Goal: Information Seeking & Learning: Check status

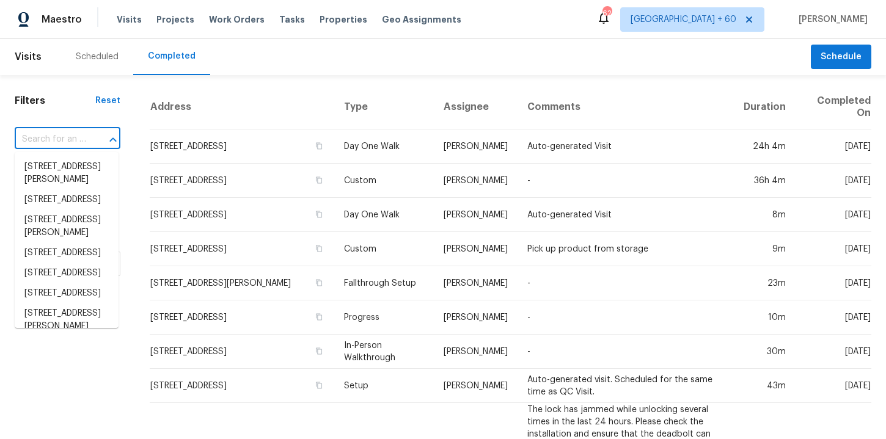
click at [78, 137] on input "text" at bounding box center [50, 139] width 71 height 19
paste input "4822 S Fairfax Village Cir Spring, TX 77373"
type input "4822 S Fairfax Village Cir Spring, TX 77373"
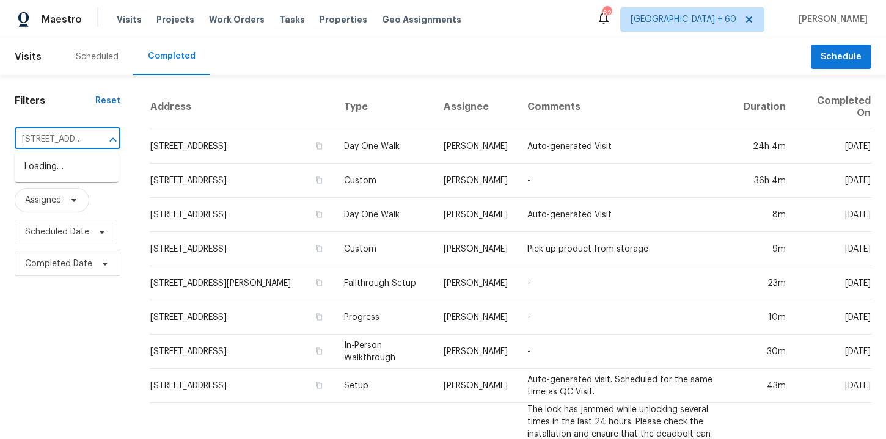
scroll to position [0, 106]
click at [86, 175] on li "4822 S Fairfax Village Cir, Spring, TX 77373" at bounding box center [67, 167] width 104 height 20
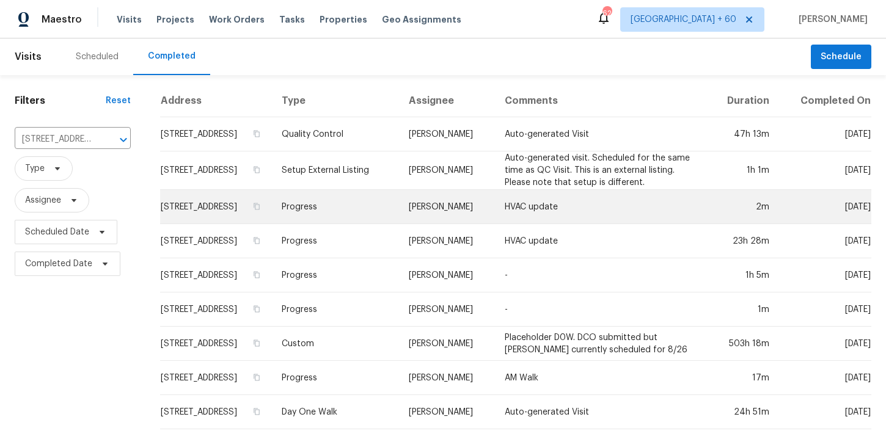
scroll to position [81, 0]
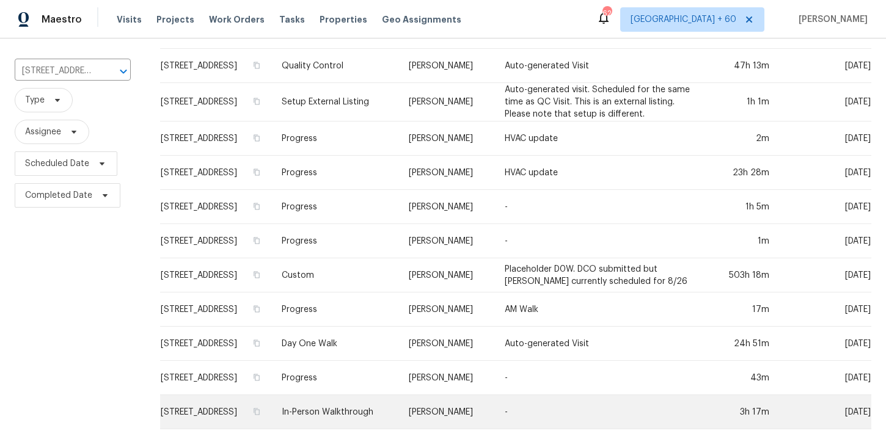
click at [377, 411] on td "In-Person Walkthrough" at bounding box center [335, 412] width 127 height 34
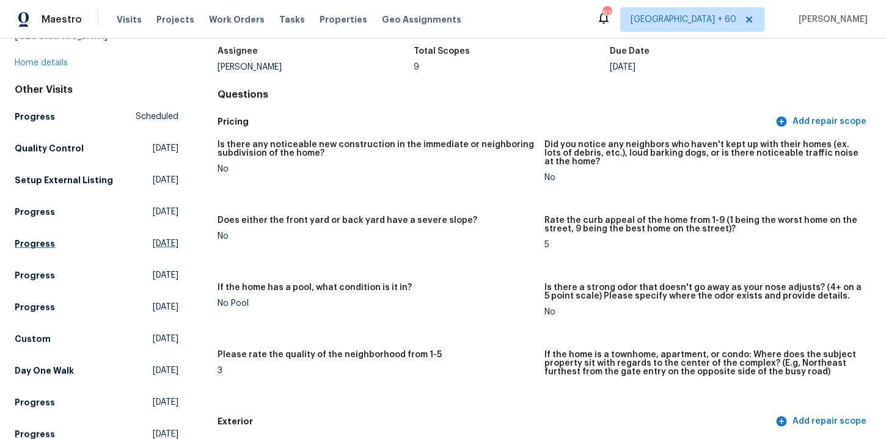
scroll to position [84, 0]
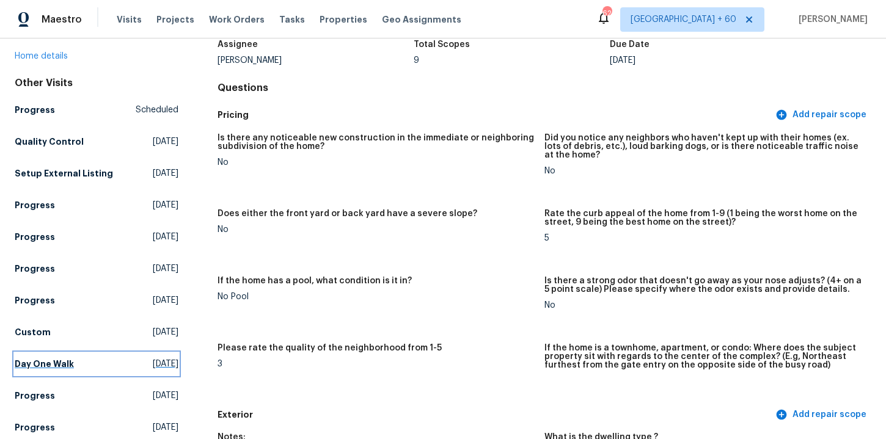
click at [49, 359] on h5 "Day One Walk" at bounding box center [44, 364] width 59 height 12
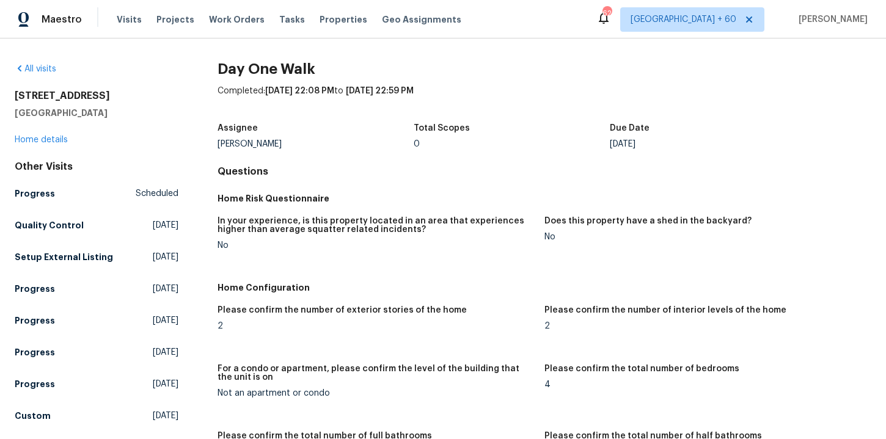
scroll to position [256, 0]
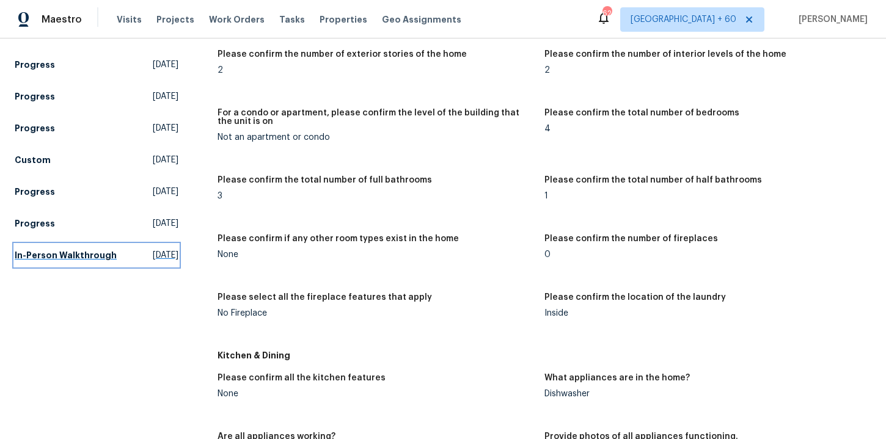
click at [68, 250] on h5 "In-Person Walkthrough" at bounding box center [66, 255] width 102 height 12
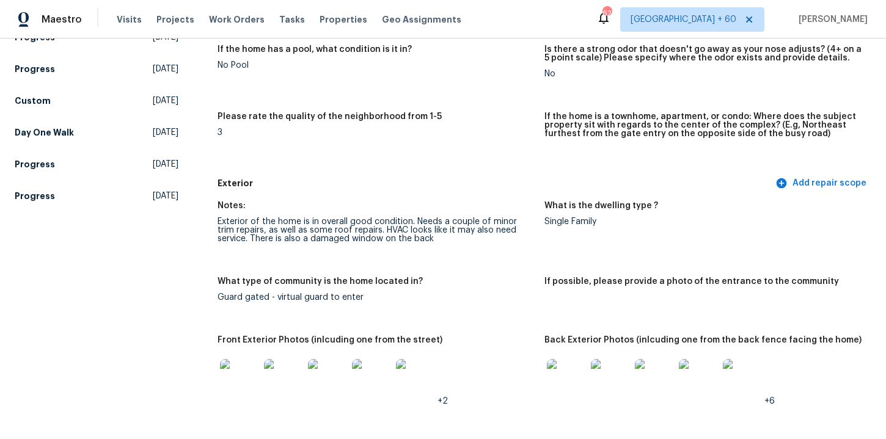
scroll to position [315, 0]
click at [57, 134] on h5 "Day One Walk" at bounding box center [44, 132] width 59 height 12
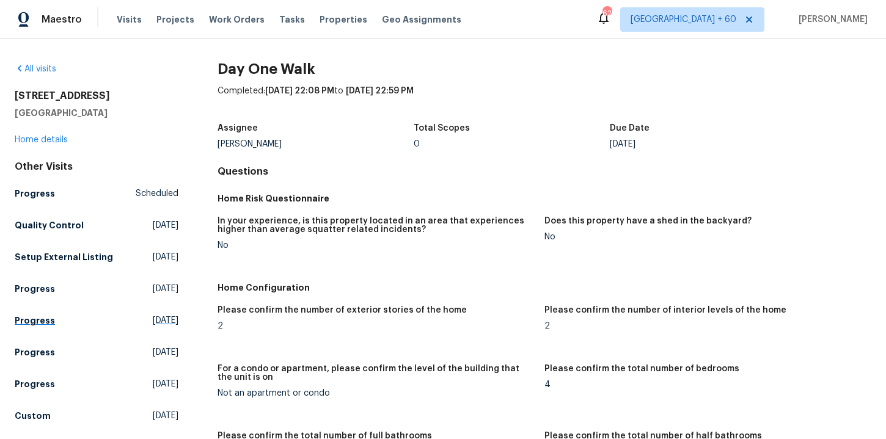
scroll to position [159, 0]
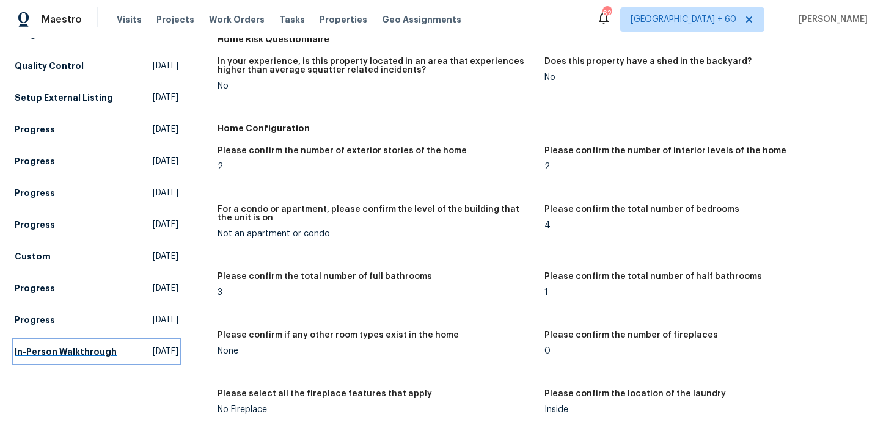
click at [98, 346] on h5 "In-Person Walkthrough" at bounding box center [66, 352] width 102 height 12
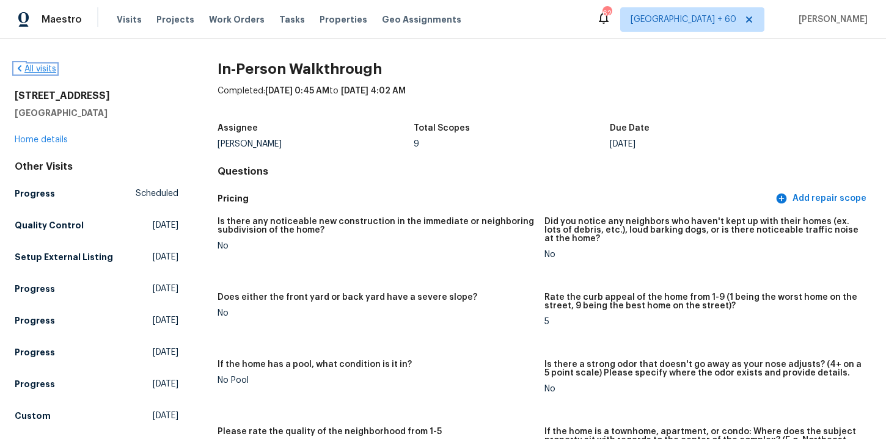
click at [53, 71] on link "All visits" at bounding box center [36, 69] width 42 height 9
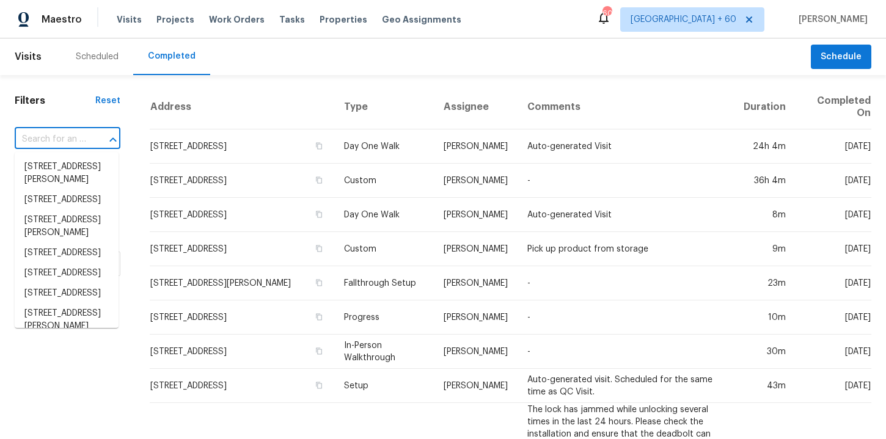
click at [73, 136] on input "text" at bounding box center [50, 139] width 71 height 19
paste input "7977 Sweet Rose Ln Jacksonville, FL 32244"
type input "7977 Sweet Rose Ln Jacksonville, FL 32244"
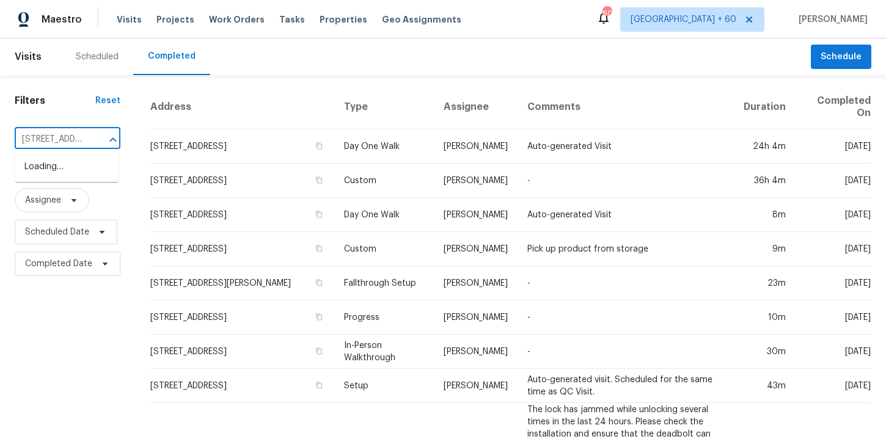
scroll to position [0, 107]
click at [73, 161] on li "7977 Sweet Rose Ln, Jacksonville, FL 32244" at bounding box center [67, 167] width 104 height 20
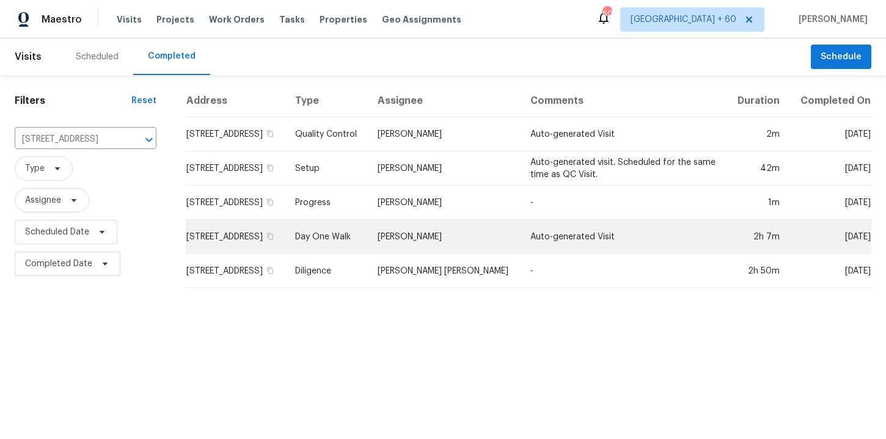
click at [368, 248] on td "Day One Walk" at bounding box center [326, 237] width 82 height 34
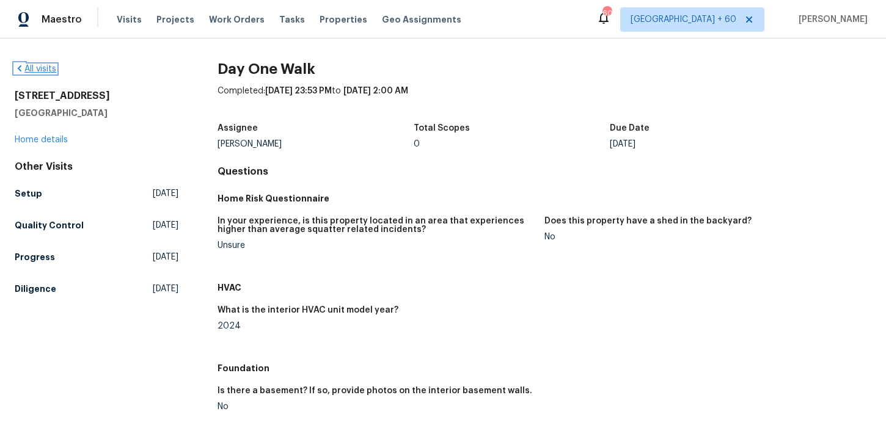
click at [49, 70] on link "All visits" at bounding box center [36, 69] width 42 height 9
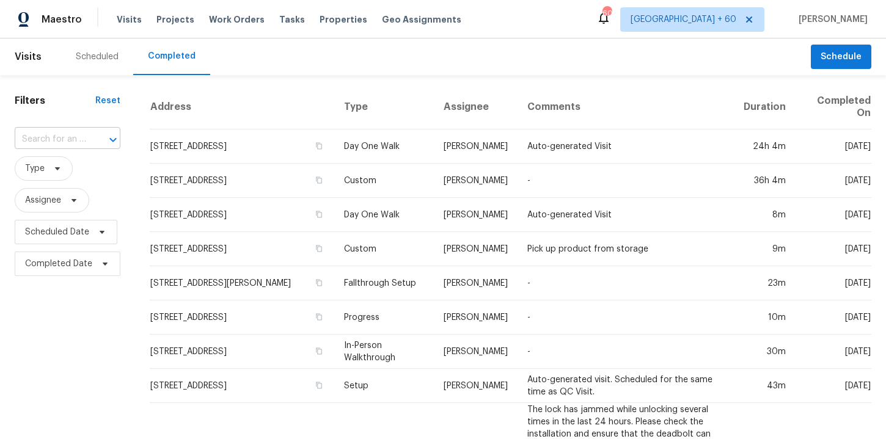
click at [67, 136] on input "text" at bounding box center [50, 139] width 71 height 19
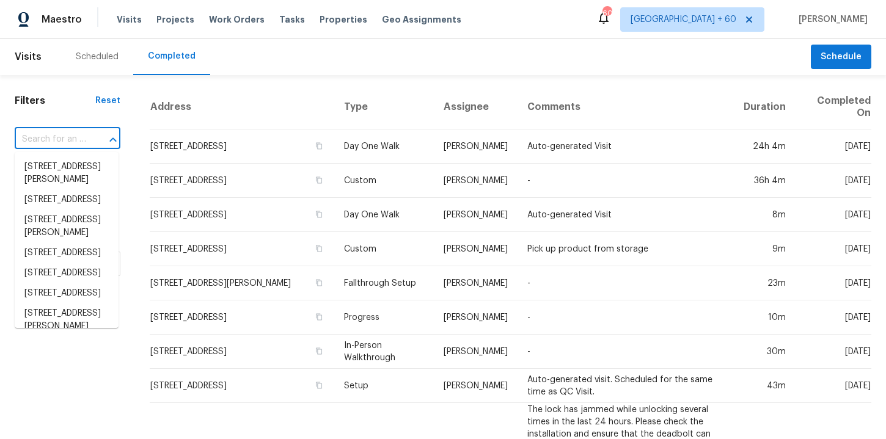
click at [78, 136] on input "text" at bounding box center [50, 139] width 71 height 19
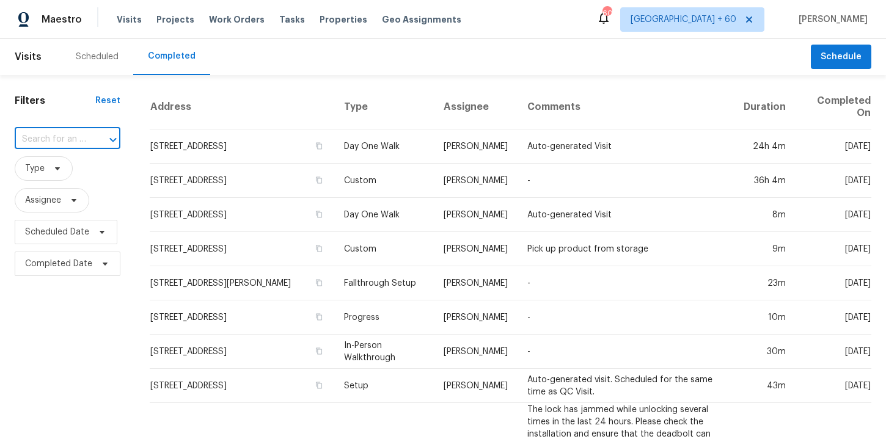
paste input "7074 NW 168th Ave Portland, OR 97229"
type input "7074 NW 168th Ave Portland, OR 97229"
click at [90, 170] on li "7074 NW 168th Ave, Portland, OR 97229" at bounding box center [67, 167] width 104 height 20
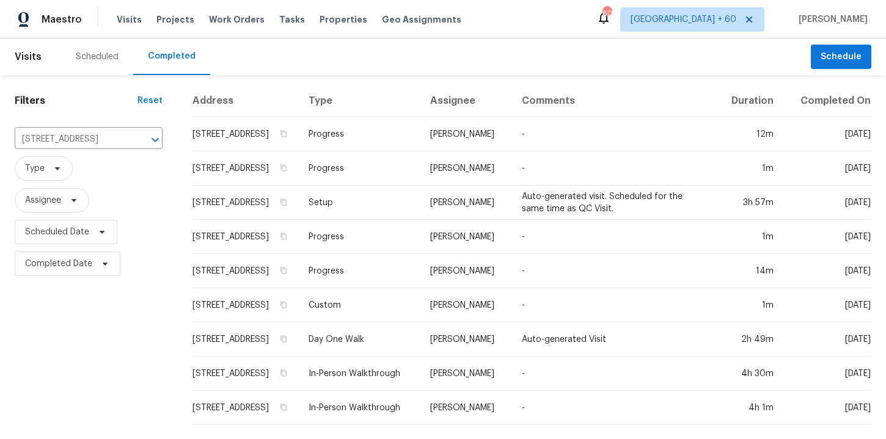
scroll to position [8, 0]
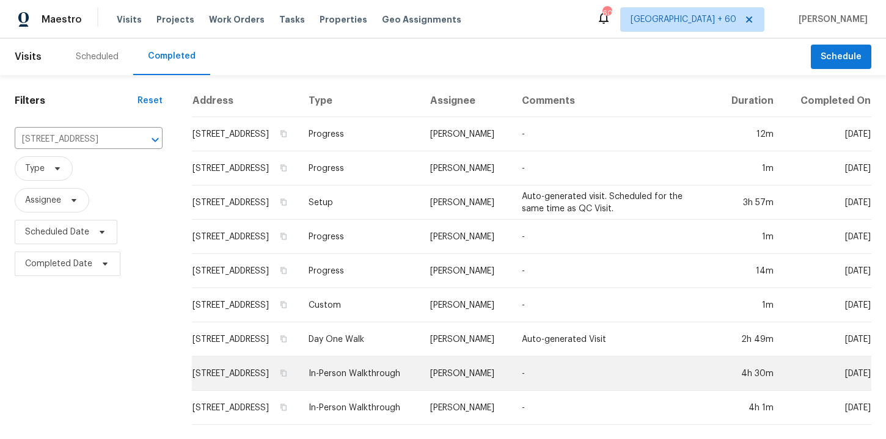
click at [385, 375] on td "In-Person Walkthrough" at bounding box center [360, 374] width 122 height 34
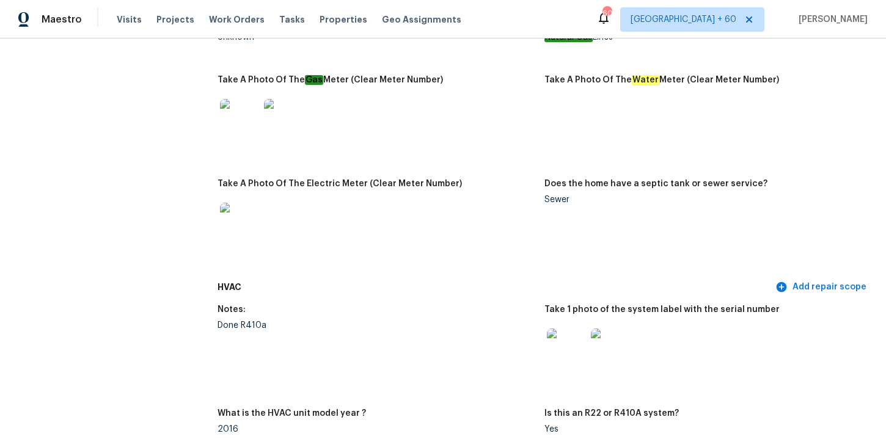
scroll to position [931, 0]
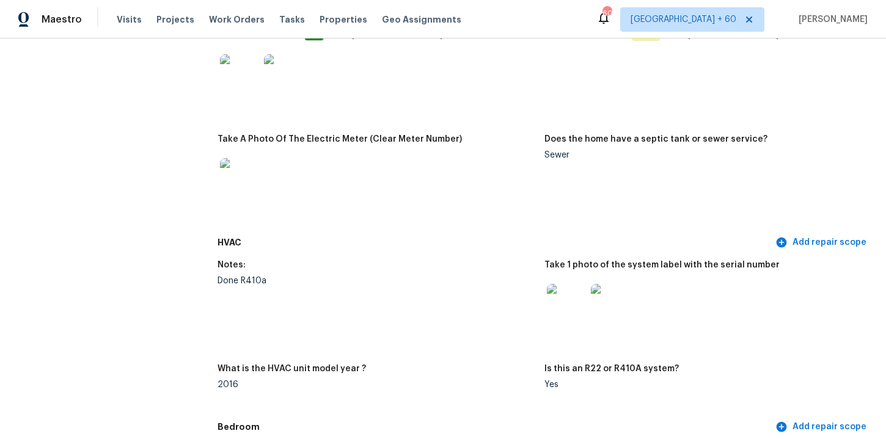
click at [617, 294] on img at bounding box center [610, 303] width 39 height 39
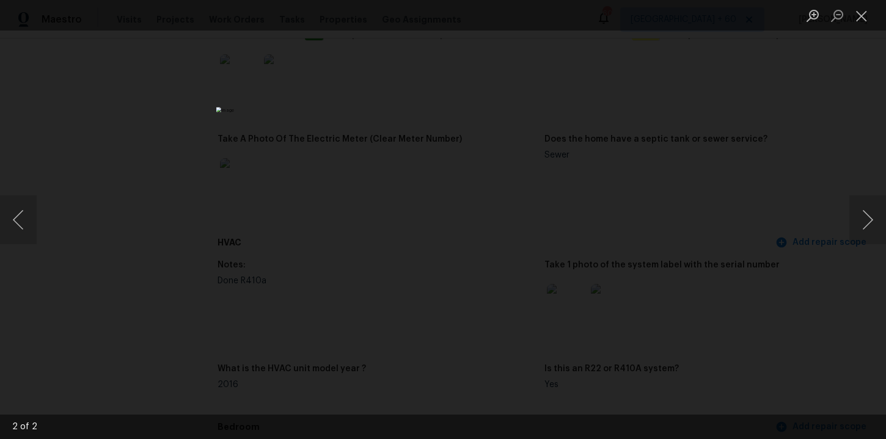
click at [750, 148] on div "Lightbox" at bounding box center [443, 219] width 886 height 439
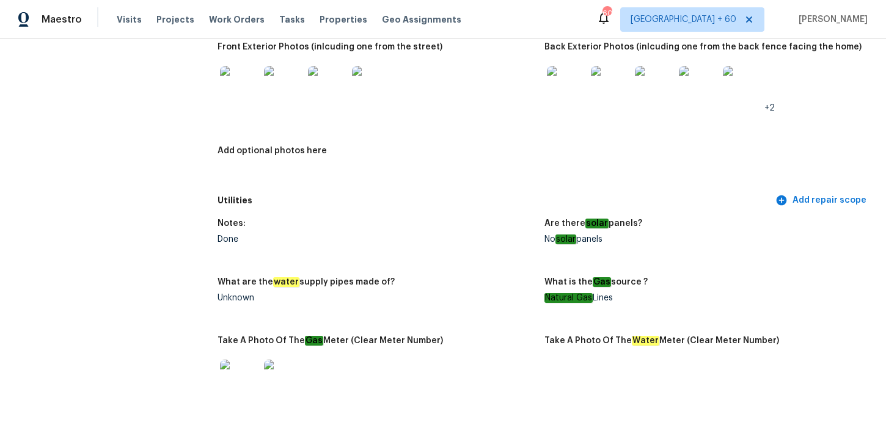
scroll to position [0, 0]
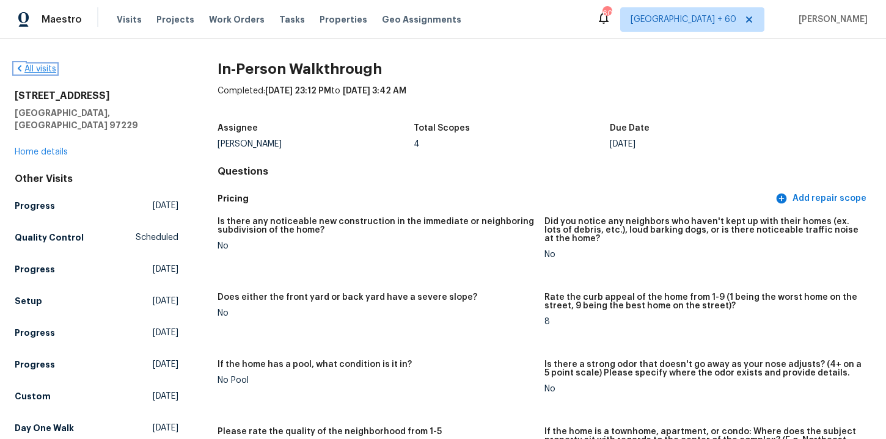
click at [20, 67] on icon at bounding box center [20, 69] width 10 height 10
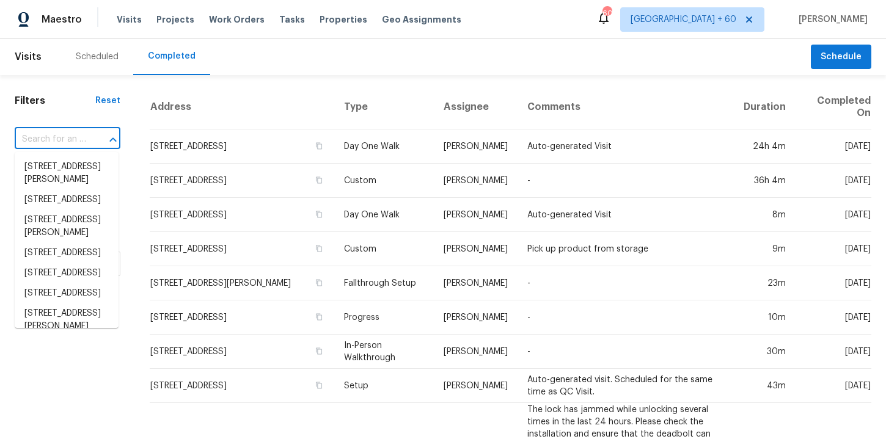
click at [75, 130] on input "text" at bounding box center [50, 139] width 71 height 19
paste input "5709 Chisolm Trl Atlanta, GA 30349"
type input "5709 Chisolm Trl Atlanta, GA 30349"
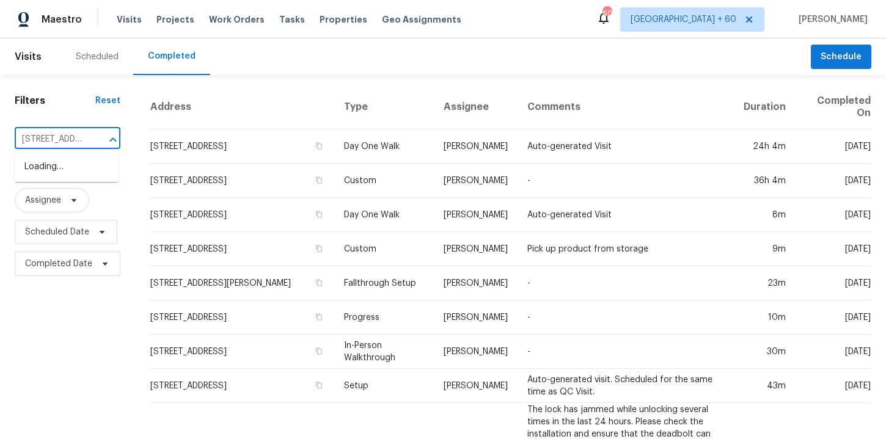
scroll to position [0, 81]
click at [75, 167] on li "5709 Chisolm Trl, Atlanta, GA 30349" at bounding box center [67, 173] width 104 height 33
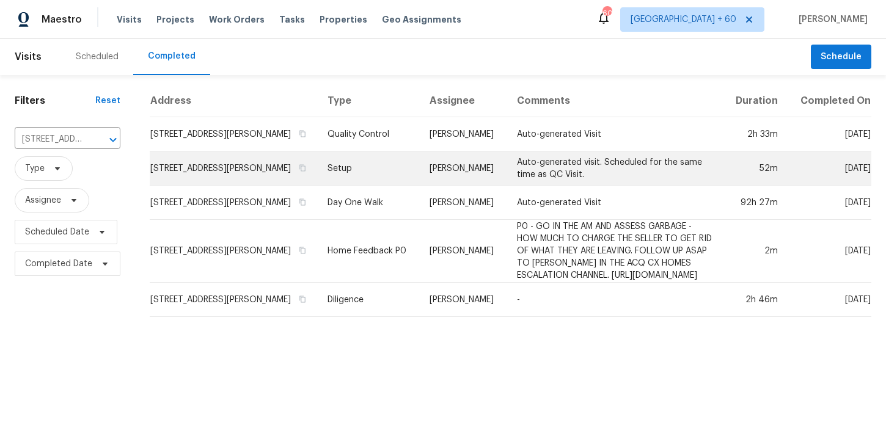
click at [318, 182] on td "Setup" at bounding box center [369, 169] width 102 height 34
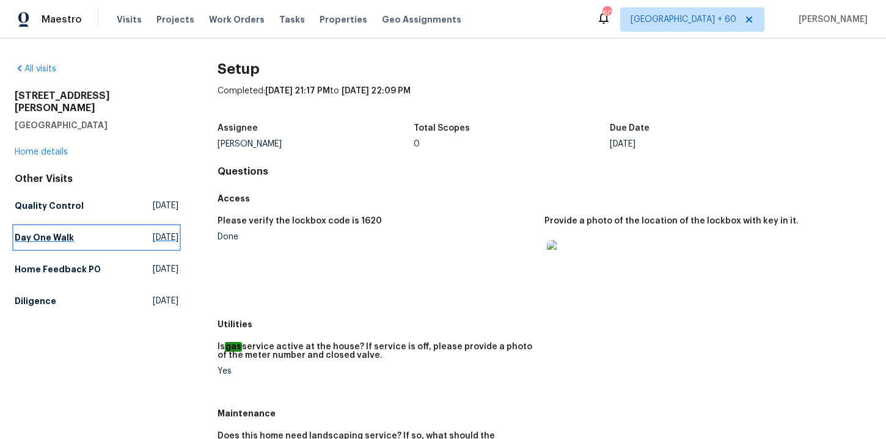
click at [46, 232] on h5 "Day One Walk" at bounding box center [44, 238] width 59 height 12
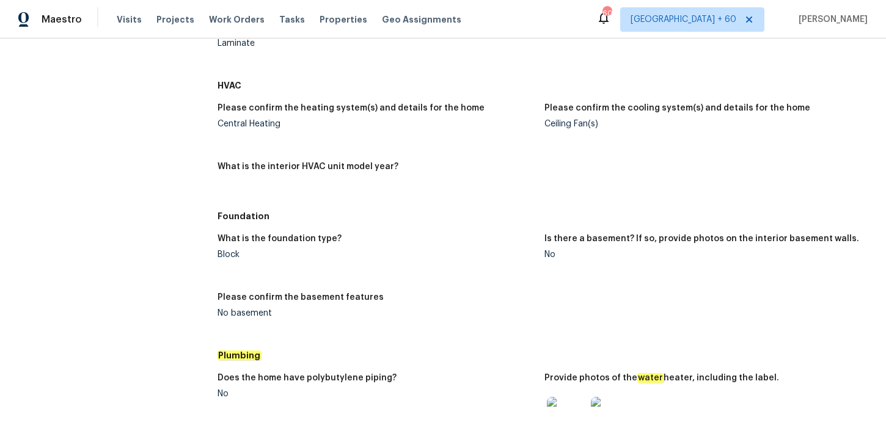
scroll to position [1554, 0]
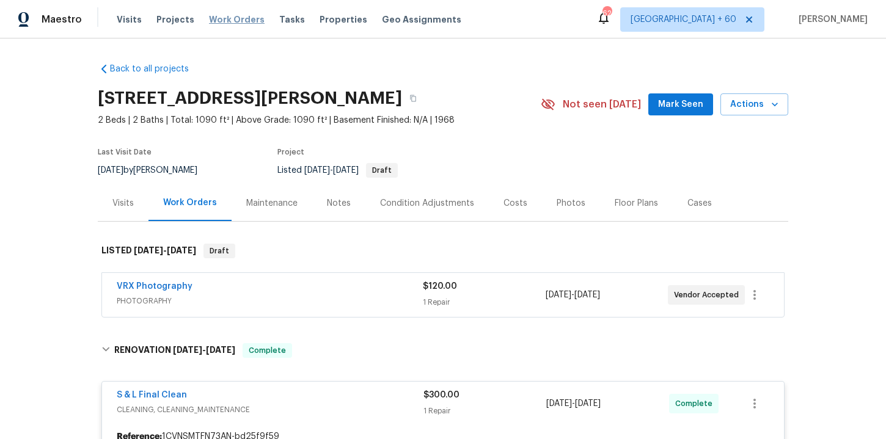
click at [234, 17] on span "Work Orders" at bounding box center [237, 19] width 56 height 12
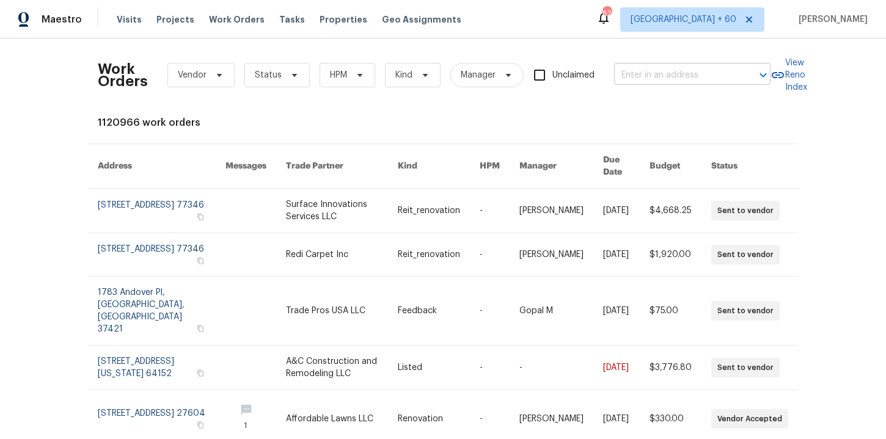
click at [687, 75] on input "text" at bounding box center [675, 75] width 122 height 19
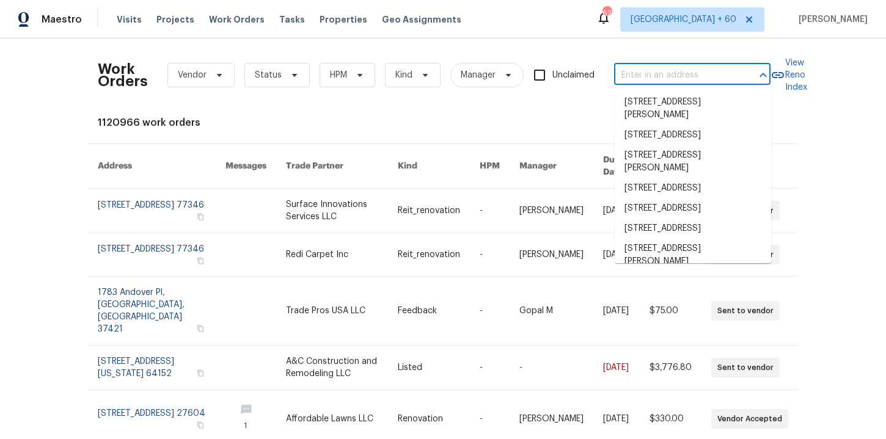
paste input "4822 S Fairfax Village Cir Spring, TX 77373"
type input "4822 S Fairfax Village Cir Spring, TX 77373"
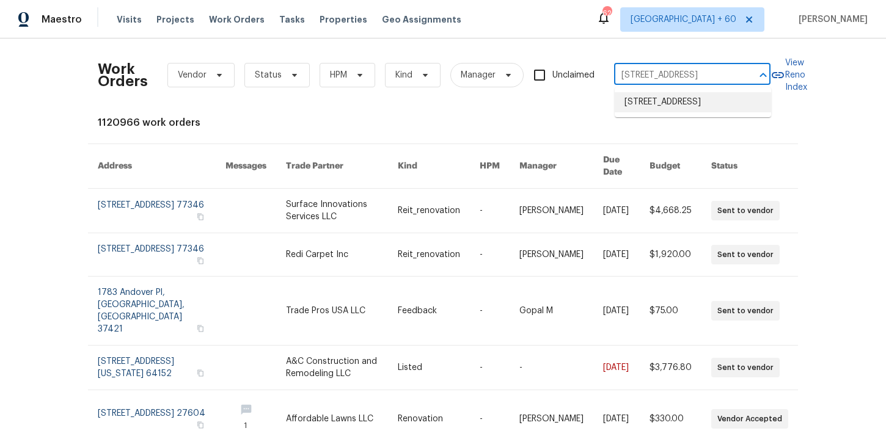
click at [684, 100] on li "4822 S Fairfax Village Cir, Spring, TX 77373" at bounding box center [693, 102] width 156 height 20
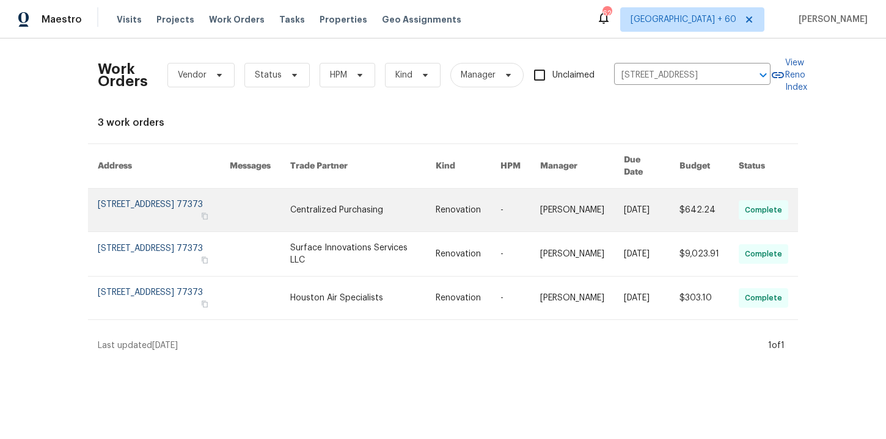
click at [144, 203] on link at bounding box center [164, 210] width 132 height 43
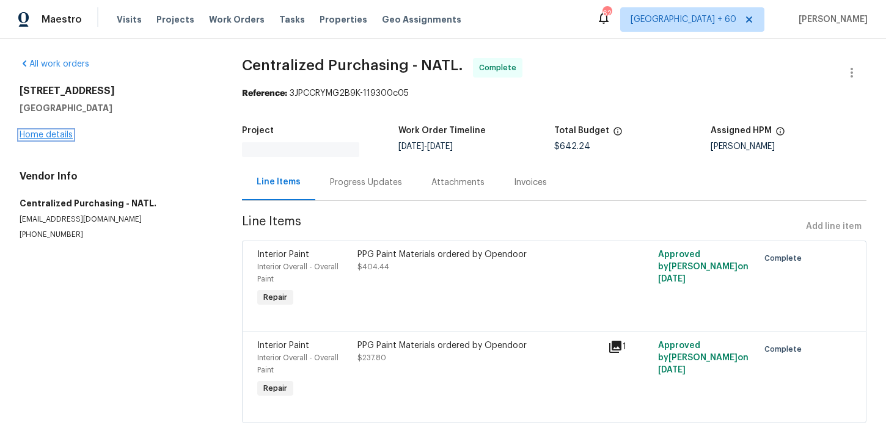
click at [68, 136] on link "Home details" at bounding box center [46, 135] width 53 height 9
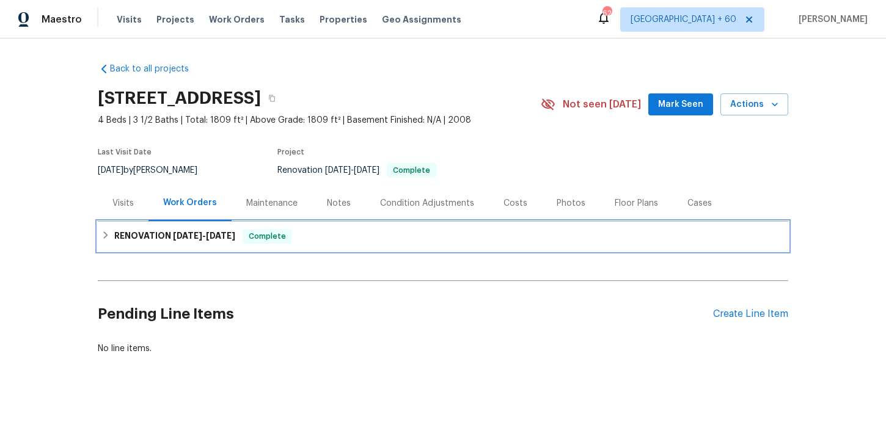
click at [316, 238] on div "RENOVATION 9/8/25 - 9/15/25 Complete" at bounding box center [442, 236] width 683 height 15
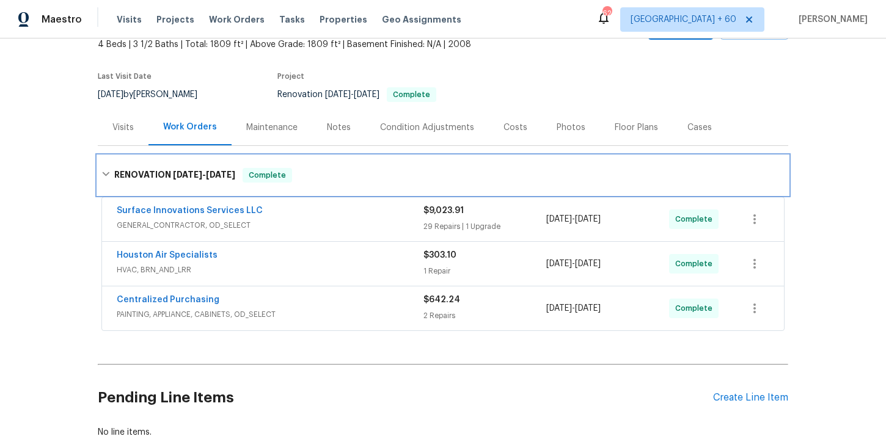
scroll to position [137, 0]
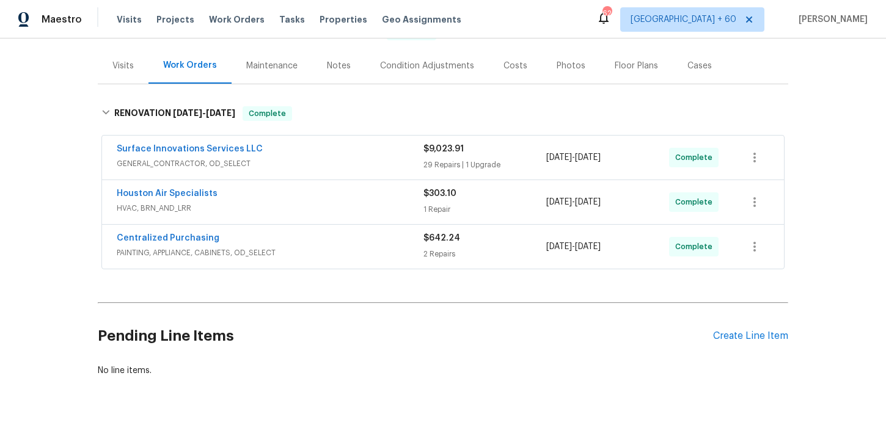
click at [331, 255] on span "PAINTING, APPLIANCE, CABINETS, OD_SELECT" at bounding box center [270, 253] width 307 height 12
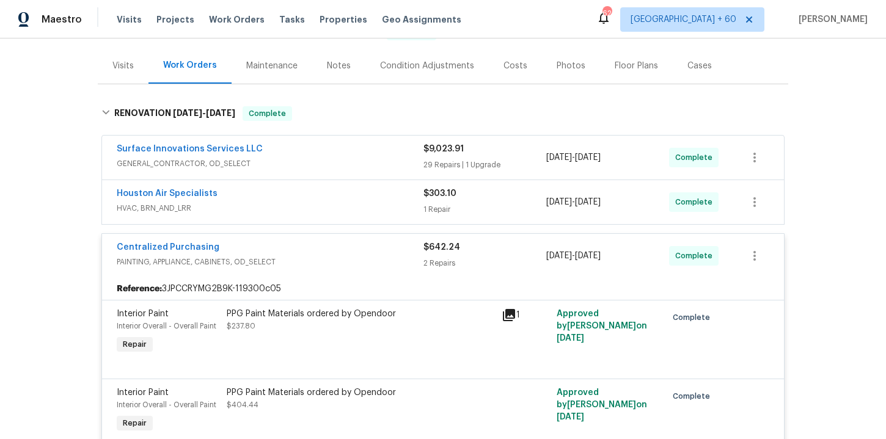
click at [332, 206] on span "HVAC, BRN_AND_LRR" at bounding box center [270, 208] width 307 height 12
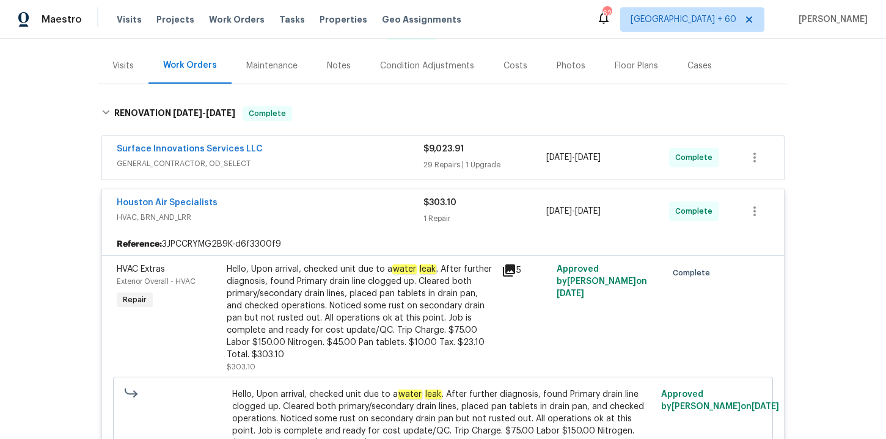
click at [325, 160] on span "GENERAL_CONTRACTOR, OD_SELECT" at bounding box center [270, 164] width 307 height 12
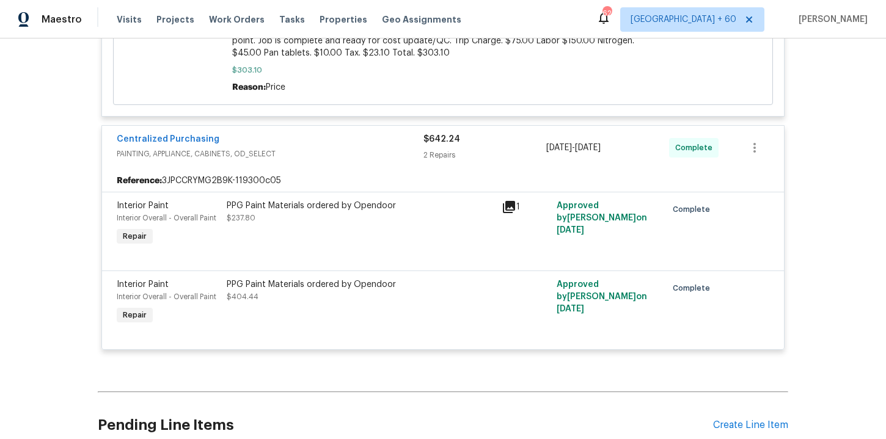
scroll to position [123, 0]
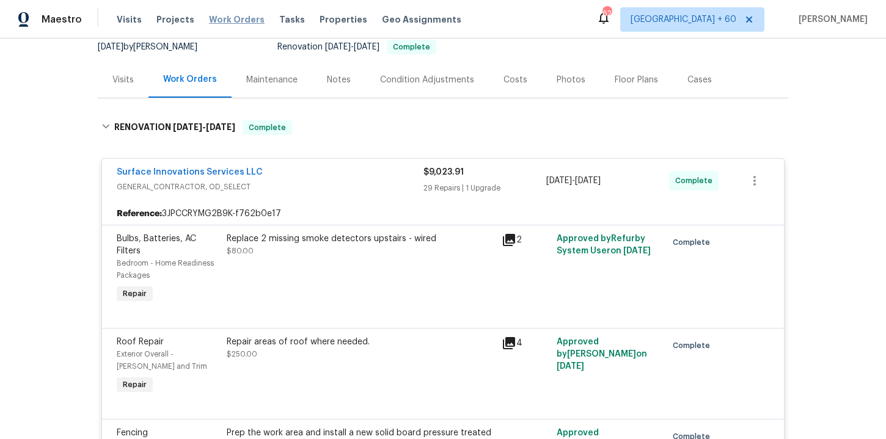
click at [229, 15] on span "Work Orders" at bounding box center [237, 19] width 56 height 12
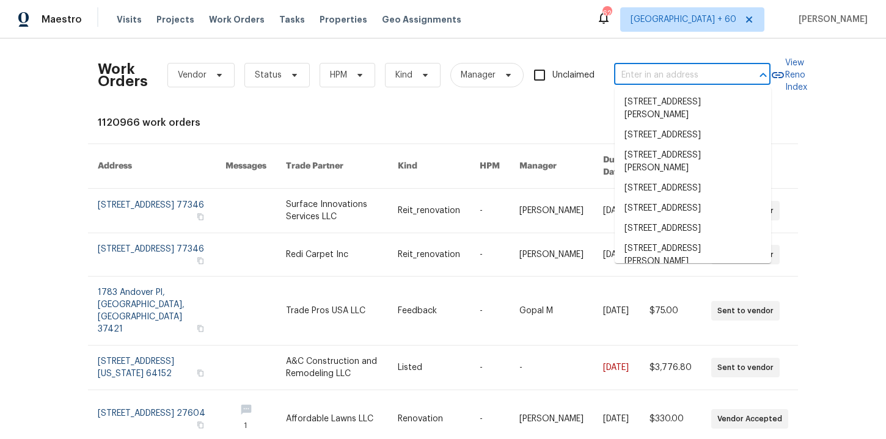
click at [630, 73] on input "text" at bounding box center [675, 75] width 122 height 19
paste input "7977 Sweet Rose Ln Jacksonville, FL 32244"
type input "7977 Sweet Rose Ln Jacksonville, FL 32244"
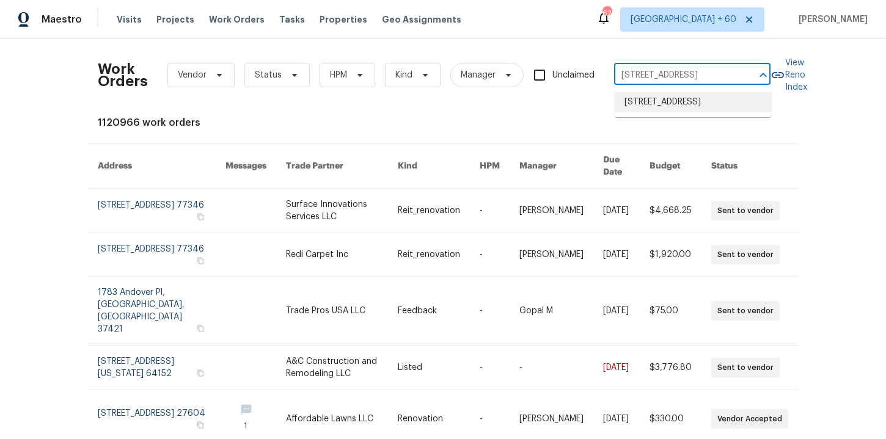
click at [654, 100] on li "7977 Sweet Rose Ln, Jacksonville, FL 32244" at bounding box center [693, 102] width 156 height 20
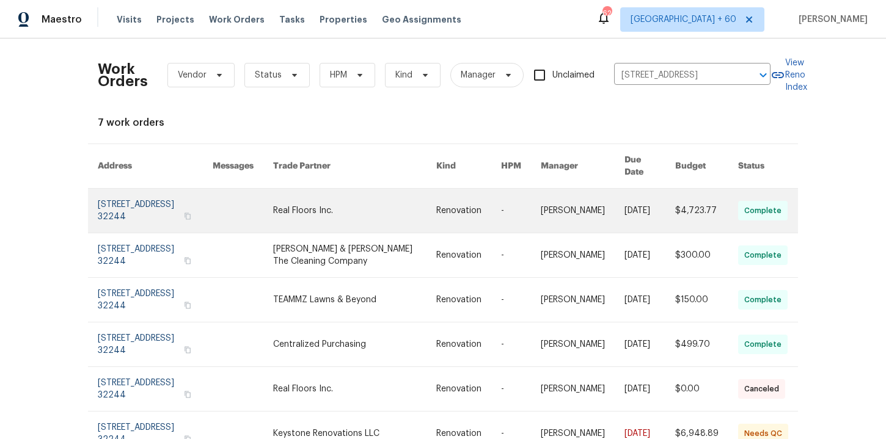
click at [152, 202] on link at bounding box center [155, 211] width 115 height 44
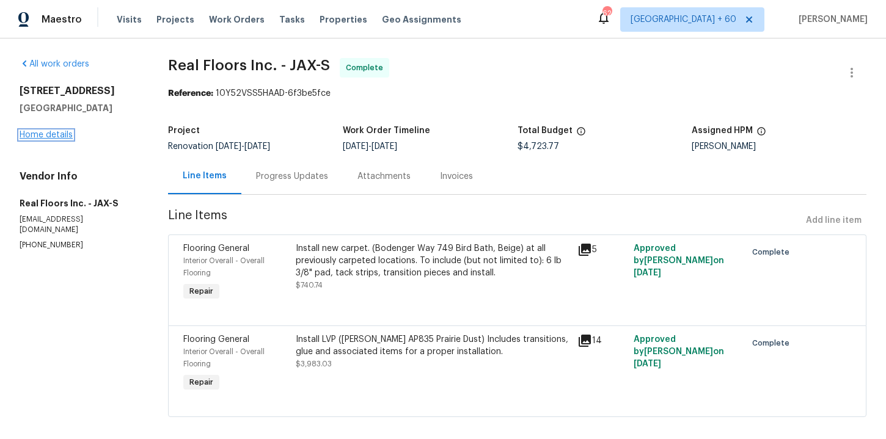
click at [59, 137] on link "Home details" at bounding box center [46, 135] width 53 height 9
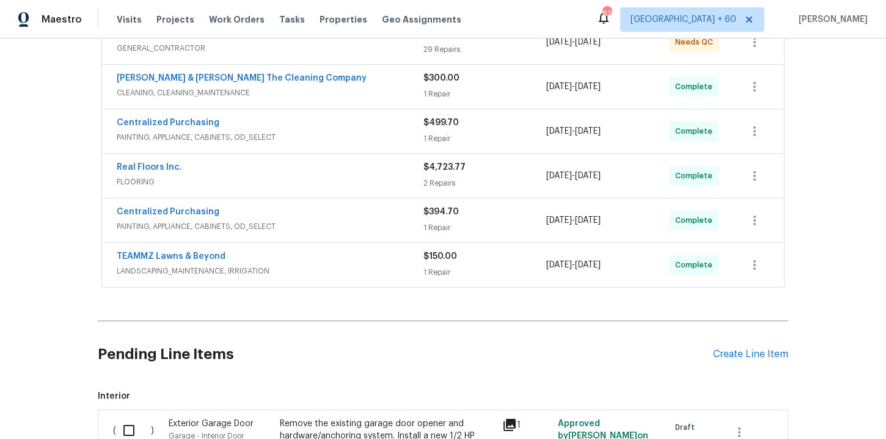
scroll to position [283, 0]
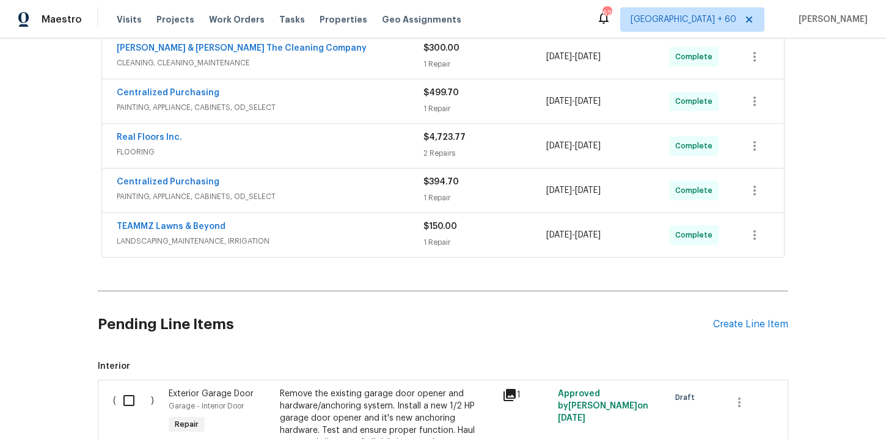
click at [320, 239] on span "LANDSCAPING_MAINTENANCE, IRRIGATION" at bounding box center [270, 241] width 307 height 12
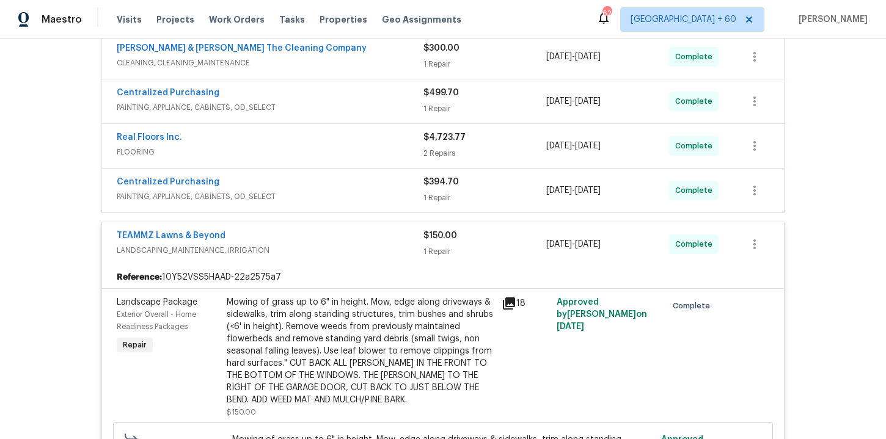
click at [326, 203] on div "Centralized Purchasing PAINTING, APPLIANCE, CABINETS, OD_SELECT" at bounding box center [270, 190] width 307 height 29
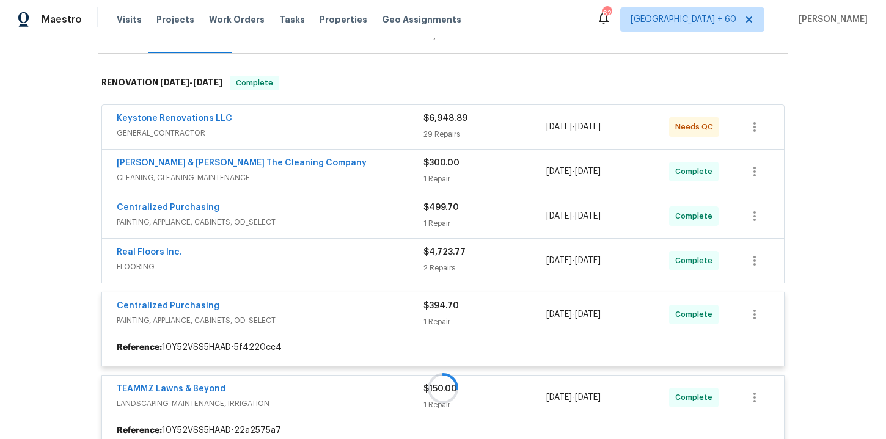
scroll to position [150, 0]
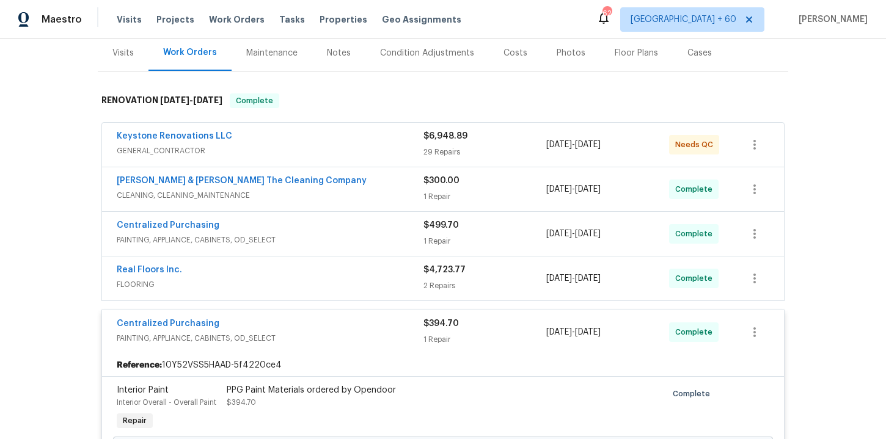
click at [316, 295] on div "Real Floors Inc. FLOORING $4,723.77 2 Repairs 9/15/2025 - 9/16/2025 Complete" at bounding box center [443, 279] width 682 height 44
click at [314, 281] on span "FLOORING" at bounding box center [270, 285] width 307 height 12
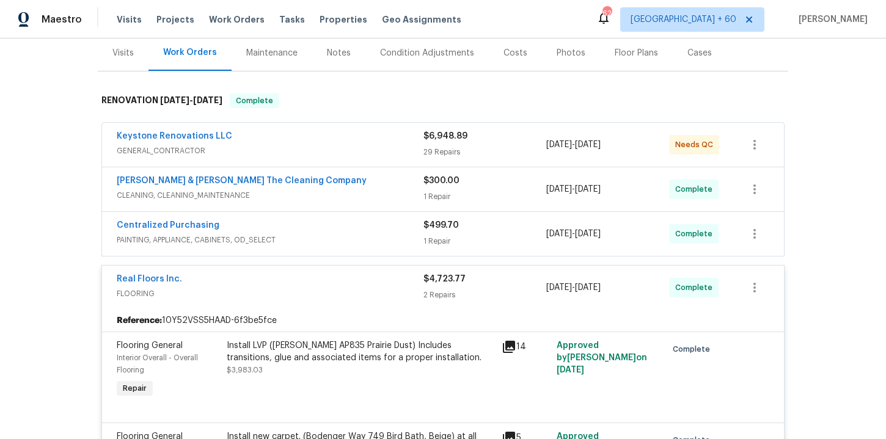
click at [319, 234] on span "PAINTING, APPLIANCE, CABINETS, OD_SELECT" at bounding box center [270, 240] width 307 height 12
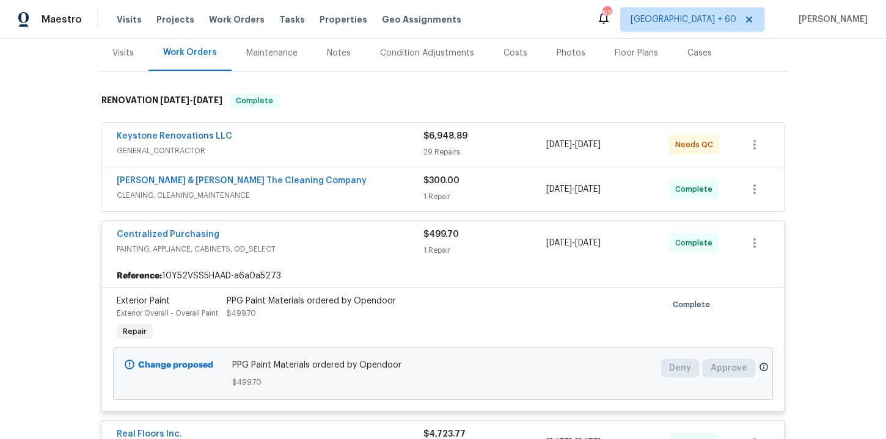
click at [342, 195] on span "CLEANING, CLEANING_MAINTENANCE" at bounding box center [270, 195] width 307 height 12
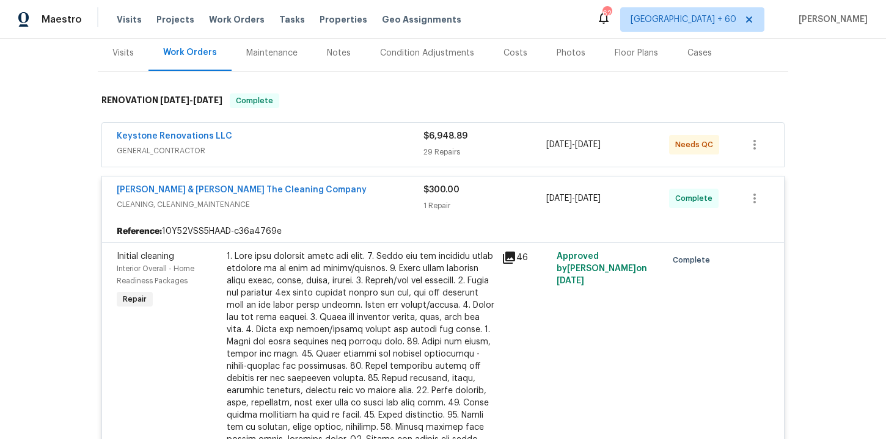
click at [342, 142] on div "Keystone Renovations LLC" at bounding box center [270, 137] width 307 height 15
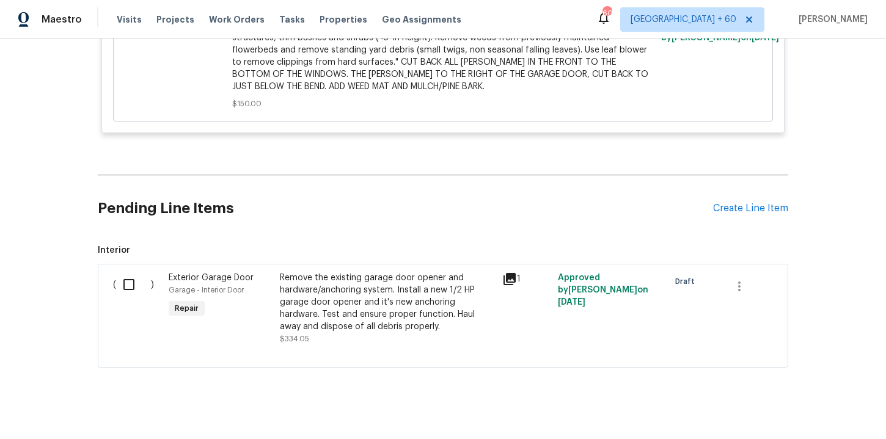
scroll to position [5759, 0]
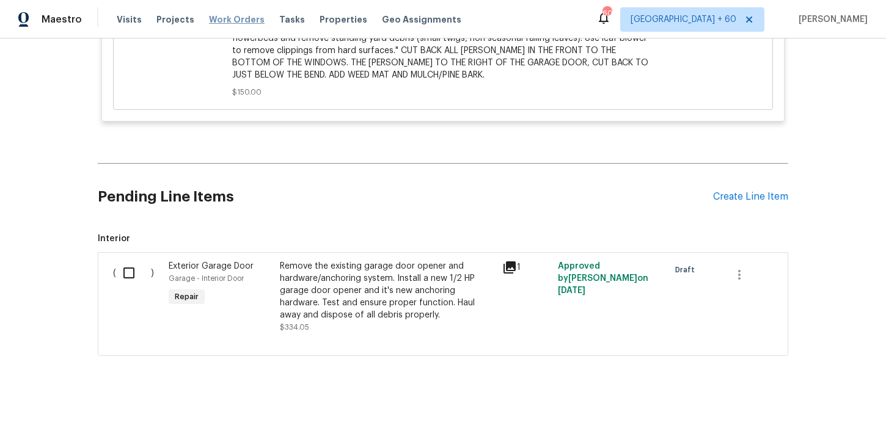
click at [229, 16] on span "Work Orders" at bounding box center [237, 19] width 56 height 12
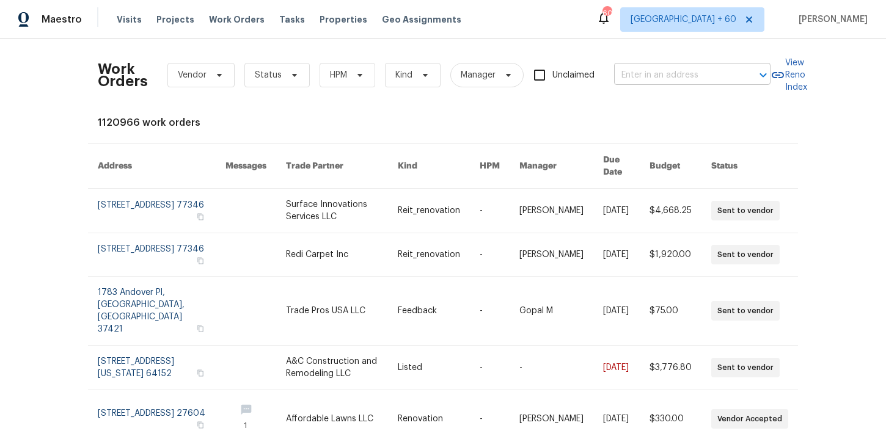
click at [675, 82] on input "text" at bounding box center [675, 75] width 122 height 19
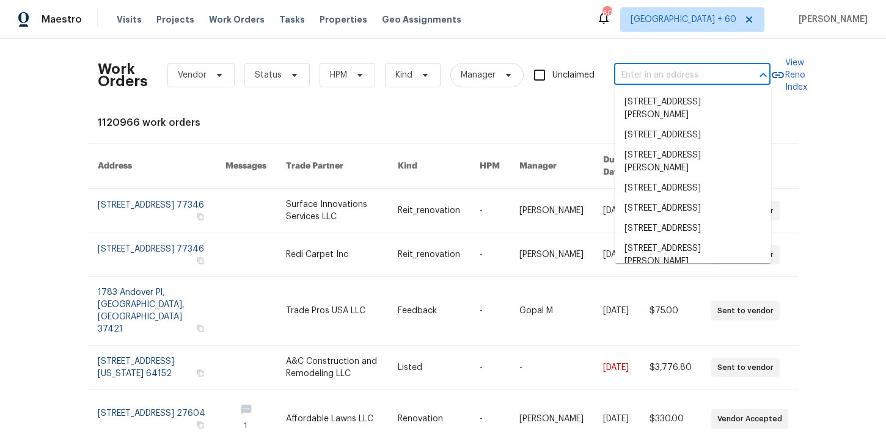
paste input "7074 NW 168th Ave Portland, OR 97229"
type input "7074 NW 168th Ave Portland, OR 97229"
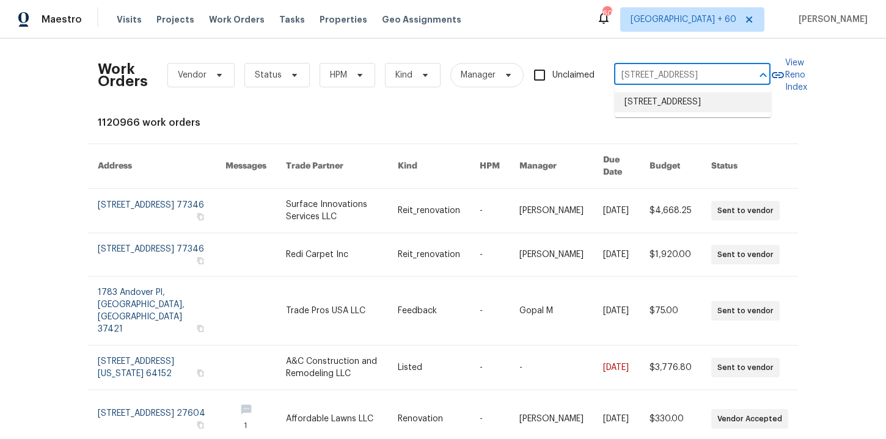
click at [678, 112] on li "7074 NW 168th Ave, Portland, OR 97229" at bounding box center [693, 102] width 156 height 20
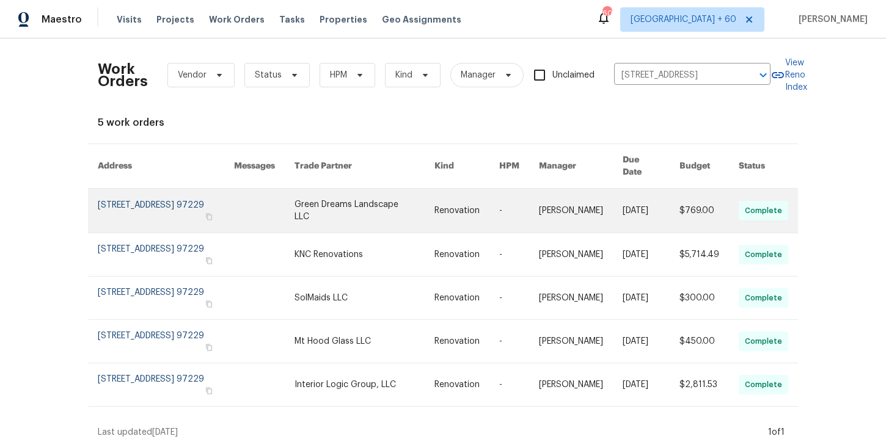
click at [148, 201] on link at bounding box center [166, 211] width 136 height 44
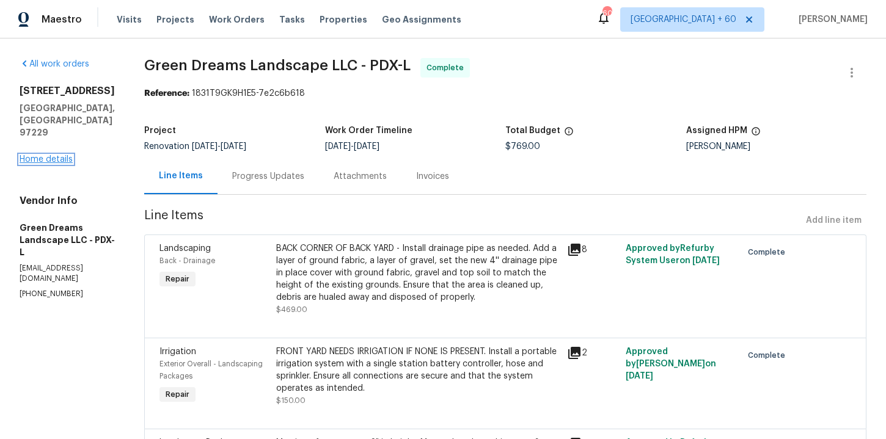
click at [56, 159] on link "Home details" at bounding box center [46, 159] width 53 height 9
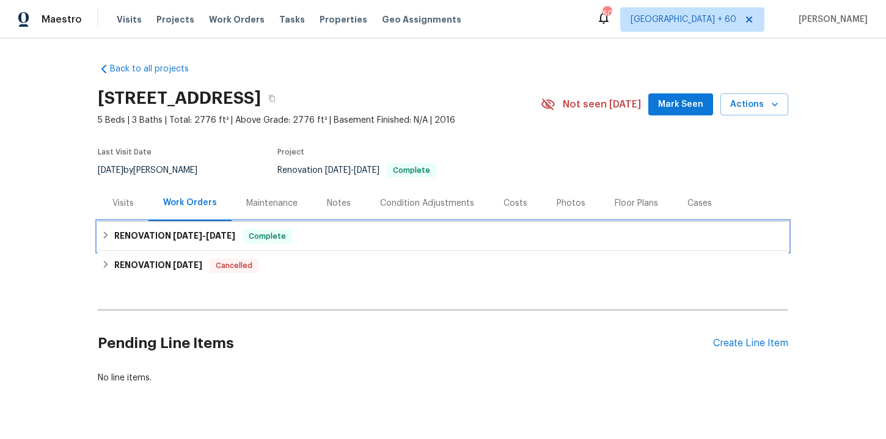
click at [377, 235] on div "RENOVATION 9/11/25 - 9/16/25 Complete" at bounding box center [442, 236] width 683 height 15
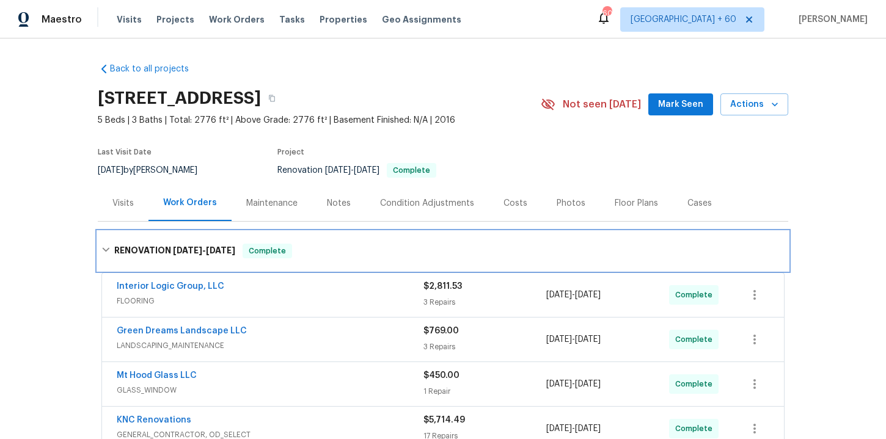
scroll to position [177, 0]
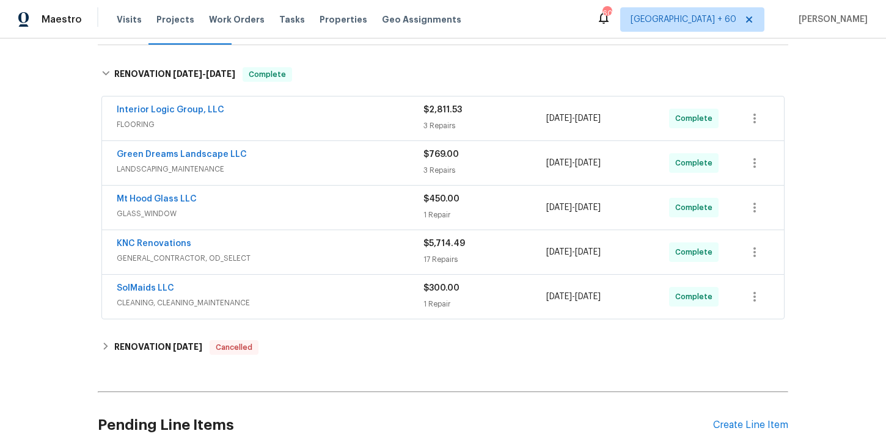
click at [366, 285] on div "SolMaids LLC" at bounding box center [270, 289] width 307 height 15
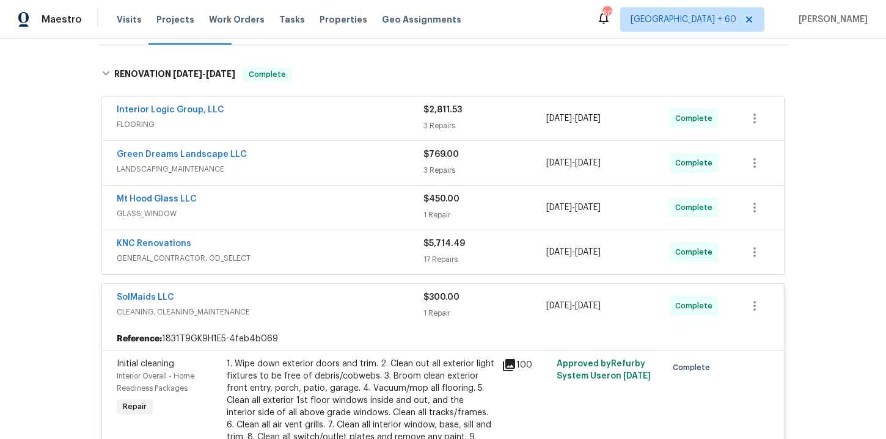
click at [358, 263] on span "GENERAL_CONTRACTOR, OD_SELECT" at bounding box center [270, 258] width 307 height 12
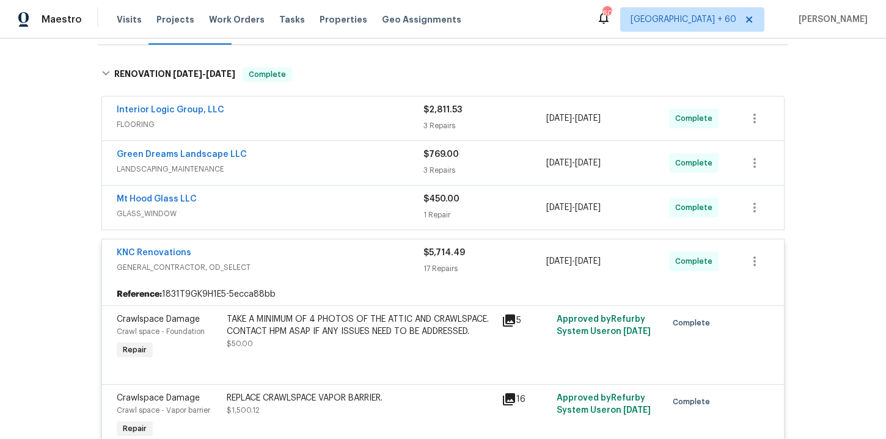
click at [340, 205] on div "Mt Hood Glass LLC" at bounding box center [270, 200] width 307 height 15
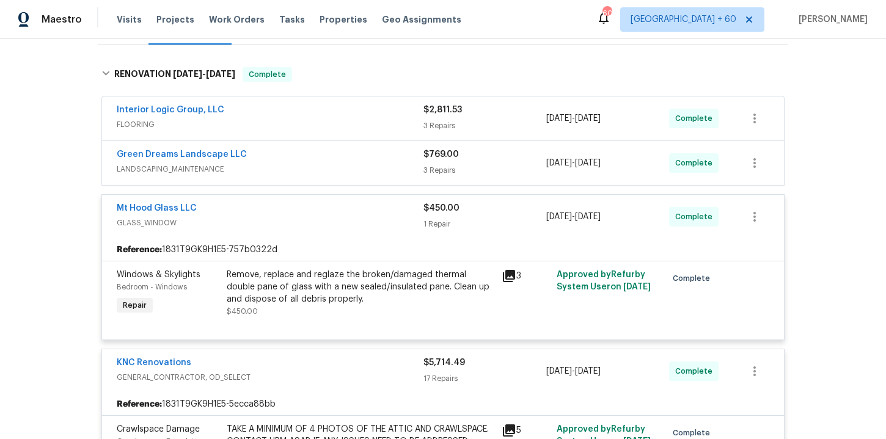
click at [347, 170] on span "LANDSCAPING_MAINTENANCE" at bounding box center [270, 169] width 307 height 12
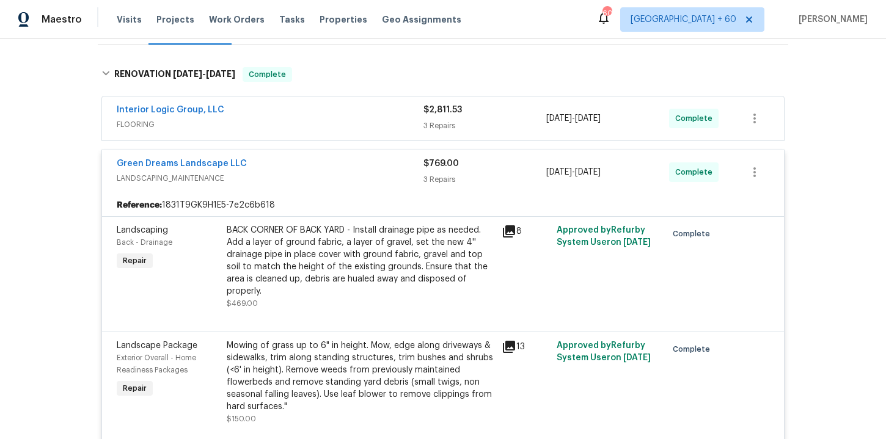
click at [324, 108] on div "Interior Logic Group, LLC" at bounding box center [270, 111] width 307 height 15
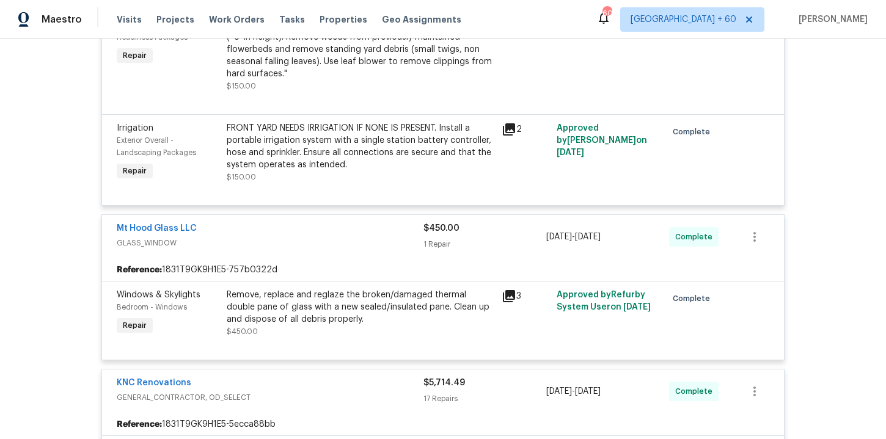
scroll to position [950, 0]
click at [314, 154] on div "FRONT YARD NEEDS IRRIGATION IF NONE IS PRESENT. Install a portable irrigation s…" at bounding box center [361, 147] width 268 height 49
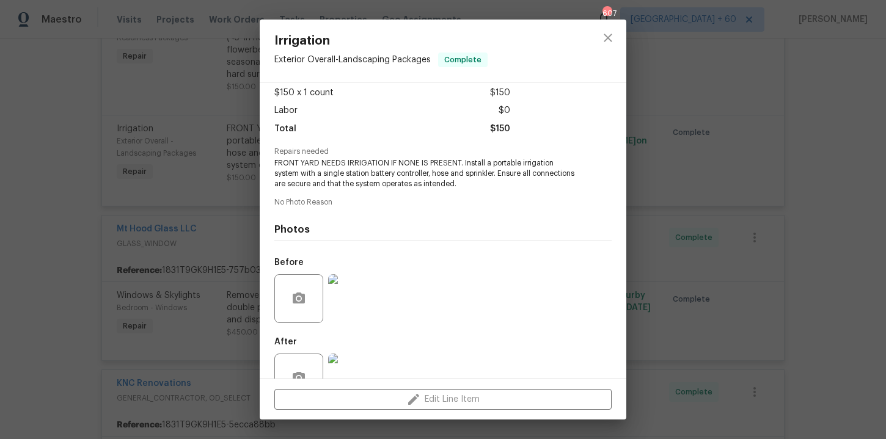
scroll to position [103, 0]
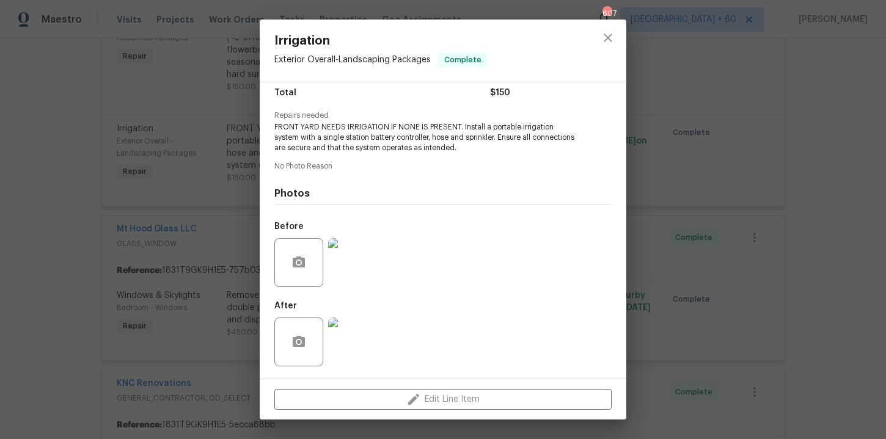
click at [150, 237] on div "Irrigation Exterior Overall - Landscaping Packages Complete Vendor Green Dreams…" at bounding box center [443, 219] width 886 height 439
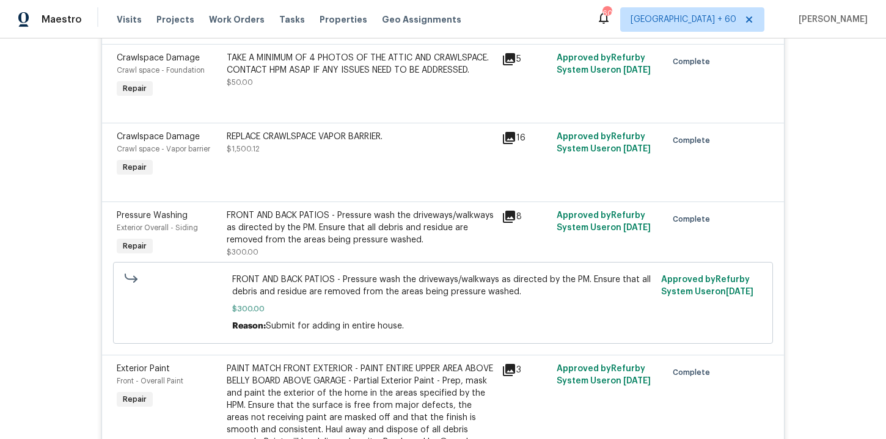
scroll to position [1336, 0]
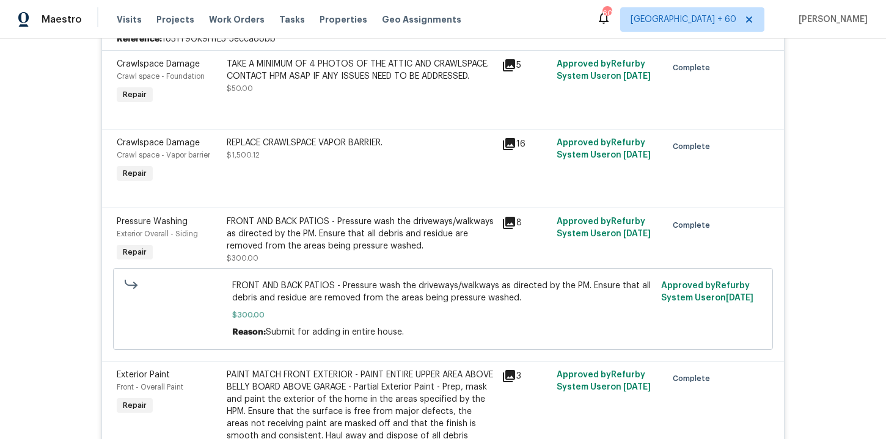
click at [337, 161] on div "REPLACE CRAWLSPACE VAPOR BARRIER. $1,500.12" at bounding box center [361, 149] width 268 height 24
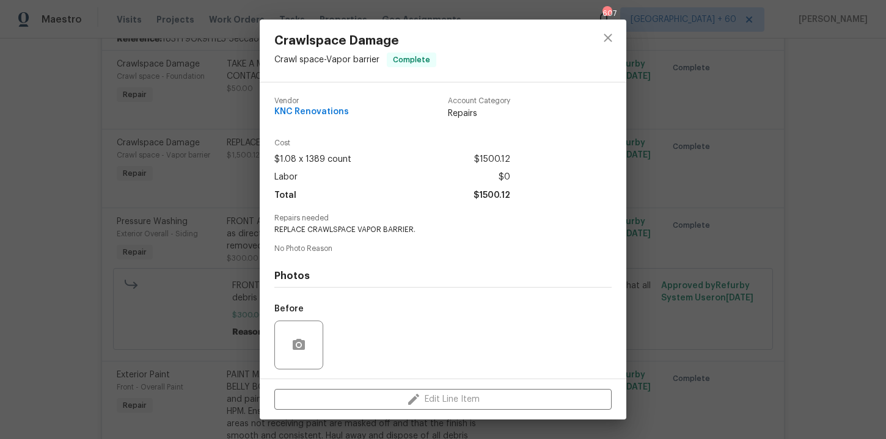
scroll to position [82, 0]
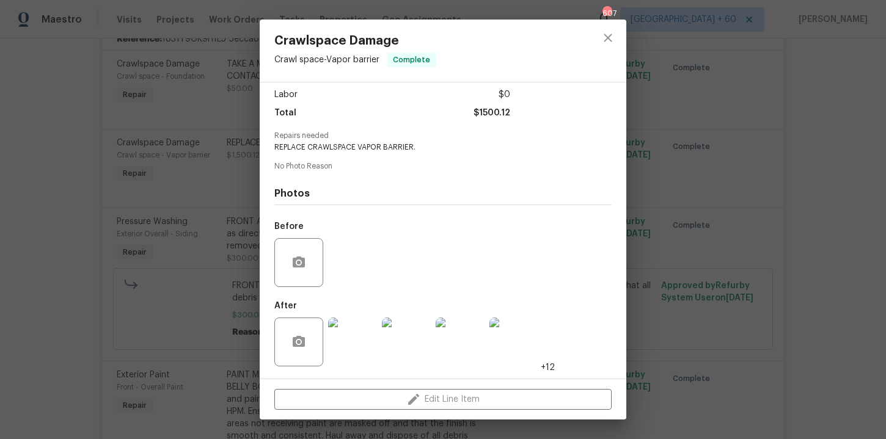
click at [357, 338] on img at bounding box center [352, 342] width 49 height 49
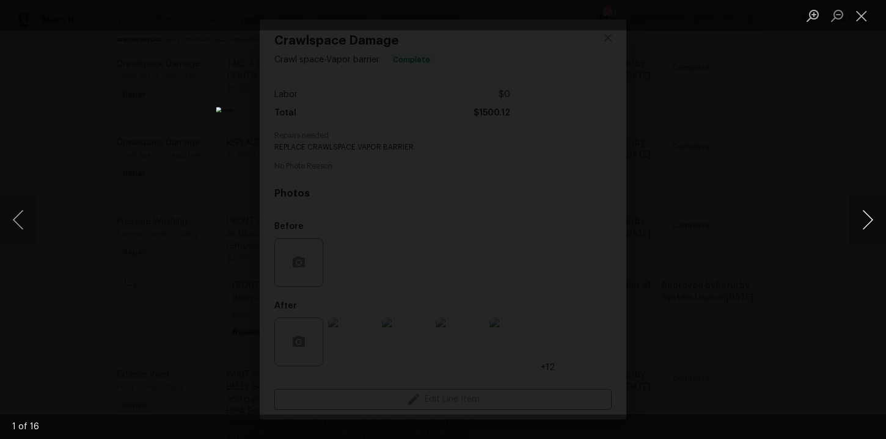
click at [869, 222] on button "Next image" at bounding box center [867, 219] width 37 height 49
click at [803, 139] on div "Lightbox" at bounding box center [443, 219] width 886 height 439
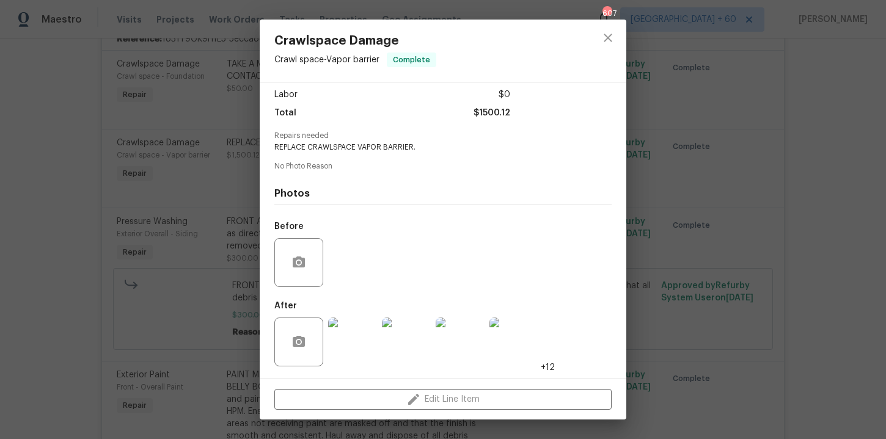
click at [189, 153] on div "Crawlspace Damage Crawl space - Vapor barrier Complete Vendor KNC Renovations A…" at bounding box center [443, 219] width 886 height 439
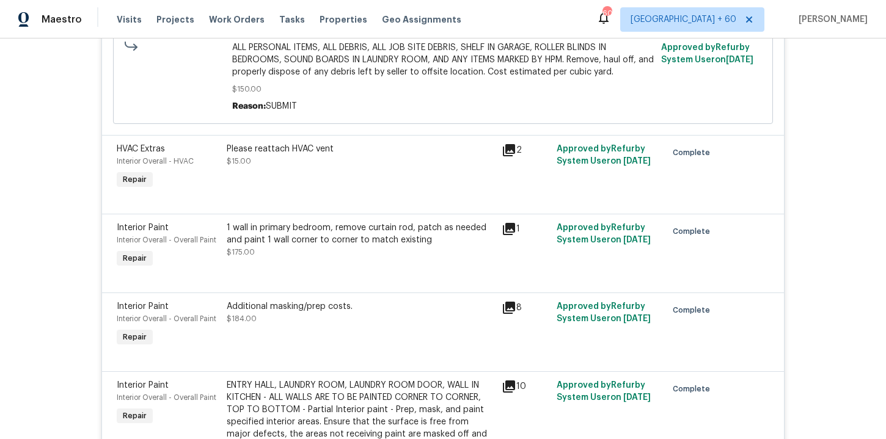
scroll to position [1884, 0]
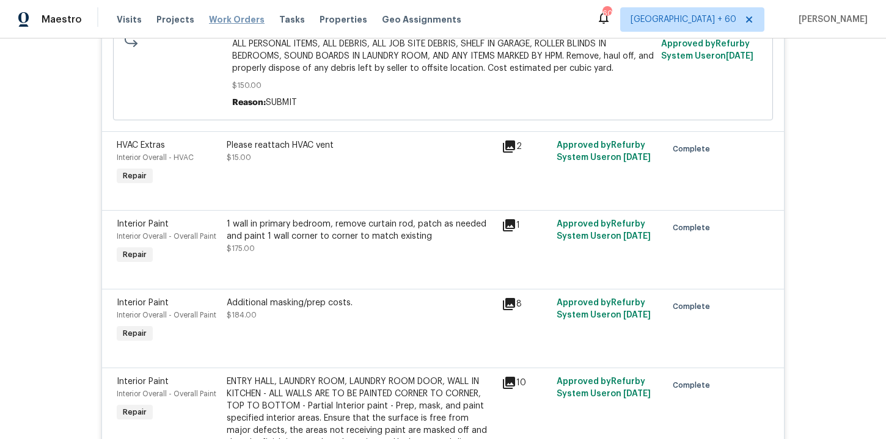
click at [234, 20] on span "Work Orders" at bounding box center [237, 19] width 56 height 12
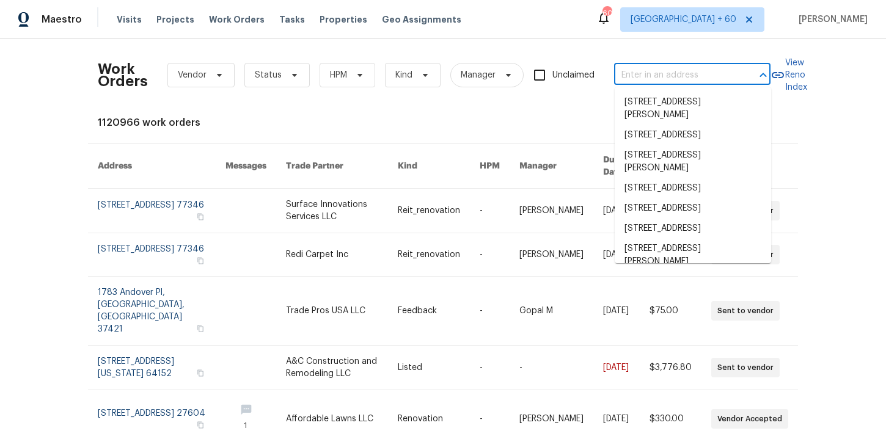
click at [637, 76] on input "text" at bounding box center [675, 75] width 122 height 19
paste input "5709 Chisolm Trl Atlanta, GA 30349"
type input "5709 Chisolm Trl Atlanta, GA 30349"
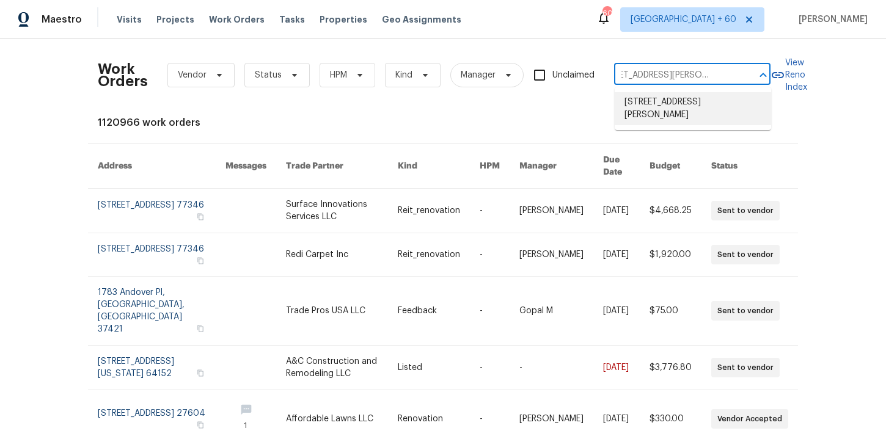
click at [659, 103] on li "5709 Chisolm Trl, Atlanta, GA 30349" at bounding box center [693, 108] width 156 height 33
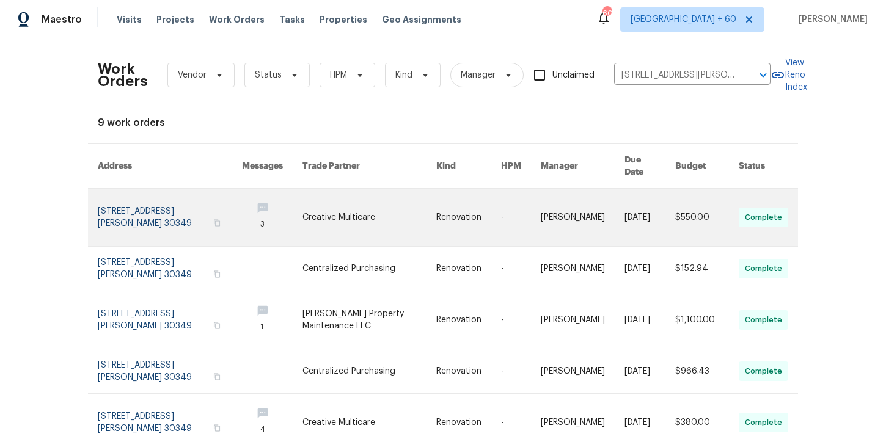
click at [148, 198] on link at bounding box center [170, 217] width 144 height 57
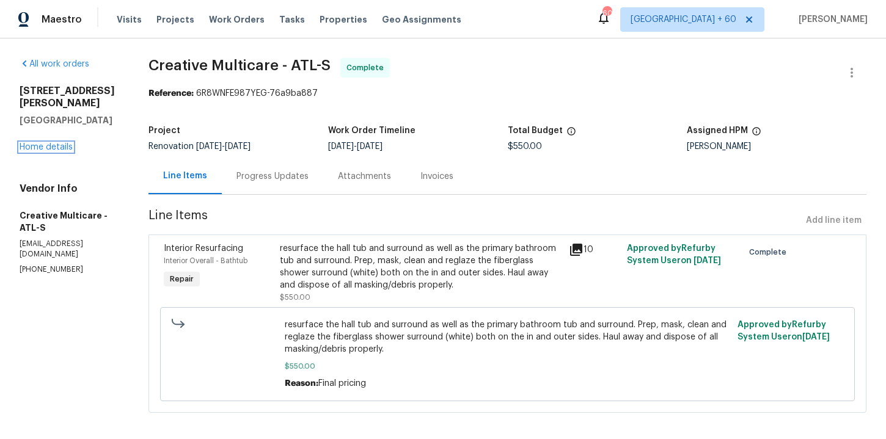
click at [57, 143] on link "Home details" at bounding box center [46, 147] width 53 height 9
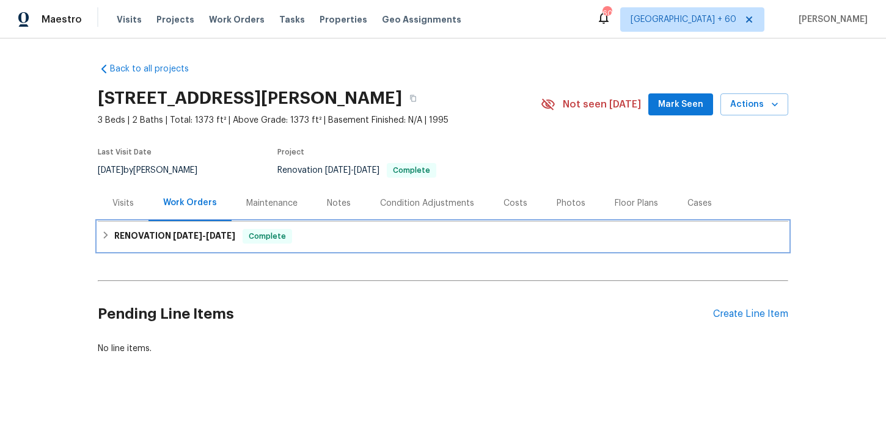
click at [338, 238] on div "RENOVATION 9/2/25 - 9/18/25 Complete" at bounding box center [442, 236] width 683 height 15
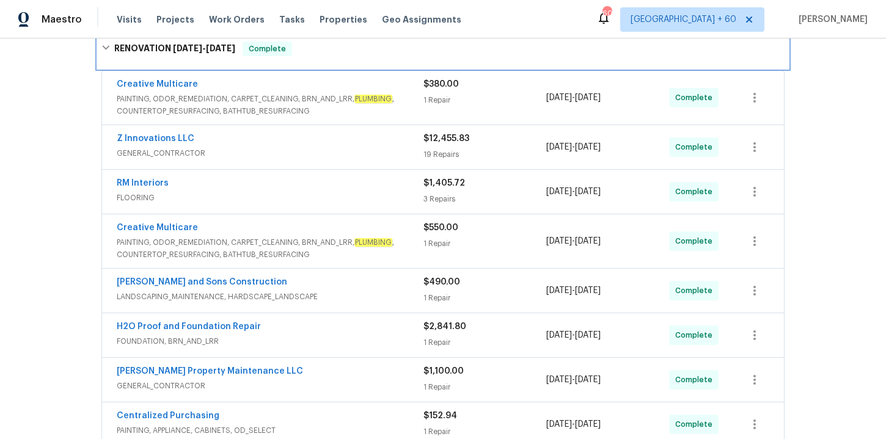
scroll to position [445, 0]
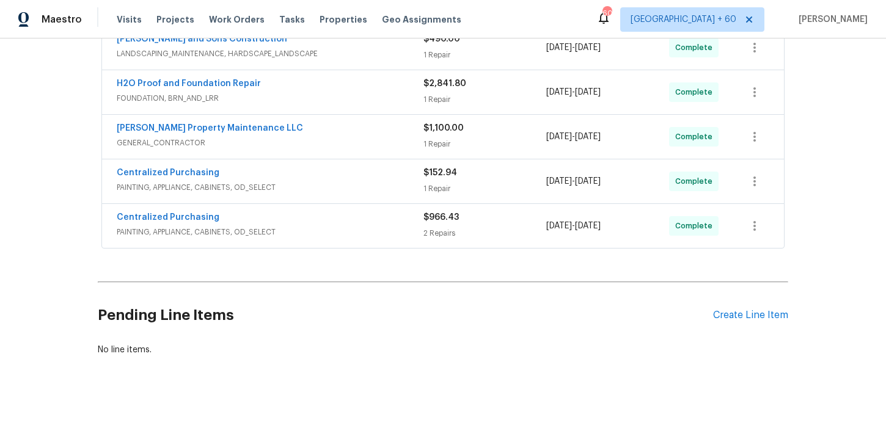
click at [345, 225] on div "Centralized Purchasing" at bounding box center [270, 218] width 307 height 15
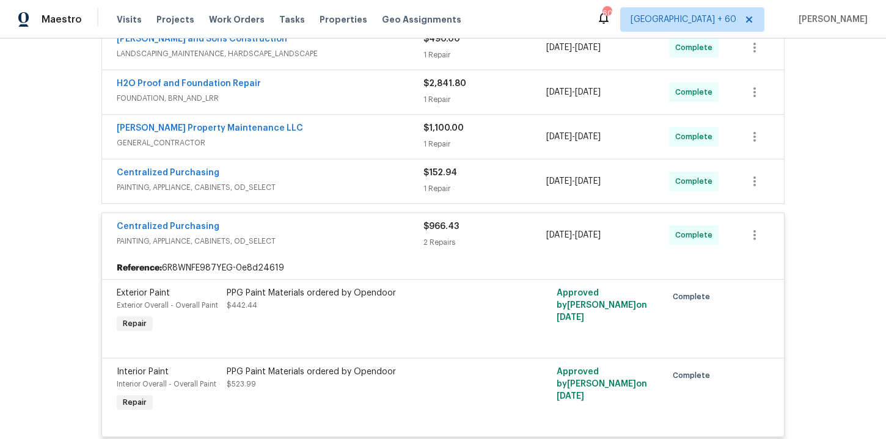
click at [332, 180] on div "Centralized Purchasing" at bounding box center [270, 174] width 307 height 15
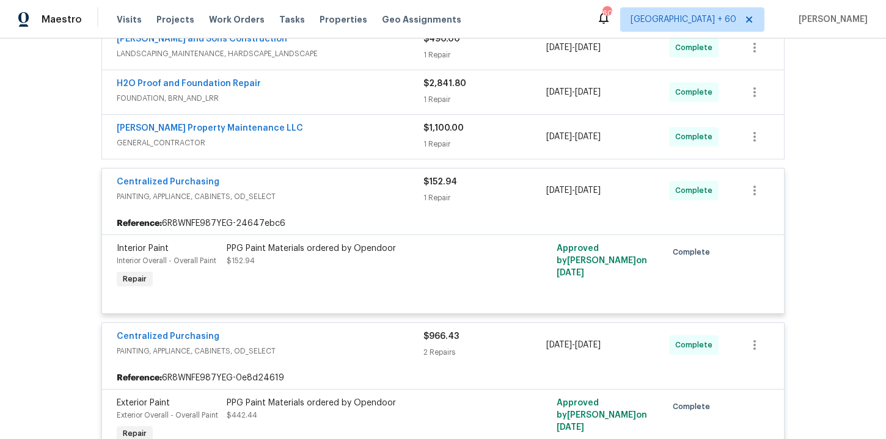
click at [320, 140] on span "GENERAL_CONTRACTOR" at bounding box center [270, 143] width 307 height 12
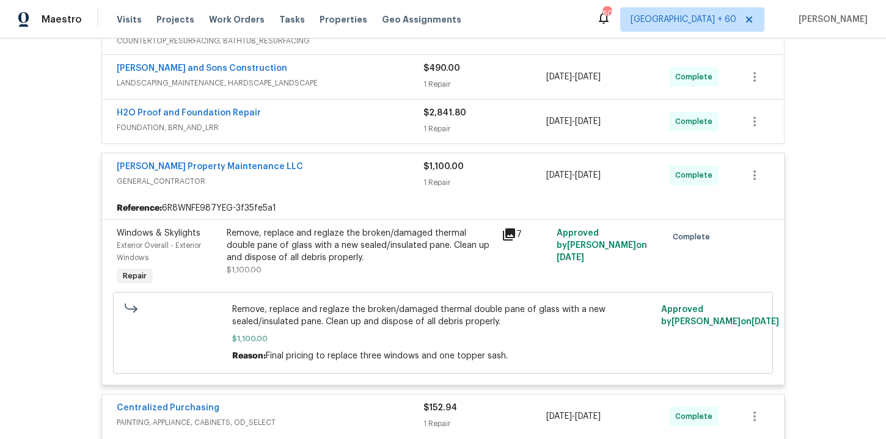
click at [321, 120] on div "H2O Proof and Foundation Repair" at bounding box center [270, 114] width 307 height 15
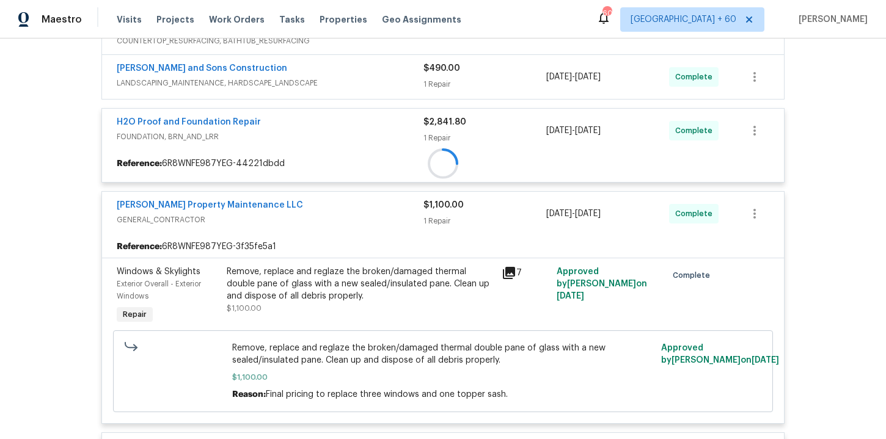
scroll to position [371, 0]
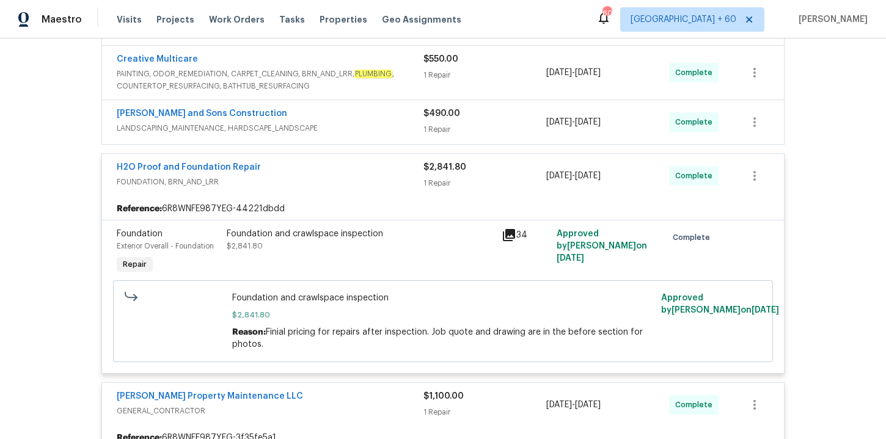
click at [364, 132] on span "LANDSCAPING_MAINTENANCE, HARDSCAPE_LANDSCAPE" at bounding box center [270, 128] width 307 height 12
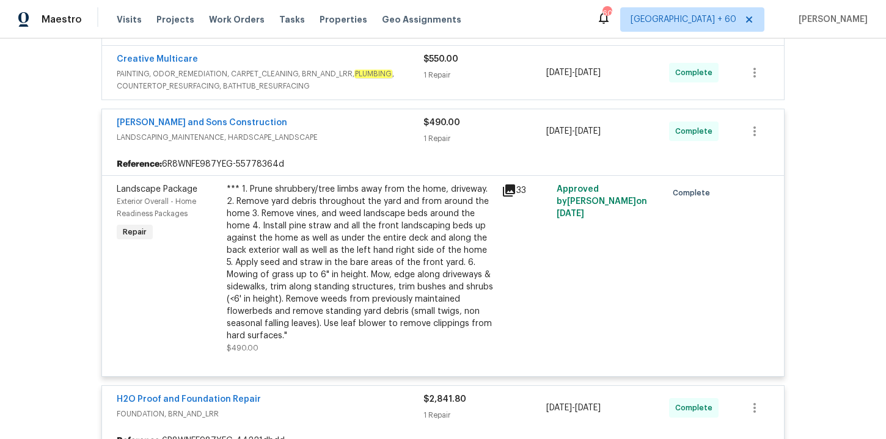
click at [350, 90] on span "PAINTING, ODOR_REMEDIATION, CARPET_CLEANING, BRN_AND_LRR, PLUMBING , COUNTERTOP…" at bounding box center [270, 80] width 307 height 24
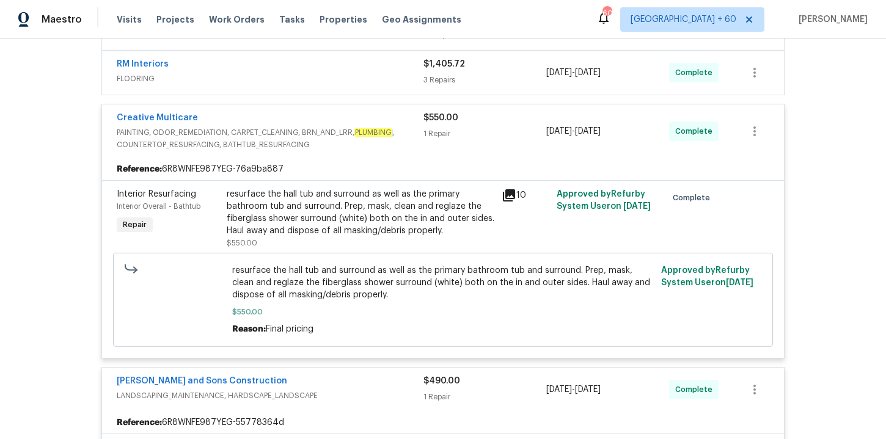
scroll to position [208, 0]
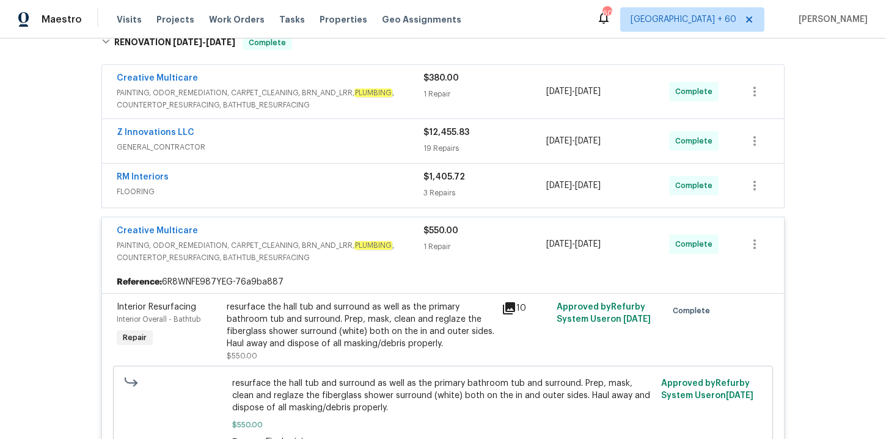
click at [349, 189] on span "FLOORING" at bounding box center [270, 192] width 307 height 12
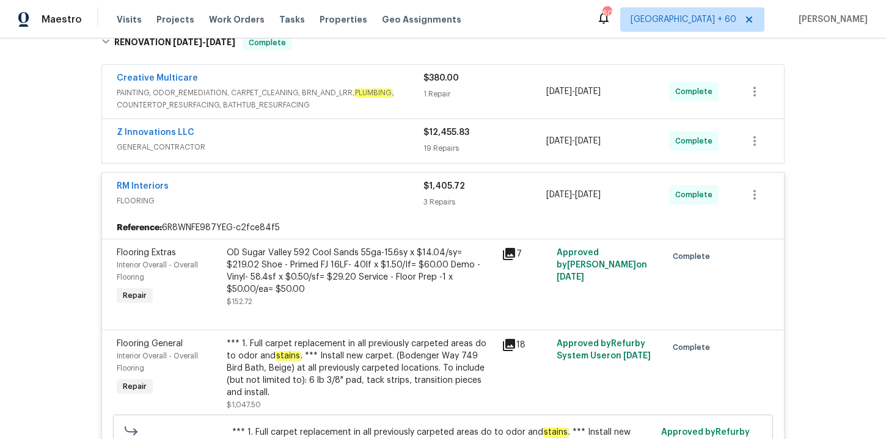
click at [335, 136] on div "Z Innovations LLC" at bounding box center [270, 133] width 307 height 15
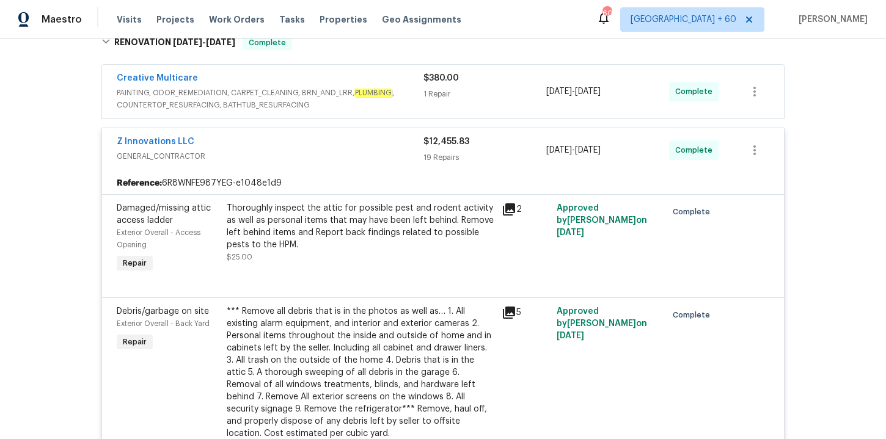
click at [330, 90] on span "PAINTING, ODOR_REMEDIATION, CARPET_CLEANING, BRN_AND_LRR, PLUMBING , COUNTERTOP…" at bounding box center [270, 99] width 307 height 24
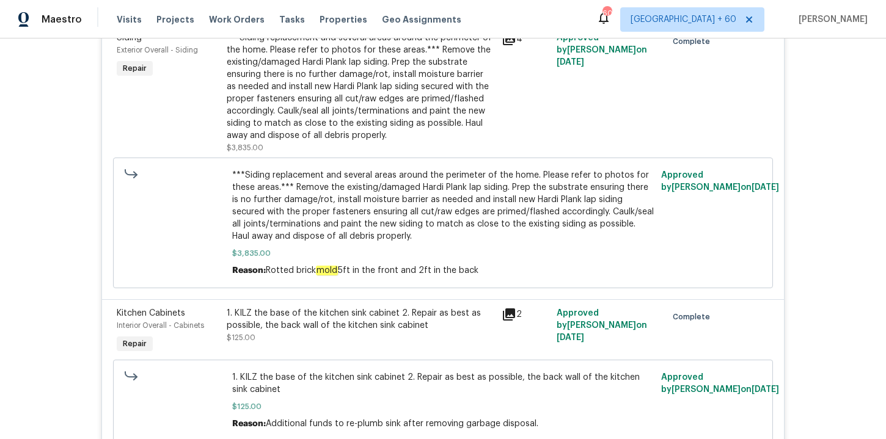
scroll to position [1755, 0]
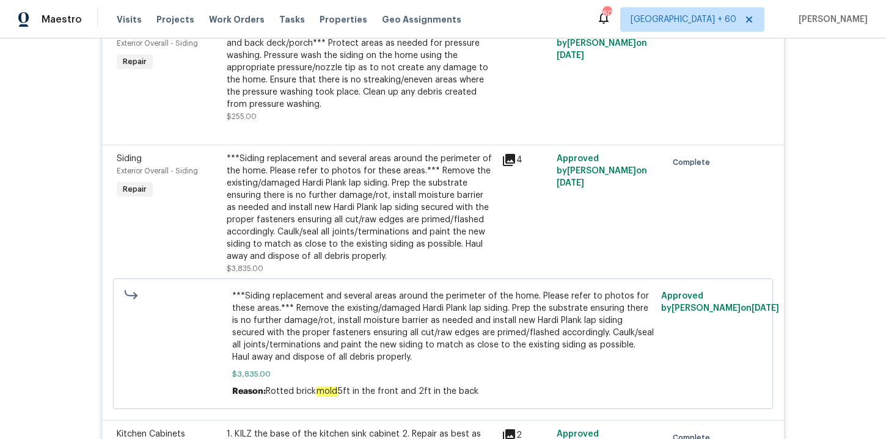
click at [422, 188] on div "***Siding replacement and several areas around the perimeter of the home. Pleas…" at bounding box center [361, 208] width 268 height 110
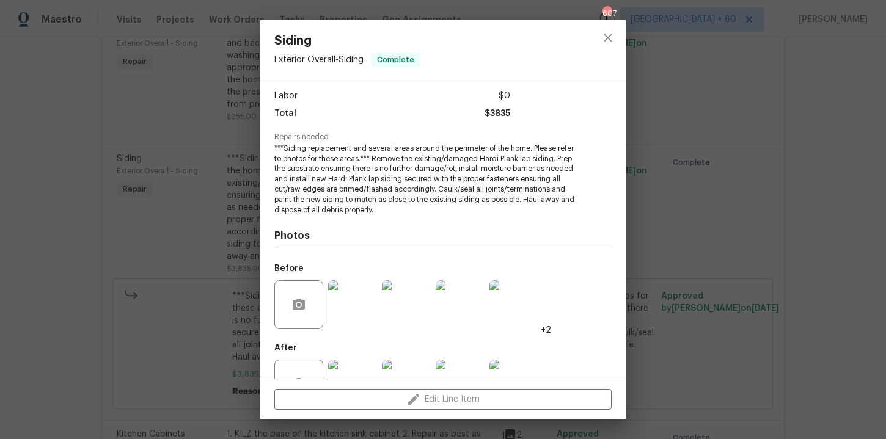
scroll to position [123, 0]
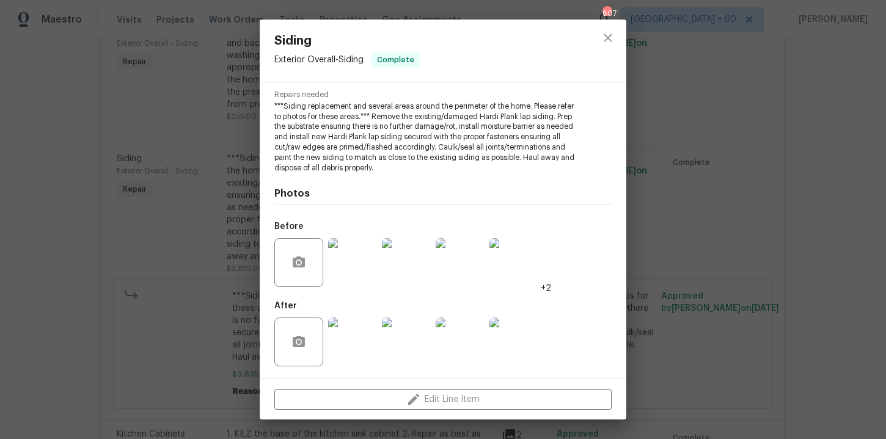
click at [365, 250] on img at bounding box center [352, 262] width 49 height 49
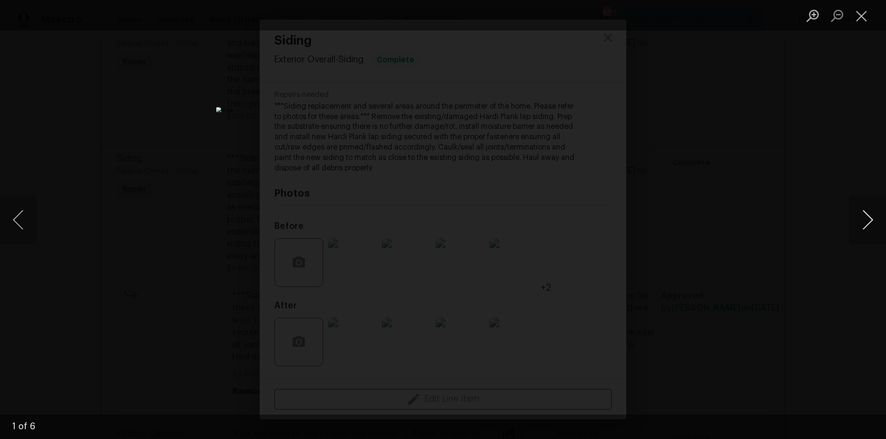
click at [870, 219] on button "Next image" at bounding box center [867, 219] width 37 height 49
click at [870, 220] on button "Next image" at bounding box center [867, 219] width 37 height 49
click at [870, 221] on button "Next image" at bounding box center [867, 219] width 37 height 49
click at [871, 219] on button "Next image" at bounding box center [867, 219] width 37 height 49
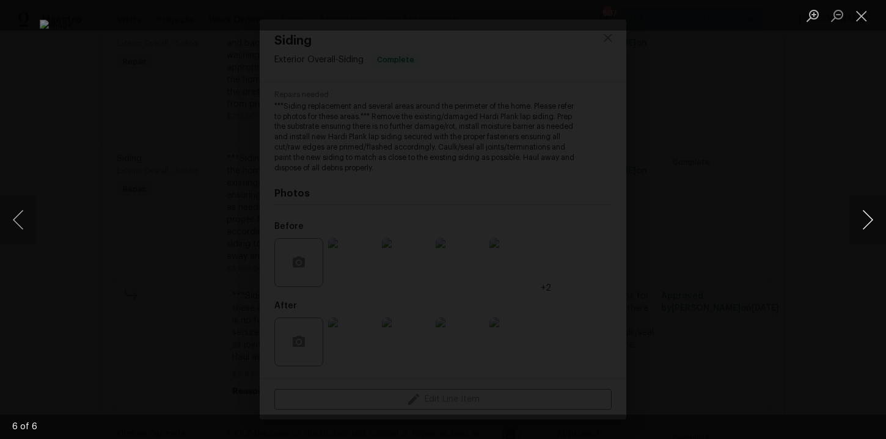
click at [872, 211] on button "Next image" at bounding box center [867, 219] width 37 height 49
click at [868, 23] on button "Close lightbox" at bounding box center [861, 15] width 24 height 21
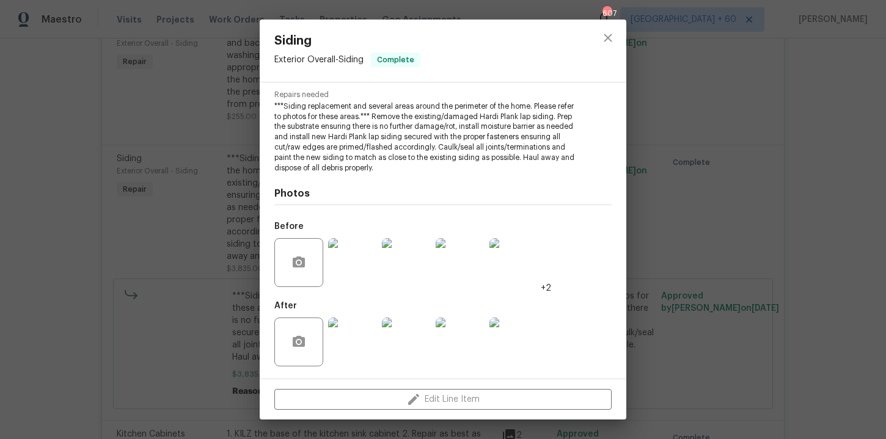
click at [767, 136] on div "Siding Exterior Overall - Siding Complete Vendor Z Innovations LLC Account Cate…" at bounding box center [443, 219] width 886 height 439
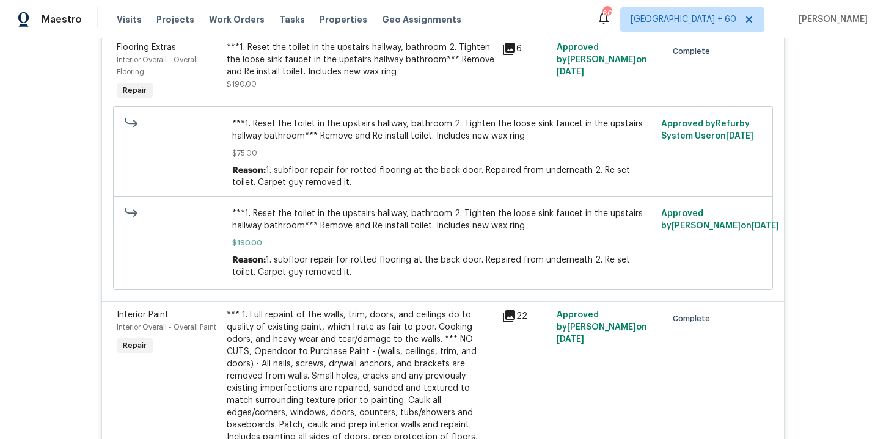
scroll to position [2747, 0]
click at [409, 65] on div "***1. Reset the toilet in the upstairs hallway, bathroom 2. Tighten the loose s…" at bounding box center [361, 59] width 268 height 37
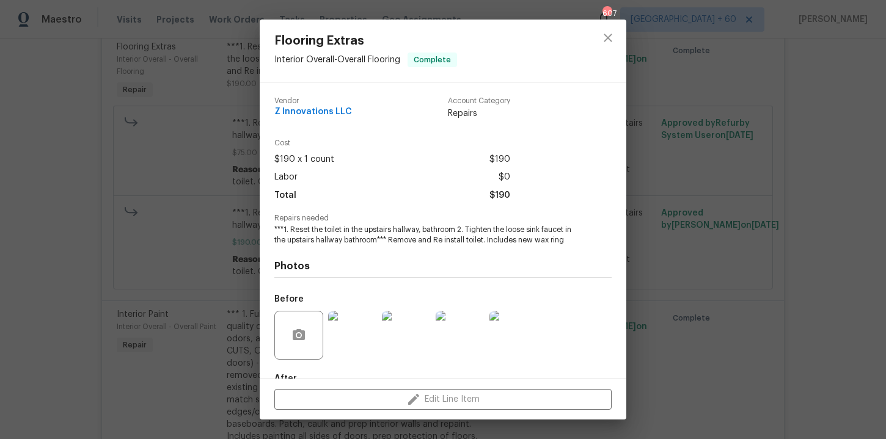
scroll to position [73, 0]
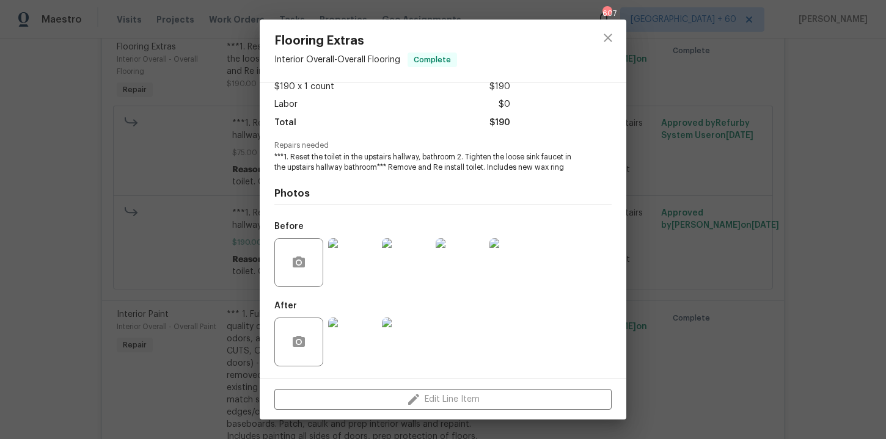
click at [163, 200] on div "Flooring Extras Interior Overall - Overall Flooring Complete Vendor Z Innovatio…" at bounding box center [443, 219] width 886 height 439
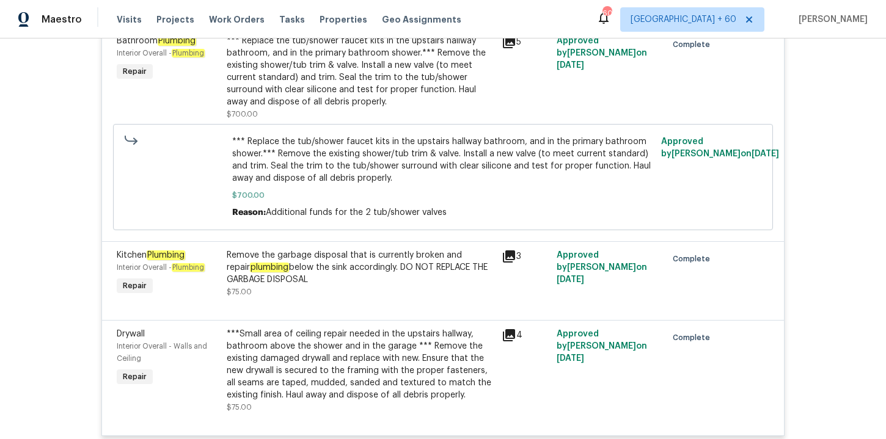
scroll to position [3354, 0]
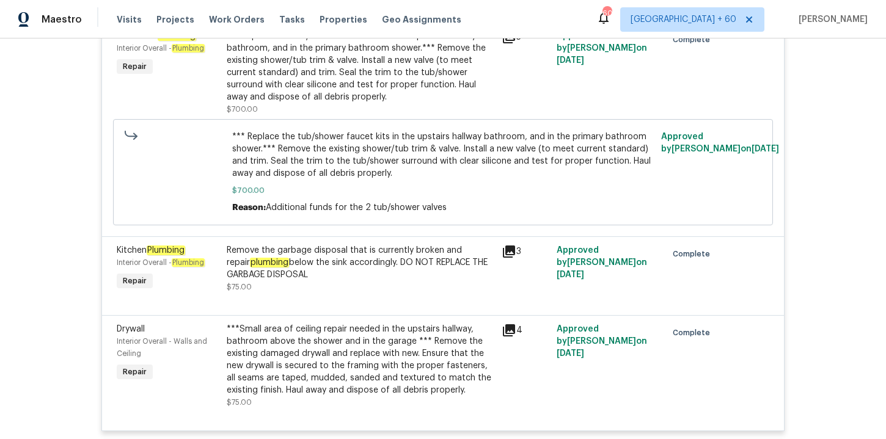
click at [384, 251] on div "Remove the garbage disposal that is currently broken and repair plumbing below …" at bounding box center [361, 262] width 268 height 37
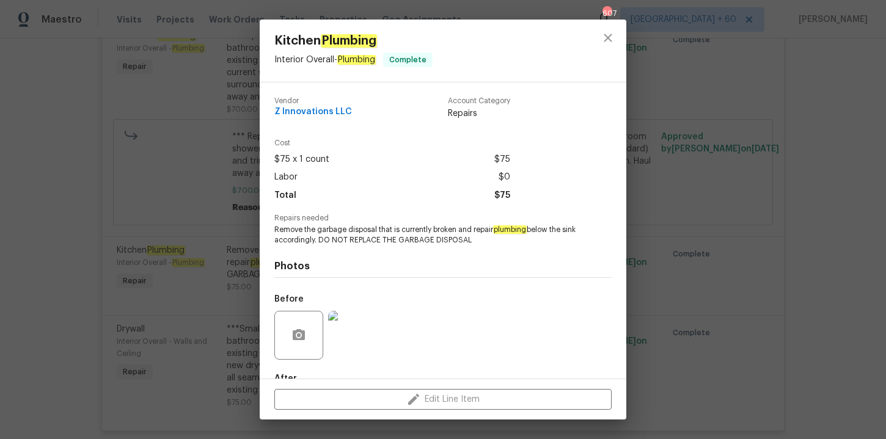
scroll to position [73, 0]
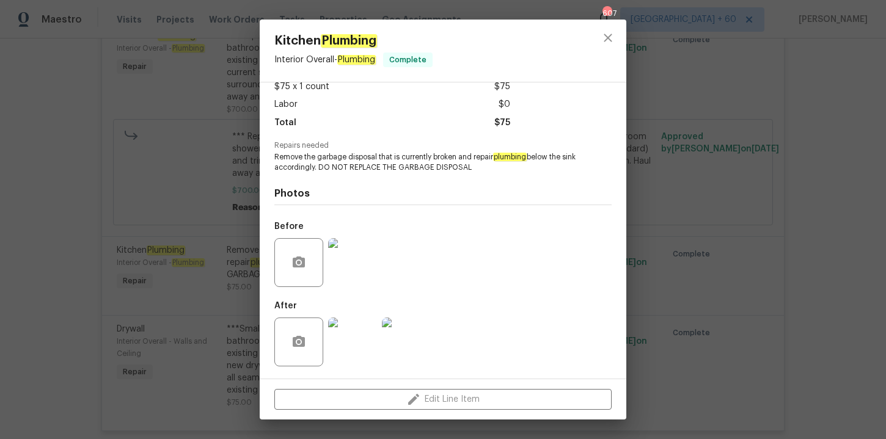
click at [695, 273] on div "Kitchen Plumbing Interior Overall - Plumbing Complete Vendor Z Innovations LLC …" at bounding box center [443, 219] width 886 height 439
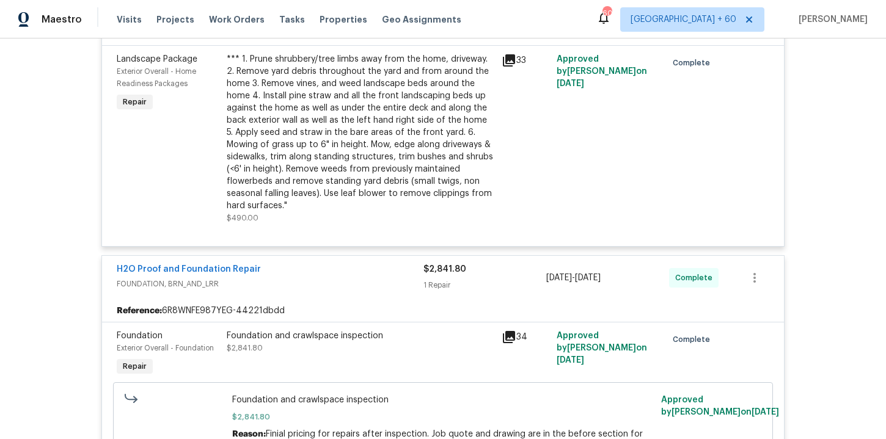
scroll to position [4716, 0]
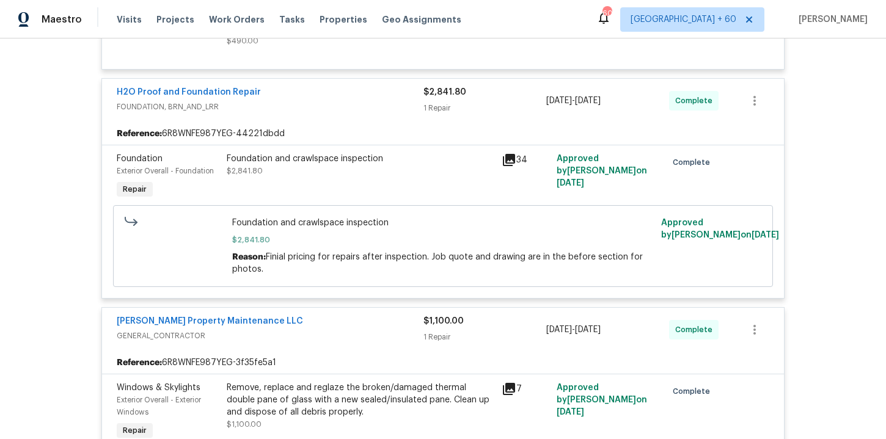
click at [379, 156] on div "Foundation and crawlspace inspection" at bounding box center [361, 159] width 268 height 12
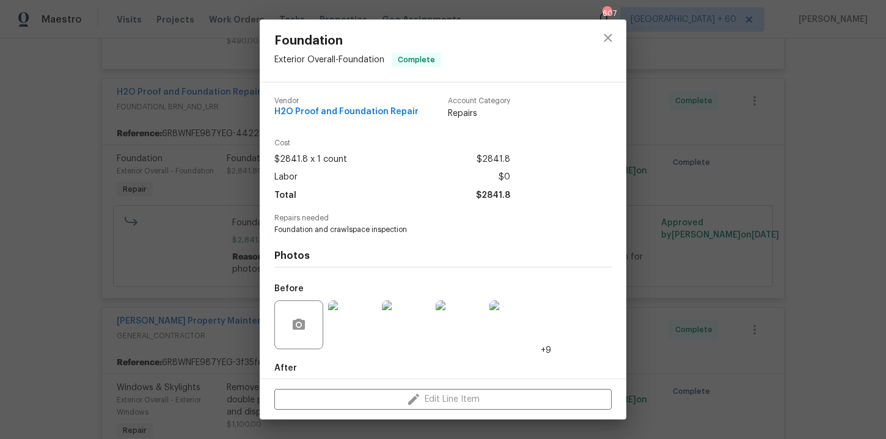
scroll to position [62, 0]
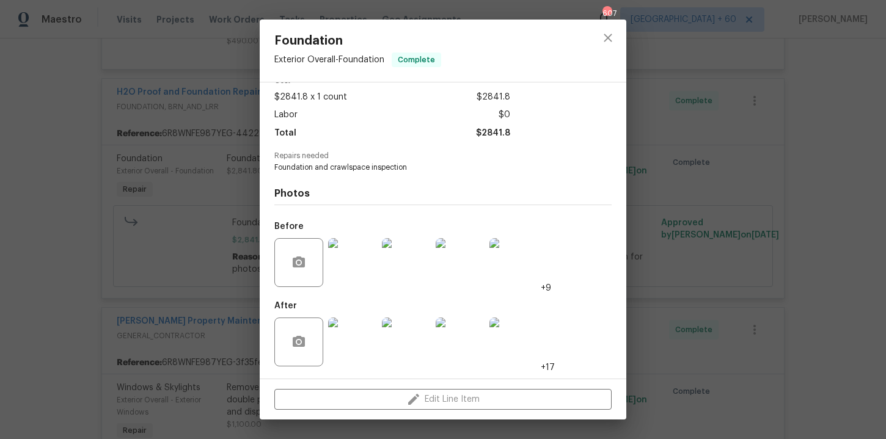
click at [455, 257] on img at bounding box center [460, 262] width 49 height 49
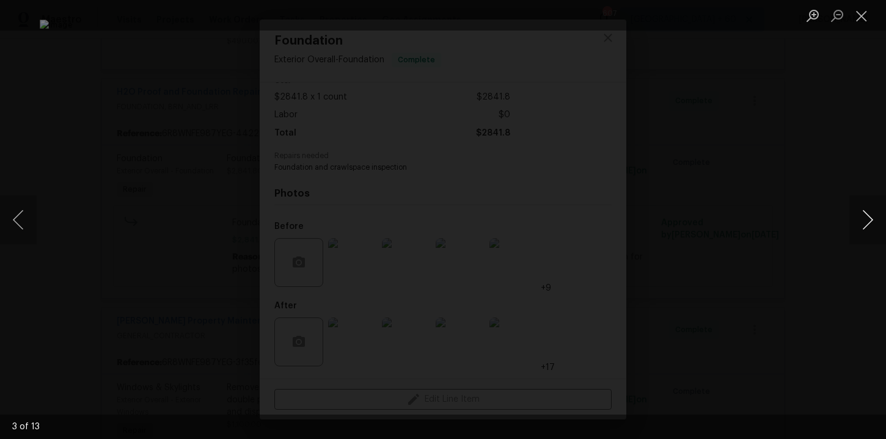
click at [868, 218] on button "Next image" at bounding box center [867, 219] width 37 height 49
click at [824, 207] on div "Lightbox" at bounding box center [443, 219] width 886 height 439
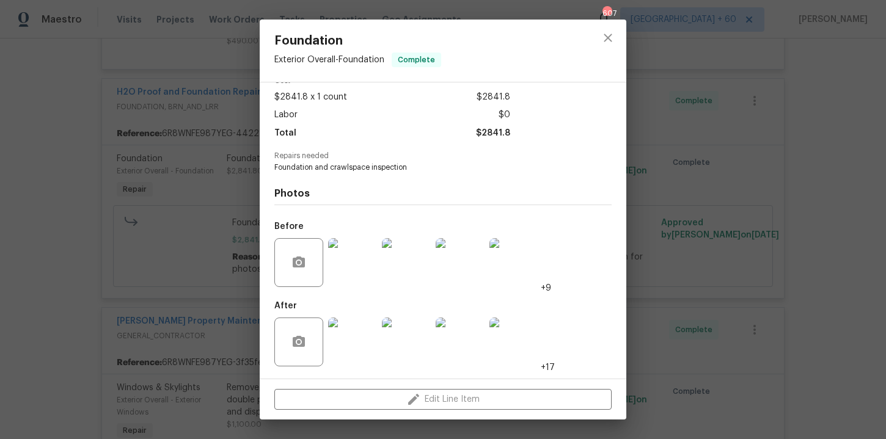
click at [345, 327] on img at bounding box center [352, 342] width 49 height 49
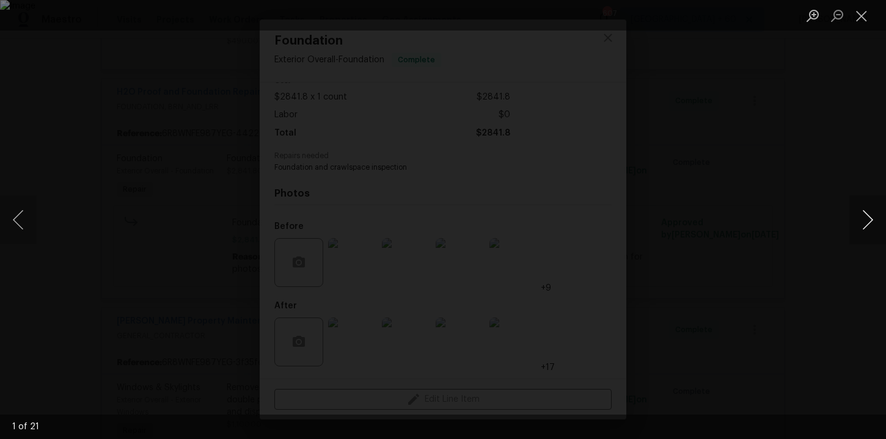
click at [867, 209] on button "Next image" at bounding box center [867, 219] width 37 height 49
click at [825, 100] on div "Lightbox" at bounding box center [443, 219] width 886 height 439
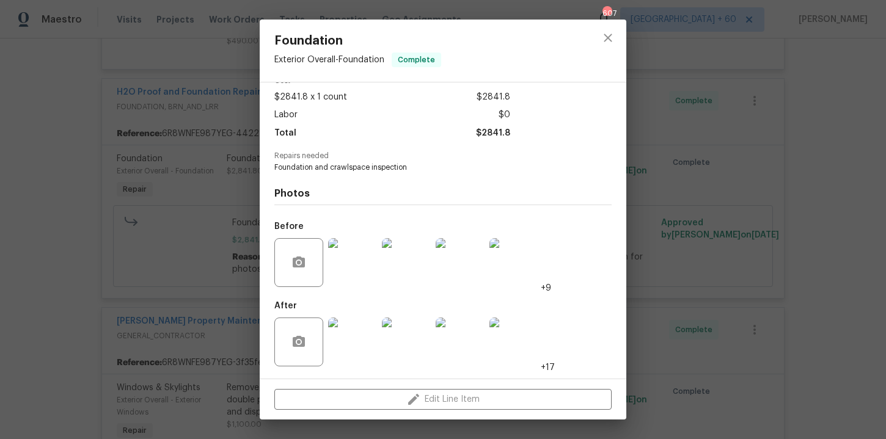
click at [826, 100] on div "Foundation Exterior Overall - Foundation Complete Vendor H2O Proof and Foundati…" at bounding box center [443, 219] width 886 height 439
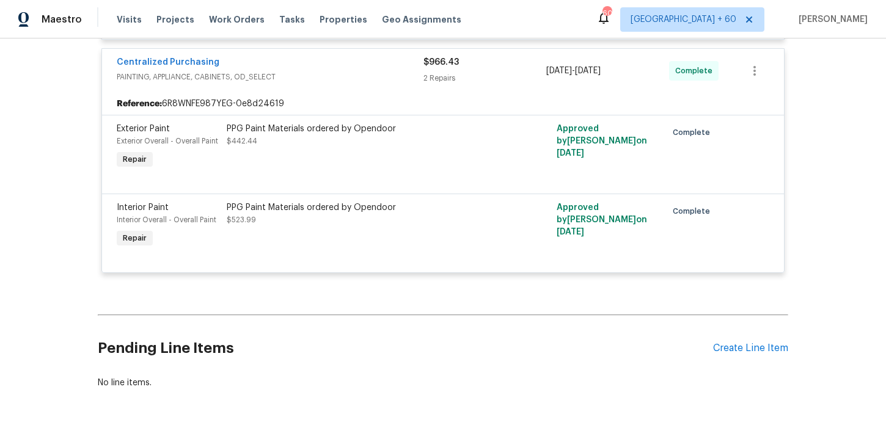
scroll to position [5406, 0]
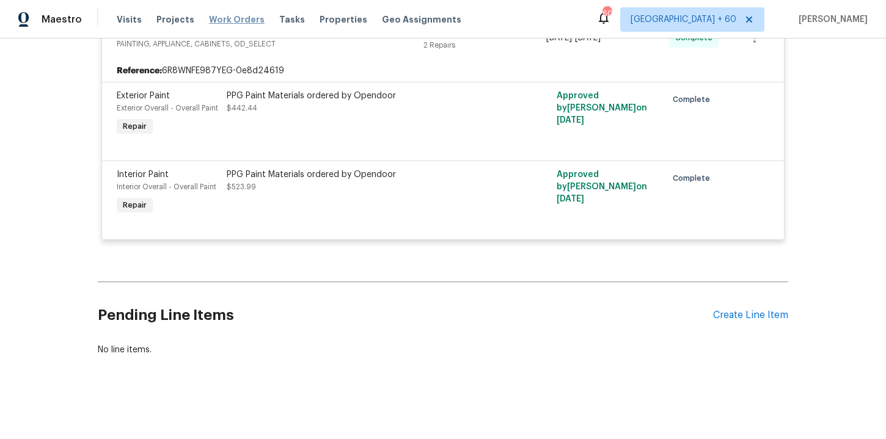
click at [222, 20] on span "Work Orders" at bounding box center [237, 19] width 56 height 12
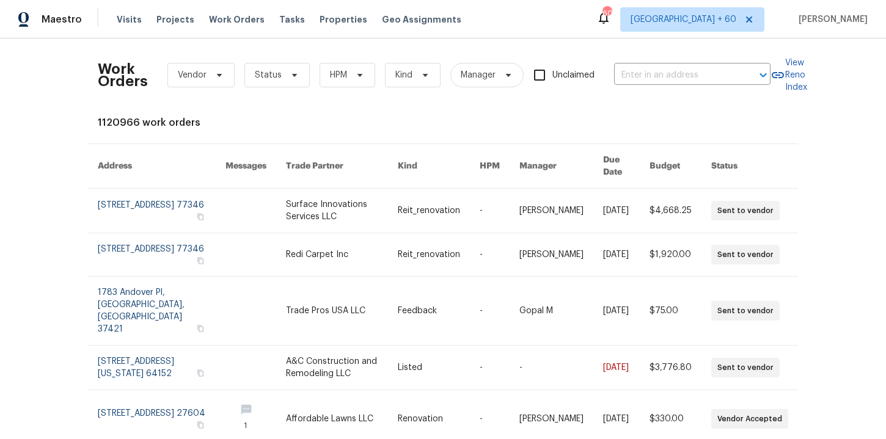
click at [614, 71] on div "Work Orders Vendor Status HPM Kind Manager Unclaimed ​" at bounding box center [434, 75] width 673 height 54
click at [642, 70] on input "text" at bounding box center [675, 75] width 122 height 19
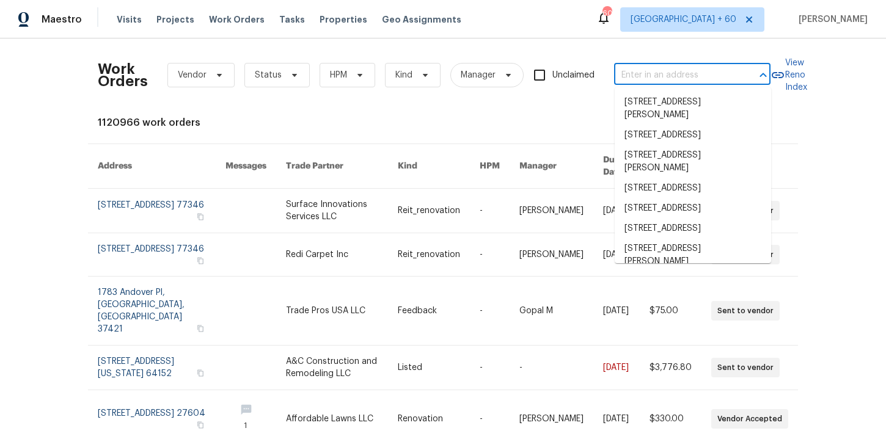
paste input "6009 River Landings Dr Raleigh, NC 27604"
type input "6009 River Landings Dr Raleigh, NC 27604"
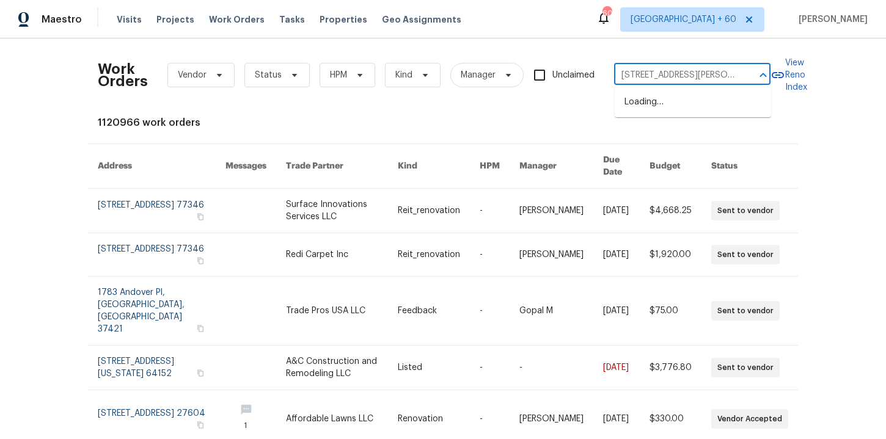
scroll to position [0, 56]
click at [662, 100] on li "6009 River Landings Dr, Raleigh, NC 27604" at bounding box center [693, 102] width 156 height 20
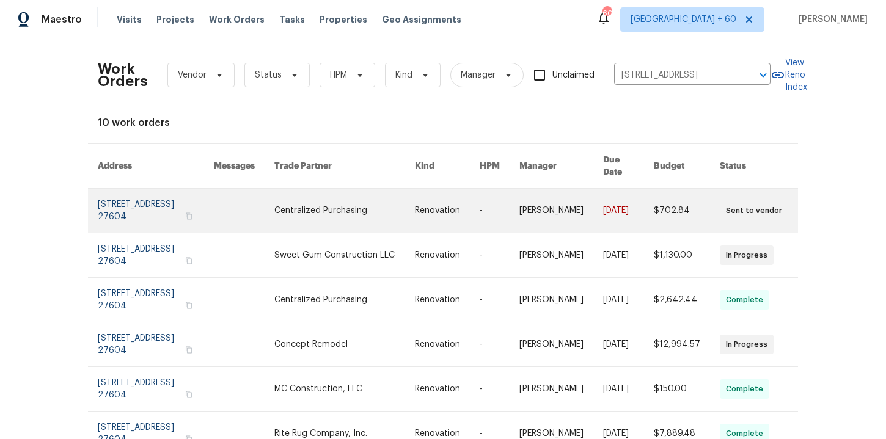
click at [136, 197] on link at bounding box center [156, 211] width 116 height 44
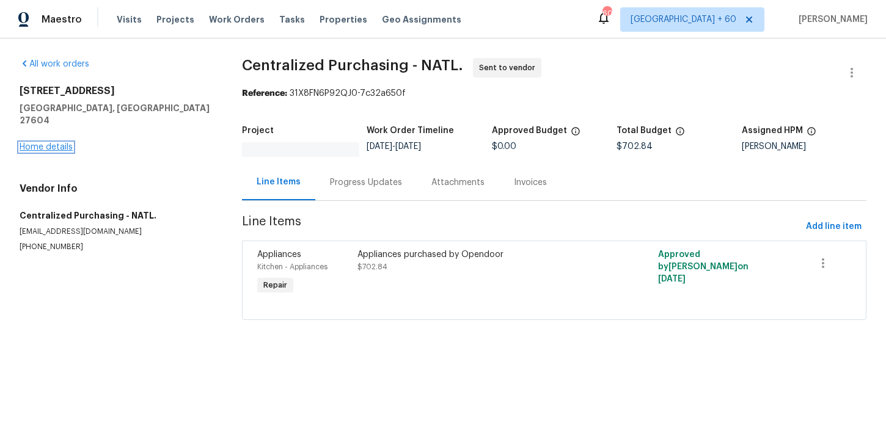
click at [64, 143] on link "Home details" at bounding box center [46, 147] width 53 height 9
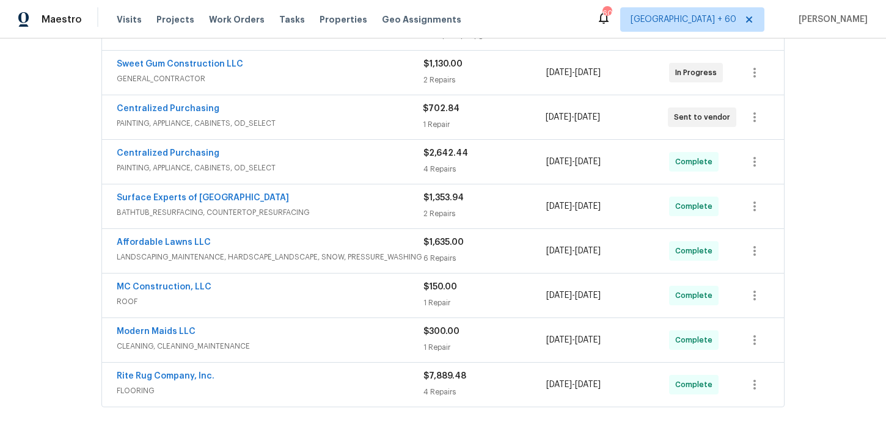
scroll to position [372, 0]
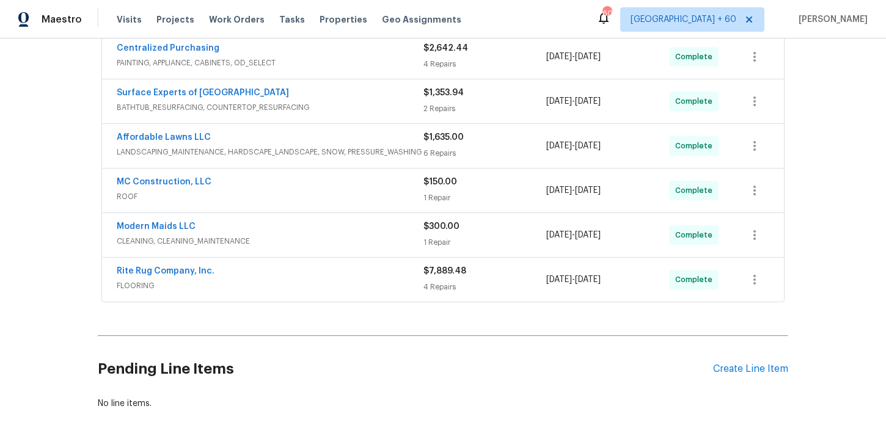
click at [266, 277] on div "Rite Rug Company, Inc." at bounding box center [270, 272] width 307 height 15
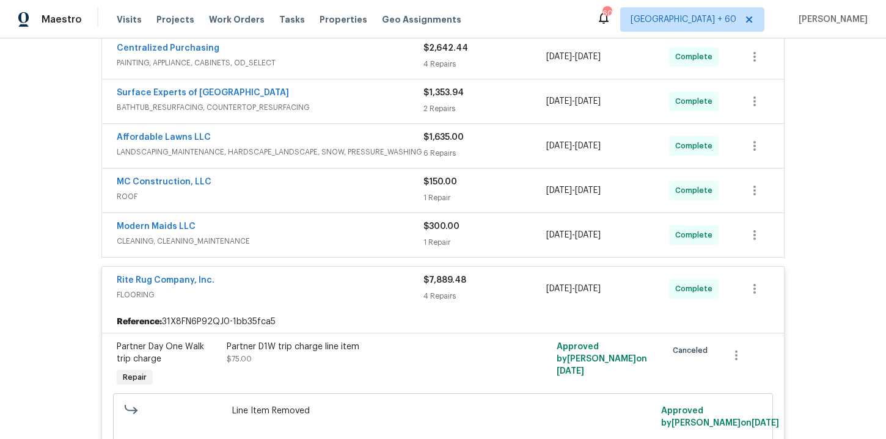
click at [366, 230] on div "Modern Maids LLC" at bounding box center [270, 228] width 307 height 15
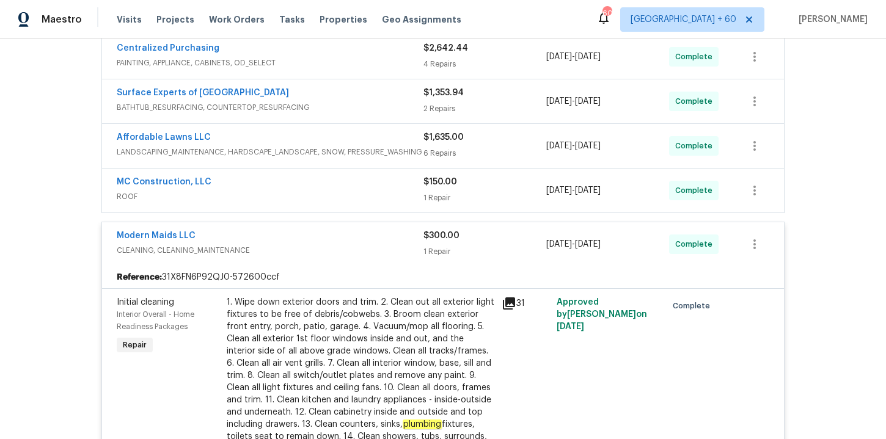
click at [327, 189] on div "MC Construction, LLC" at bounding box center [270, 183] width 307 height 15
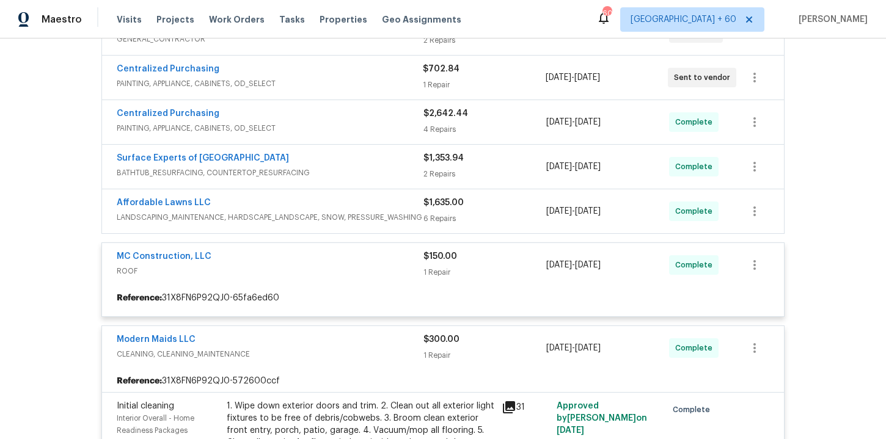
scroll to position [290, 0]
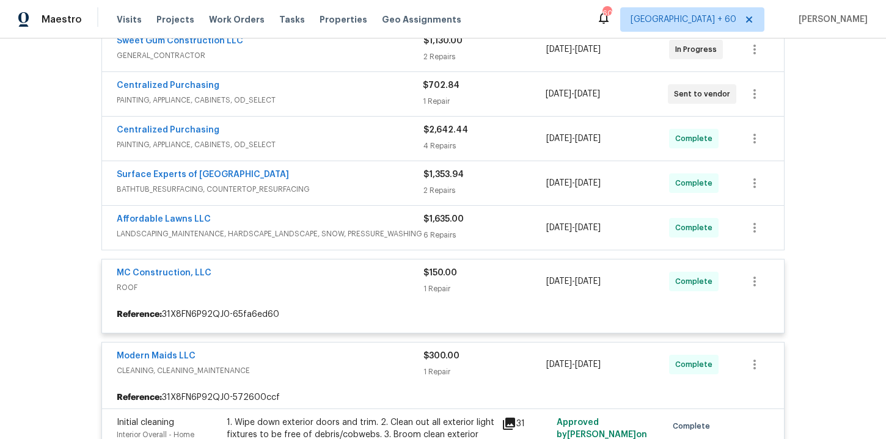
click at [341, 233] on span "LANDSCAPING_MAINTENANCE, HARDSCAPE_LANDSCAPE, SNOW, PRESSURE_WASHING" at bounding box center [270, 234] width 307 height 12
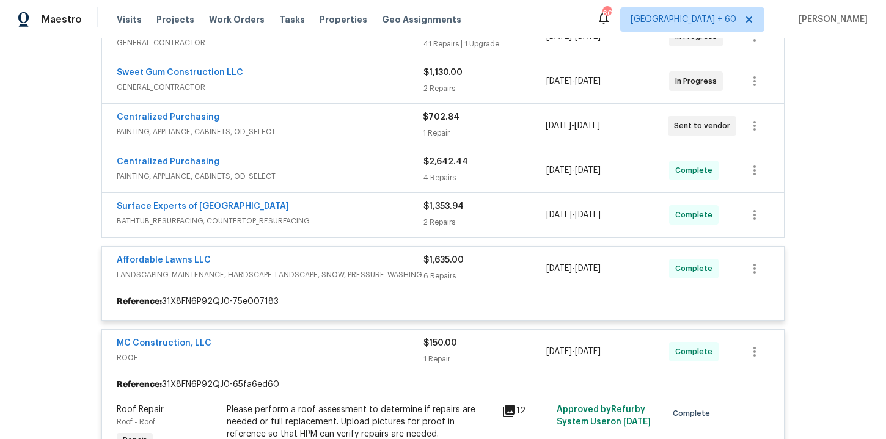
scroll to position [251, 0]
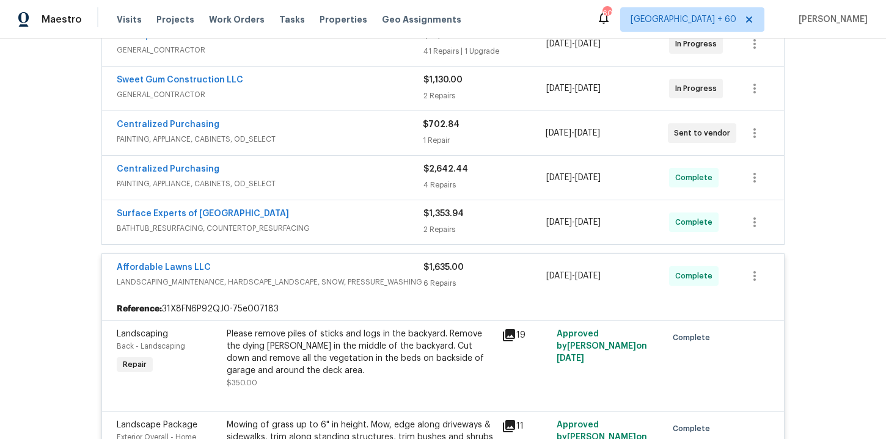
click at [348, 228] on span "BATHTUB_RESURFACING, COUNTERTOP_RESURFACING" at bounding box center [270, 228] width 307 height 12
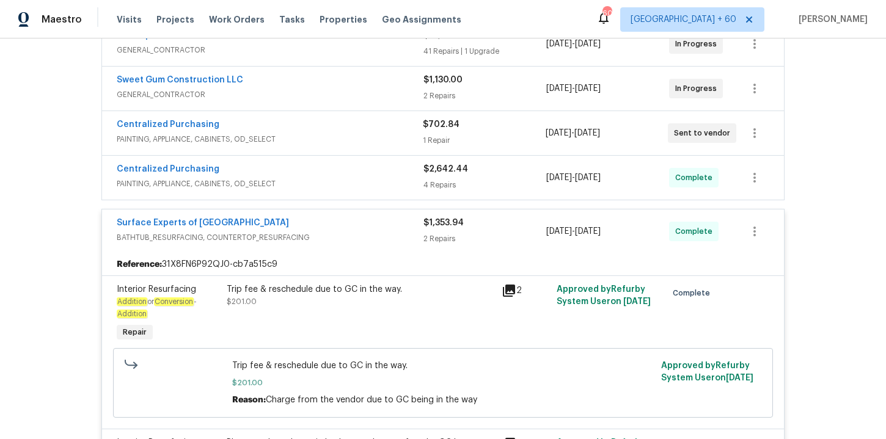
click at [341, 175] on div "Centralized Purchasing" at bounding box center [270, 170] width 307 height 15
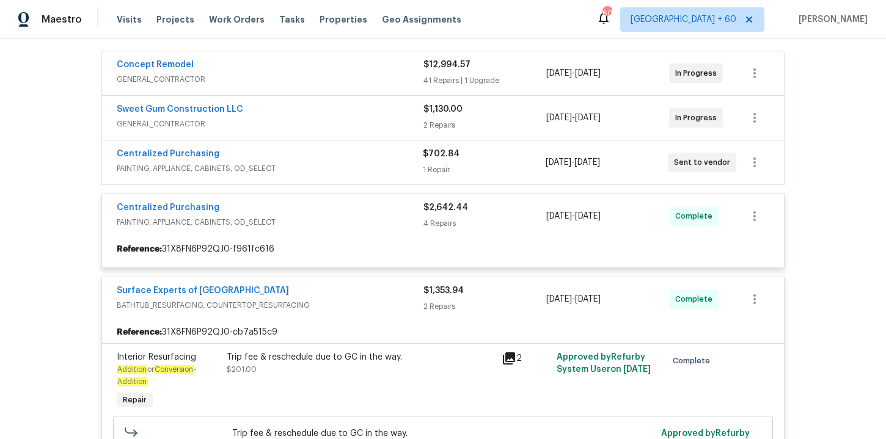
scroll to position [202, 0]
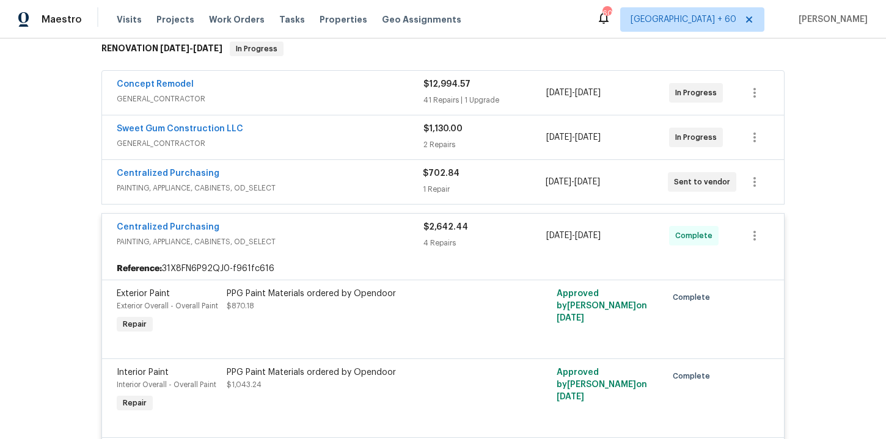
click at [342, 178] on div "Centralized Purchasing" at bounding box center [270, 174] width 306 height 15
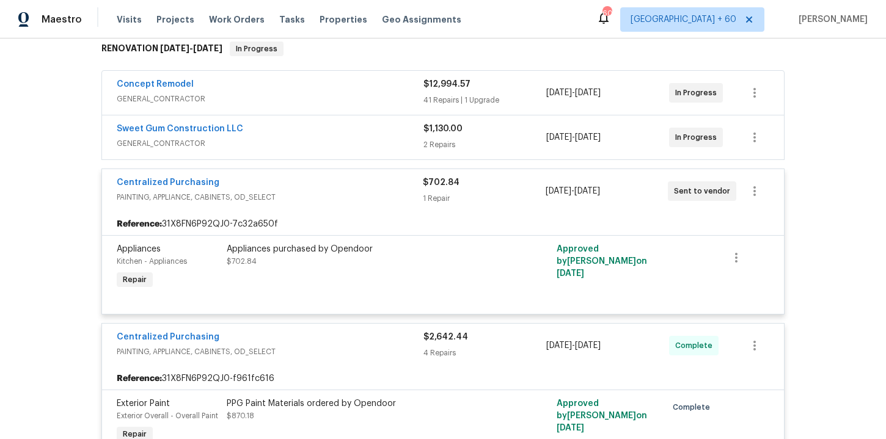
scroll to position [185, 0]
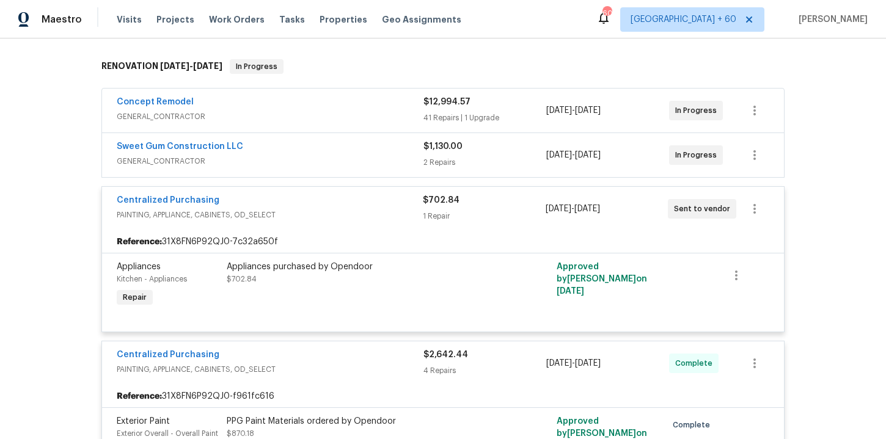
click at [332, 167] on span "GENERAL_CONTRACTOR" at bounding box center [270, 161] width 307 height 12
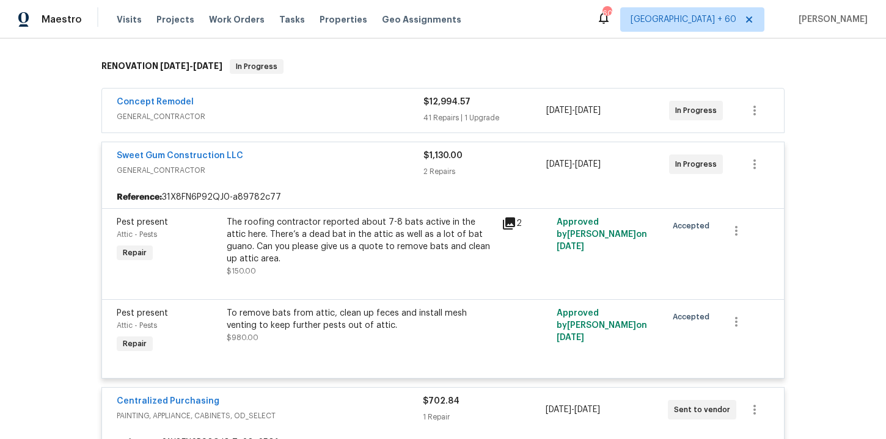
click at [338, 112] on span "GENERAL_CONTRACTOR" at bounding box center [270, 117] width 307 height 12
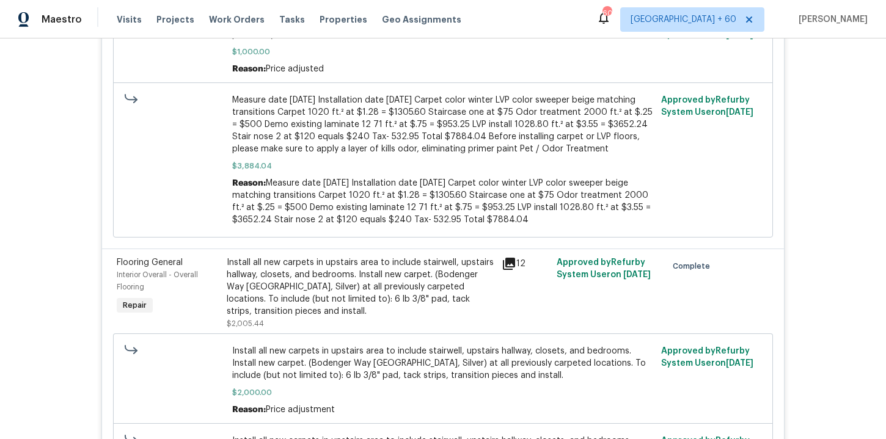
scroll to position [7922, 0]
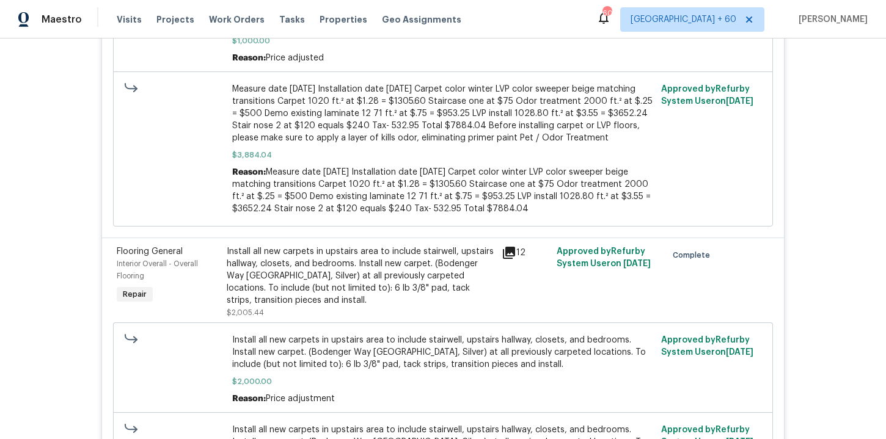
click at [378, 261] on div "Install all new carpets in upstairs area to include stairwell, upstairs hallway…" at bounding box center [361, 276] width 268 height 61
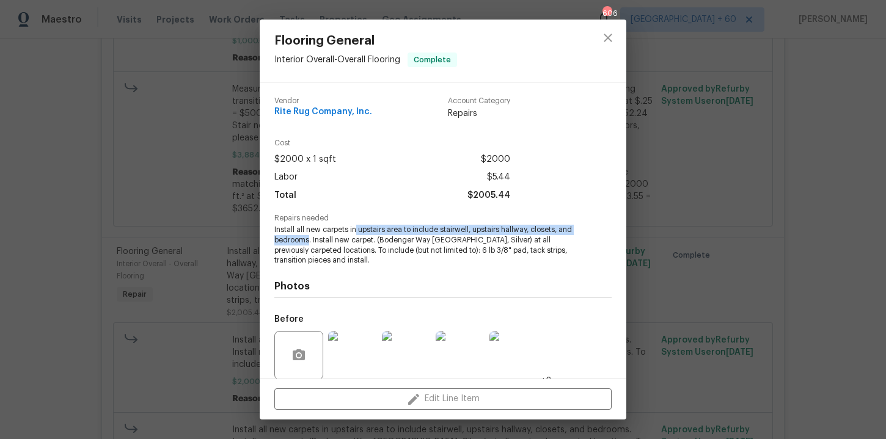
drag, startPoint x: 357, startPoint y: 229, endPoint x: 309, endPoint y: 243, distance: 50.3
click at [309, 243] on span "Install all new carpets in upstairs area to include stairwell, upstairs hallway…" at bounding box center [426, 245] width 304 height 41
copy span "upstairs area to include stairwell, upstairs hallway, closets, and bedrooms"
click at [174, 183] on div "Flooring General Interior Overall - Overall Flooring Complete Vendor Rite Rug C…" at bounding box center [443, 219] width 886 height 439
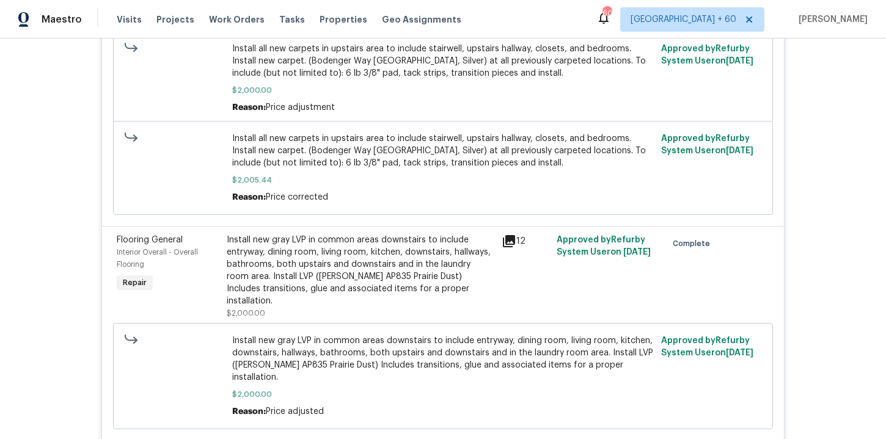
scroll to position [8230, 0]
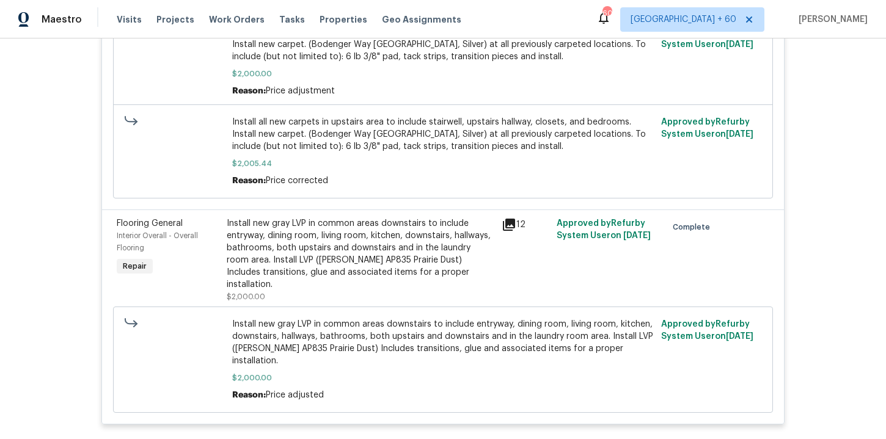
click at [437, 265] on div "Install new gray LVP in common areas downstairs to include entryway, dining roo…" at bounding box center [361, 253] width 268 height 73
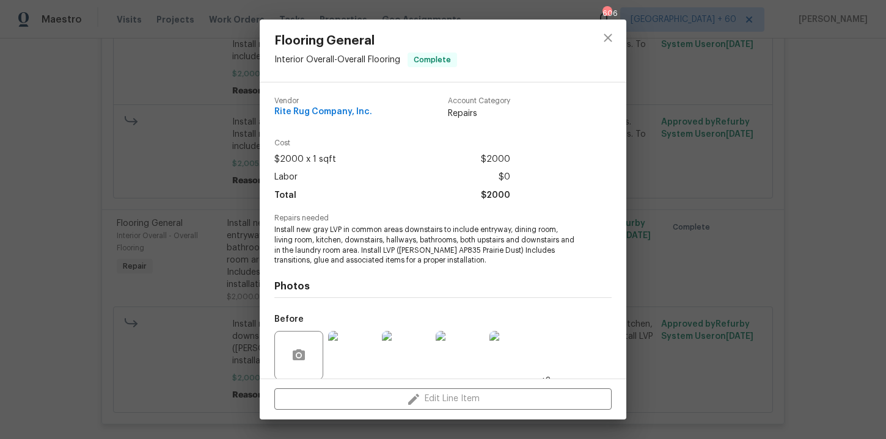
click at [404, 229] on span "Install new gray LVP in common areas downstairs to include entryway, dining roo…" at bounding box center [426, 245] width 304 height 41
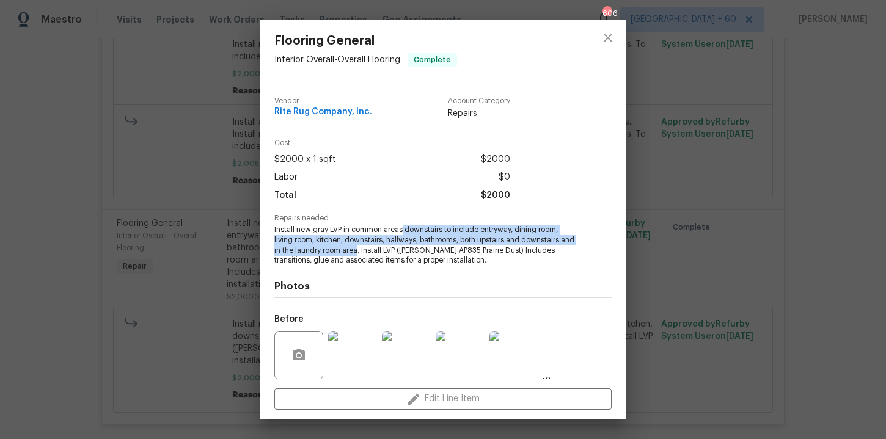
drag, startPoint x: 404, startPoint y: 229, endPoint x: 358, endPoint y: 251, distance: 50.8
click at [358, 251] on span "Install new gray LVP in common areas downstairs to include entryway, dining roo…" at bounding box center [426, 245] width 304 height 41
copy span "downstairs to include entryway, dining room, living room, kitchen, downstairs, …"
click at [194, 251] on div "Flooring General Interior Overall - Overall Flooring Complete Vendor Rite Rug C…" at bounding box center [443, 219] width 886 height 439
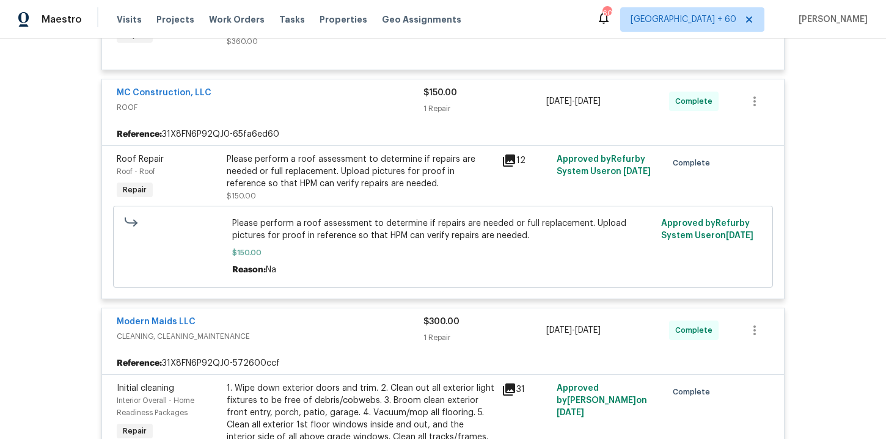
scroll to position [6896, 0]
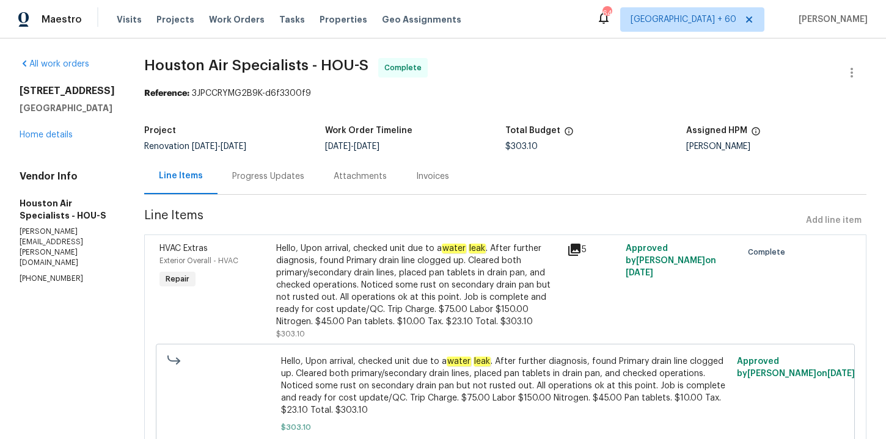
click at [295, 178] on div "Progress Updates" at bounding box center [268, 176] width 72 height 12
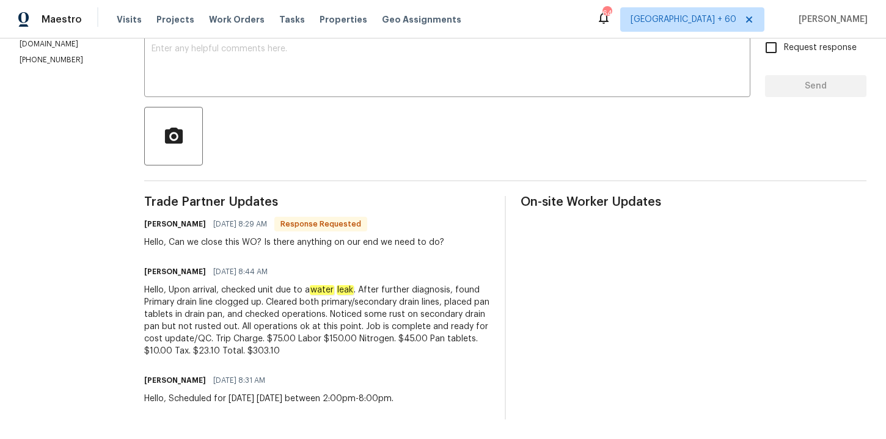
scroll to position [15, 0]
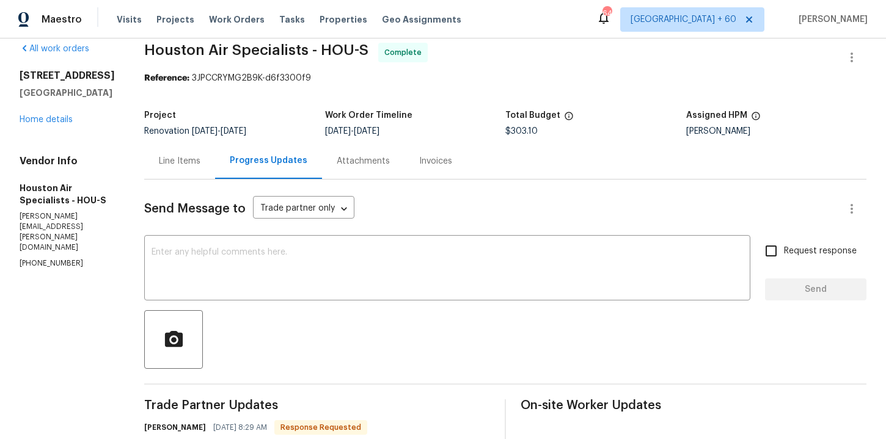
click at [200, 169] on div "Line Items" at bounding box center [179, 161] width 71 height 36
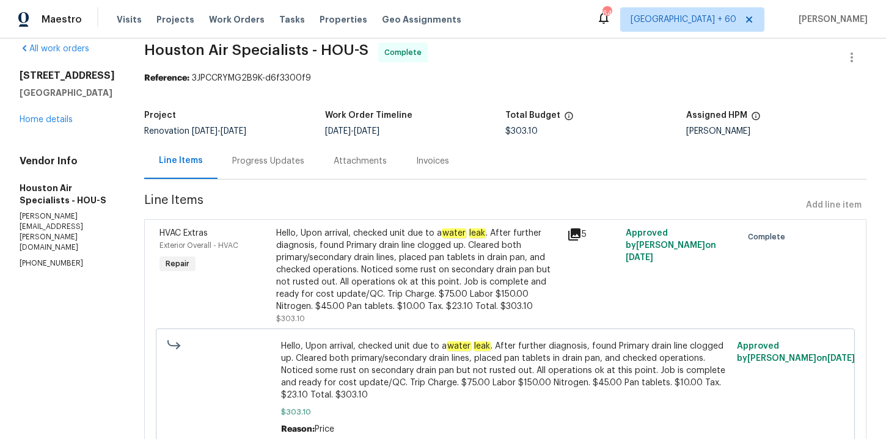
click at [462, 241] on div "Hello, Upon arrival, checked unit due to a water leak . After further diagnosis…" at bounding box center [418, 270] width 284 height 86
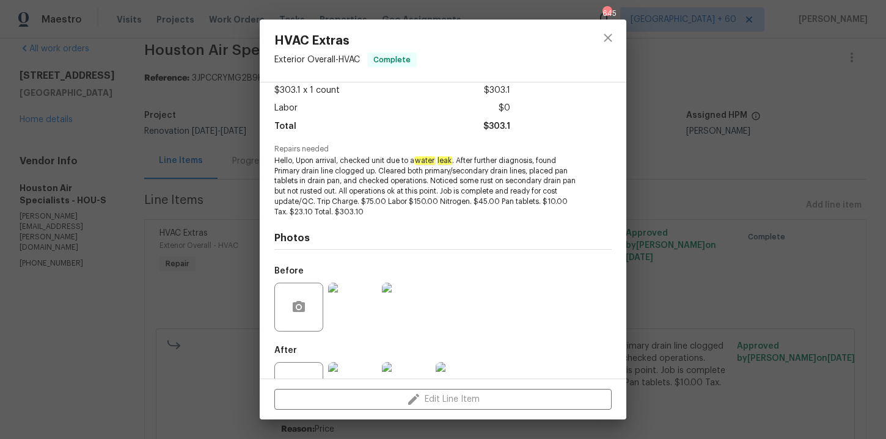
scroll to position [113, 0]
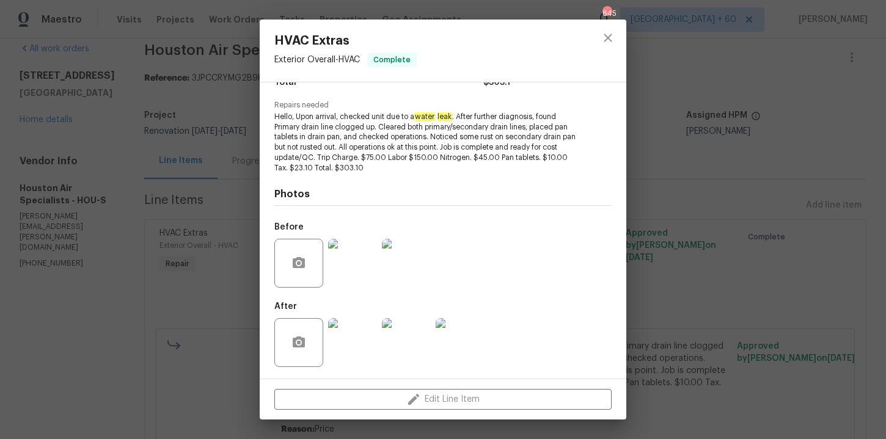
click at [359, 277] on img at bounding box center [352, 263] width 49 height 49
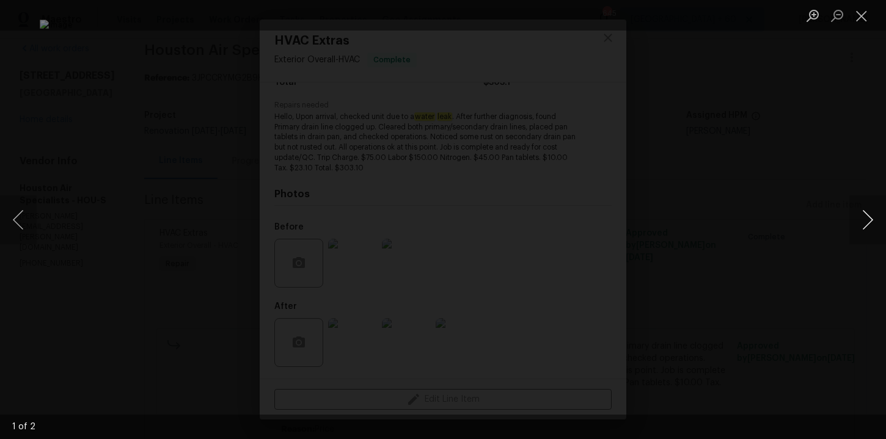
click at [862, 217] on button "Next image" at bounding box center [867, 219] width 37 height 49
click at [863, 38] on div "Lightbox" at bounding box center [443, 219] width 886 height 439
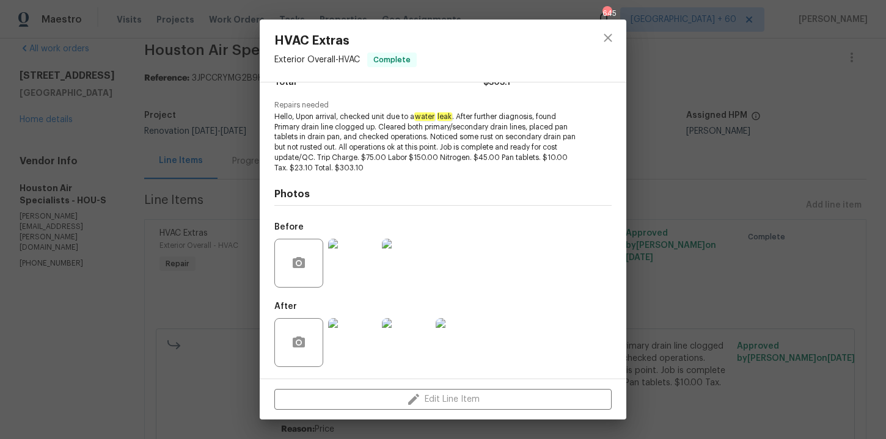
click at [79, 307] on div "HVAC Extras Exterior Overall - HVAC Complete Vendor Houston Air Specialists Acc…" at bounding box center [443, 219] width 886 height 439
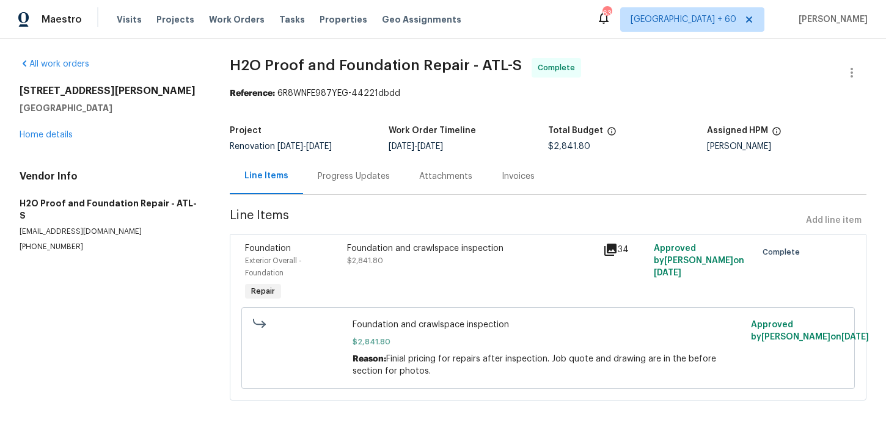
click at [351, 170] on div "Progress Updates" at bounding box center [354, 176] width 72 height 12
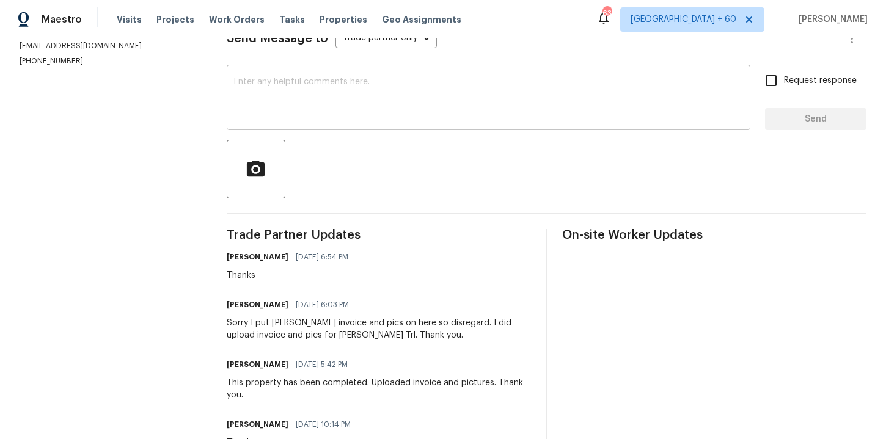
scroll to position [45, 0]
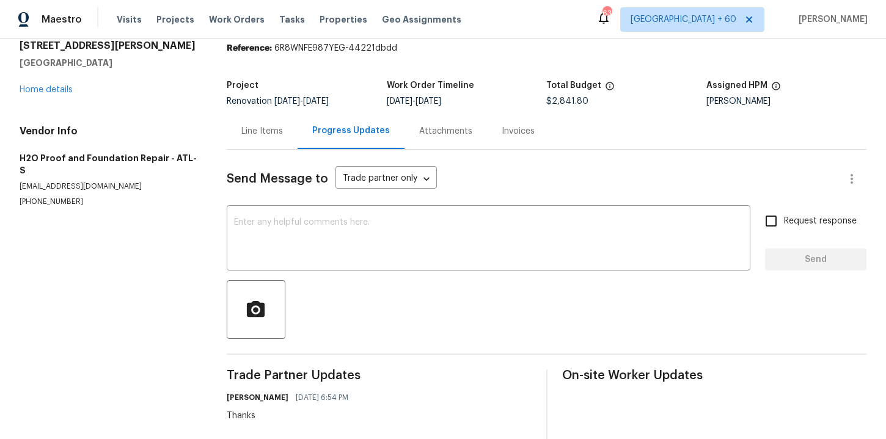
click at [521, 127] on div "Invoices" at bounding box center [518, 131] width 33 height 12
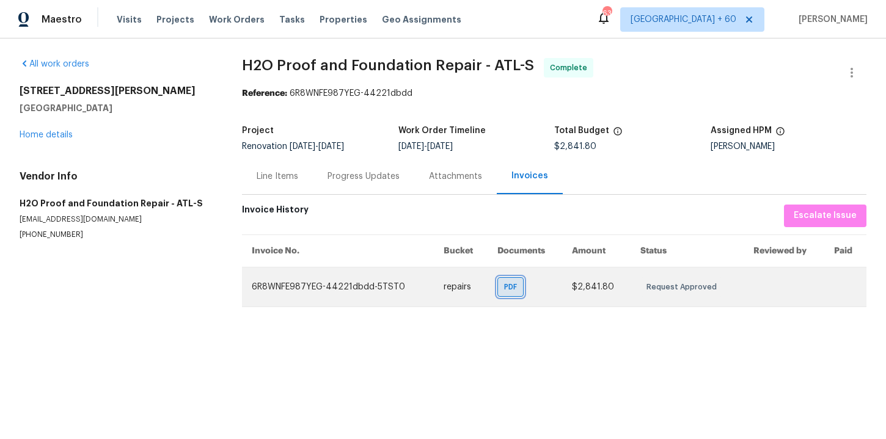
click at [505, 285] on span "PDF" at bounding box center [513, 287] width 18 height 12
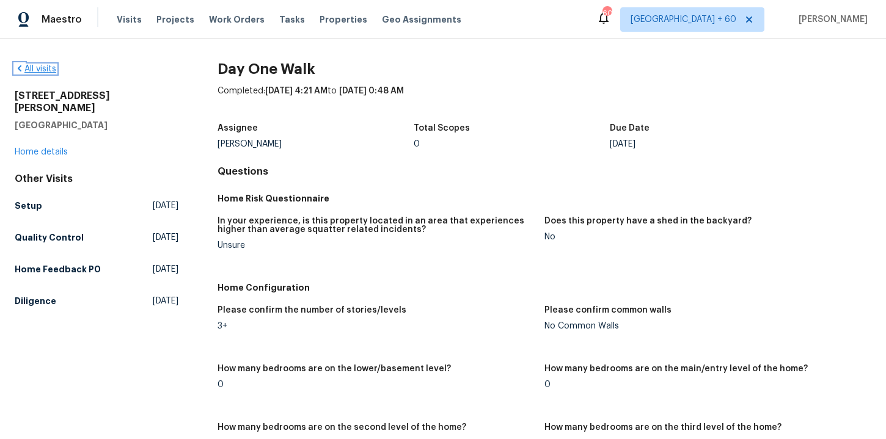
click at [46, 69] on link "All visits" at bounding box center [36, 69] width 42 height 9
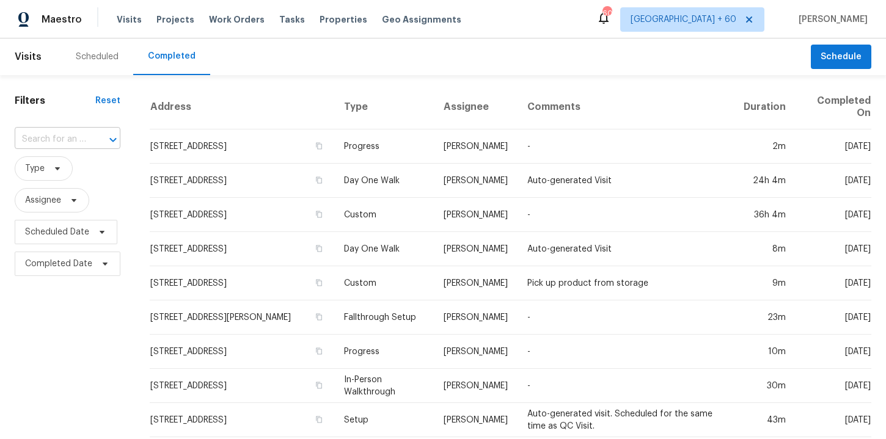
click at [67, 138] on input "text" at bounding box center [50, 139] width 71 height 19
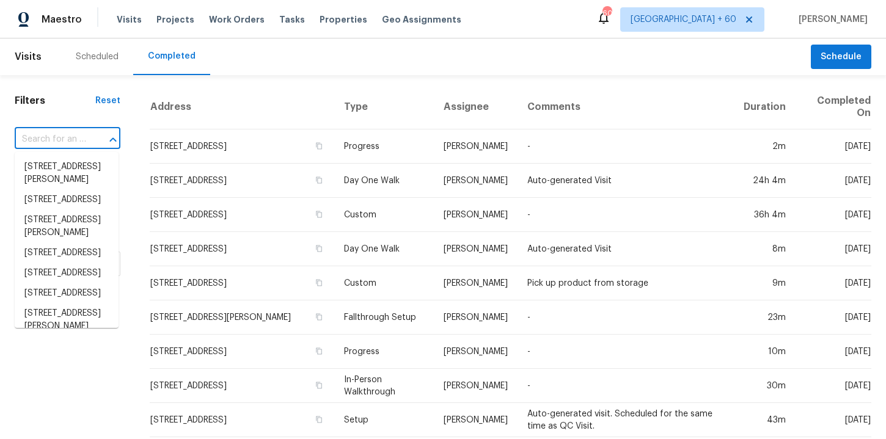
paste input "6009 River Landings Dr Raleigh, NC 27604"
type input "6009 River Landings Dr Raleigh, NC 27604"
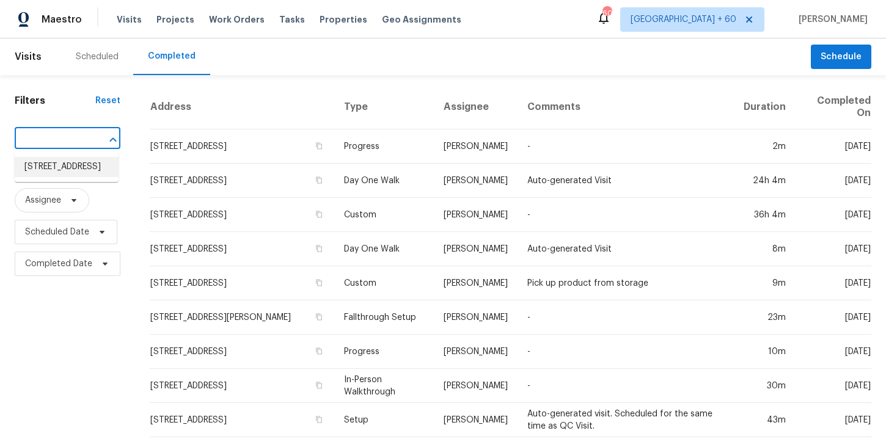
click at [67, 174] on li "6009 River Landings Dr, Raleigh, NC 27604" at bounding box center [67, 167] width 104 height 20
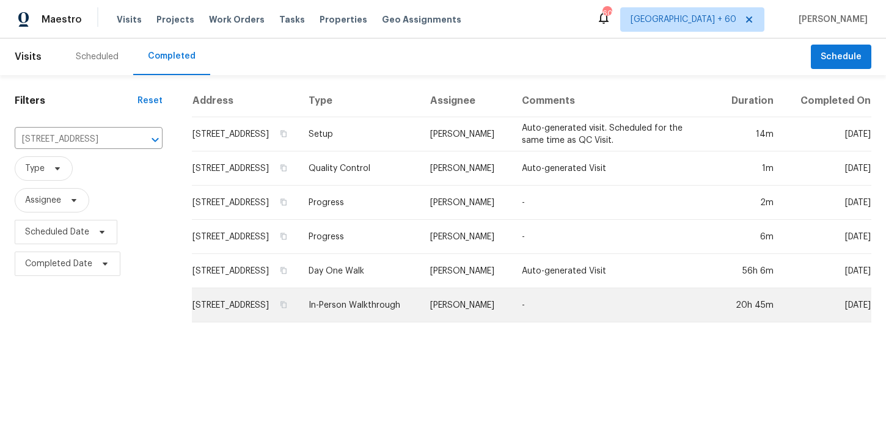
click at [386, 318] on td "In-Person Walkthrough" at bounding box center [360, 305] width 122 height 34
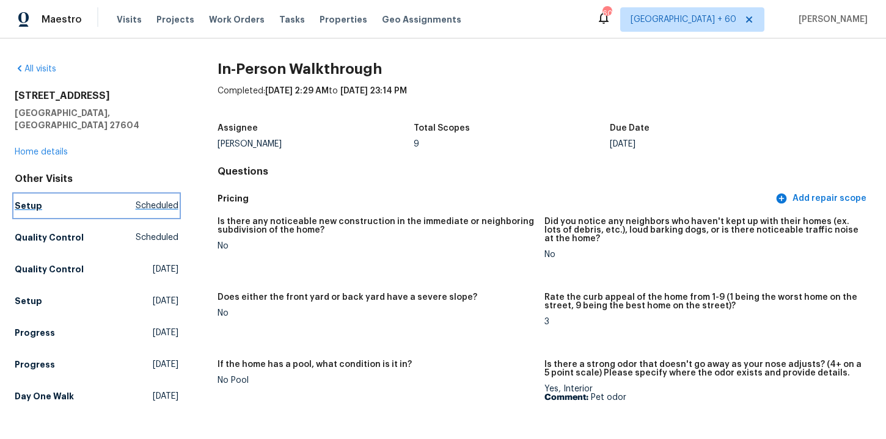
click at [32, 200] on h5 "Setup" at bounding box center [28, 206] width 27 height 12
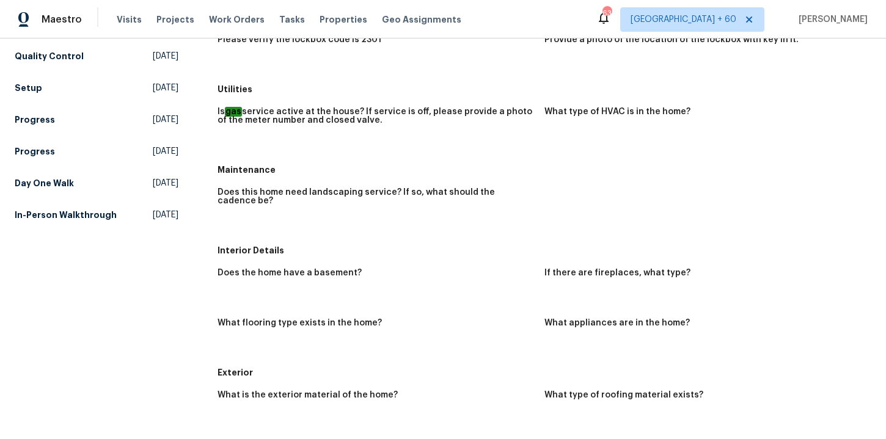
scroll to position [32, 0]
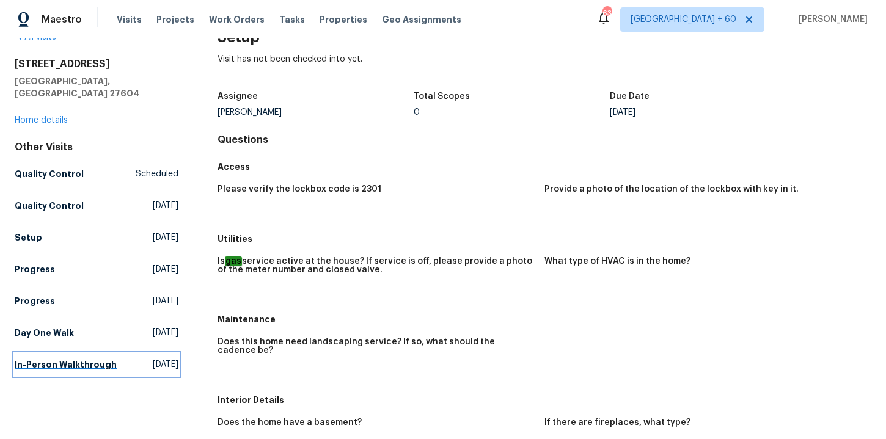
click at [76, 359] on h5 "In-Person Walkthrough" at bounding box center [66, 365] width 102 height 12
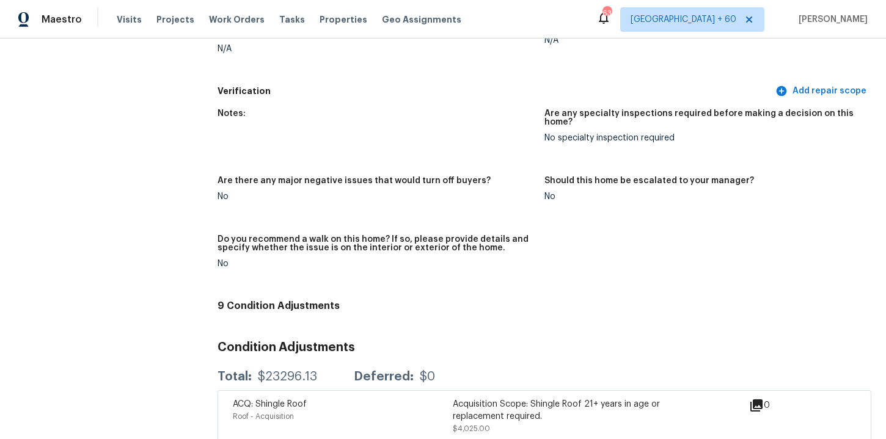
scroll to position [274, 0]
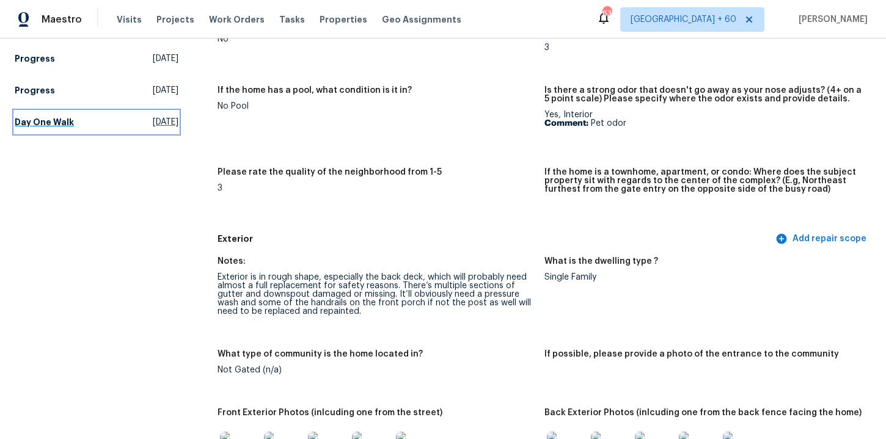
click at [66, 116] on h5 "Day One Walk" at bounding box center [44, 122] width 59 height 12
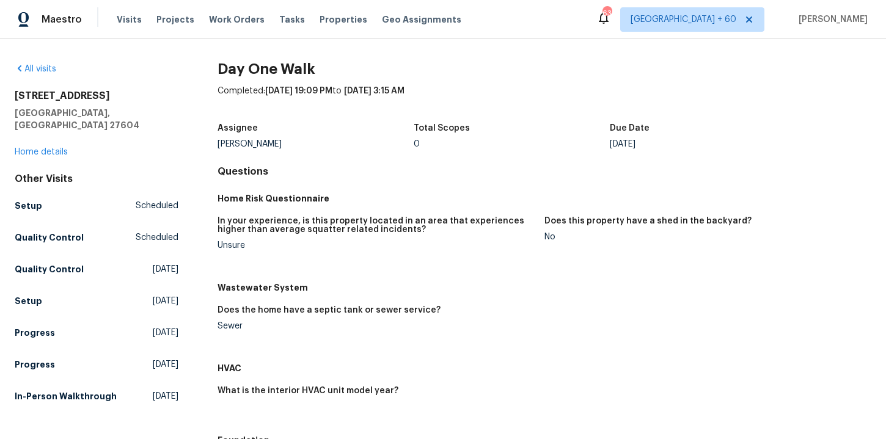
click at [76, 390] on h5 "In-Person Walkthrough" at bounding box center [66, 396] width 102 height 12
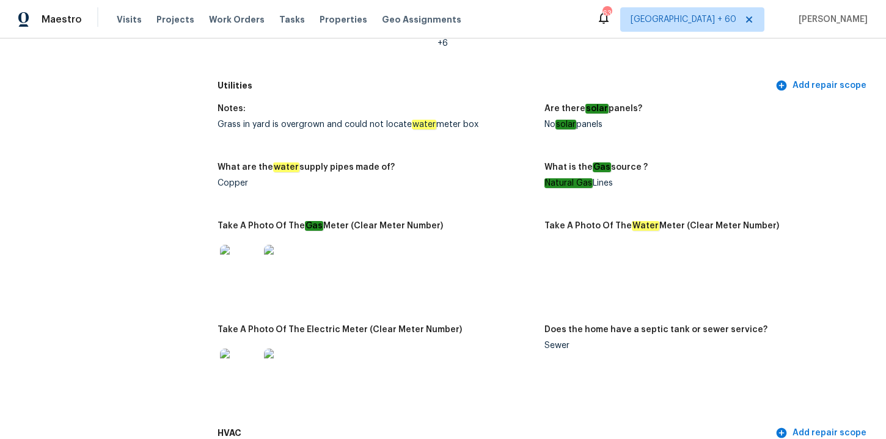
scroll to position [1039, 0]
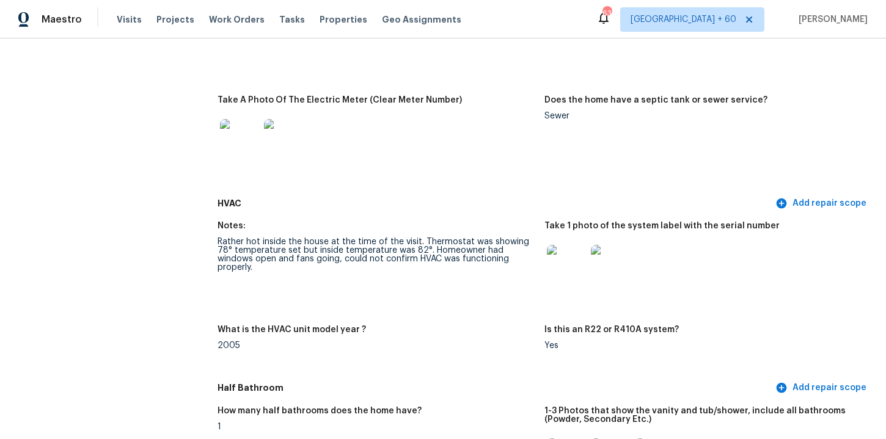
click at [620, 265] on img at bounding box center [610, 264] width 39 height 39
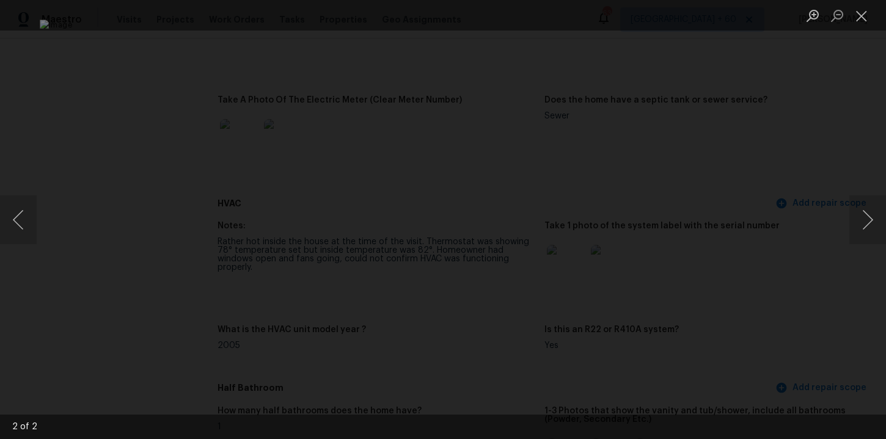
click at [784, 122] on div "Lightbox" at bounding box center [443, 219] width 886 height 439
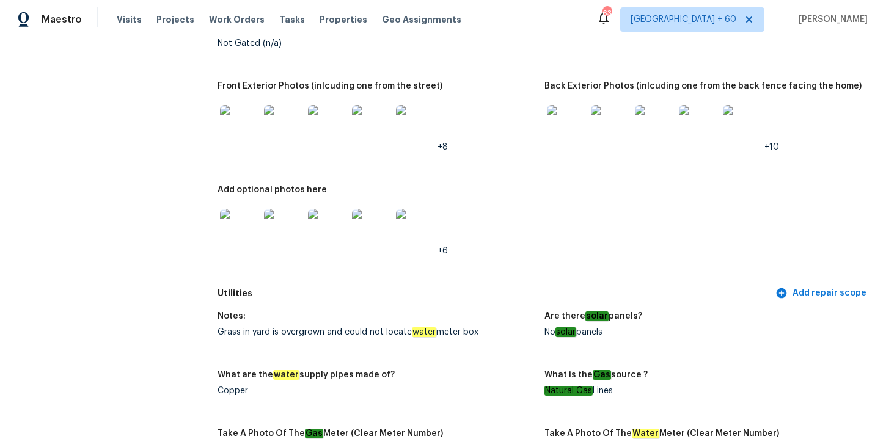
scroll to position [594, 0]
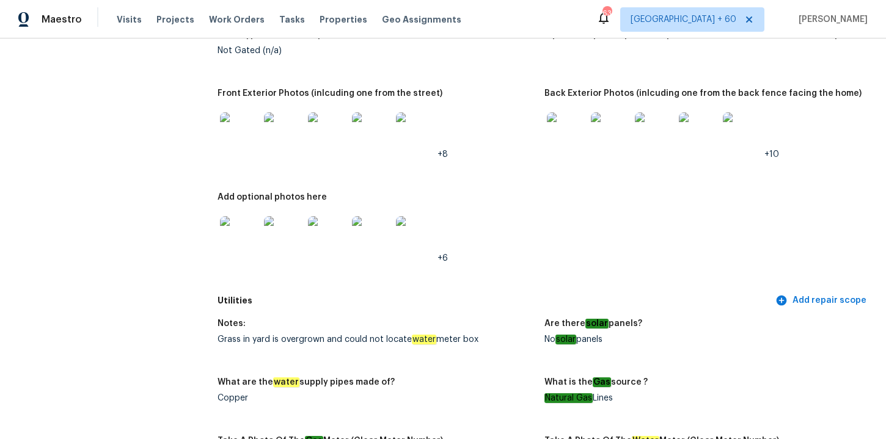
click at [561, 136] on img at bounding box center [566, 131] width 39 height 39
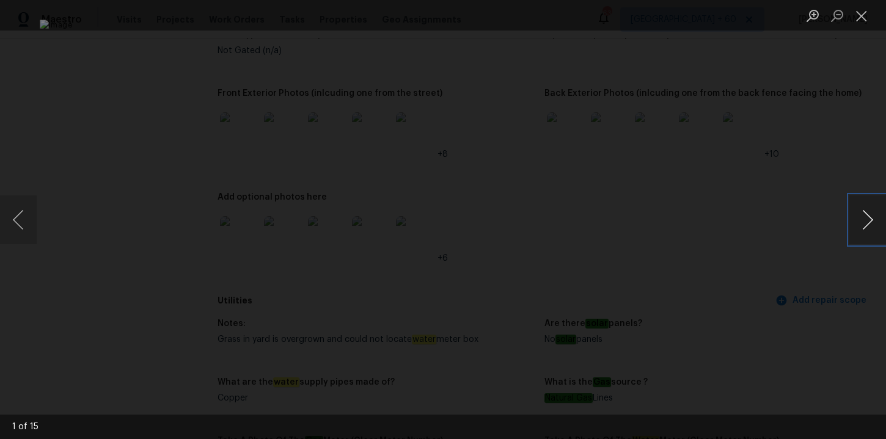
click at [859, 216] on button "Next image" at bounding box center [867, 219] width 37 height 49
click at [794, 120] on div "Lightbox" at bounding box center [443, 219] width 886 height 439
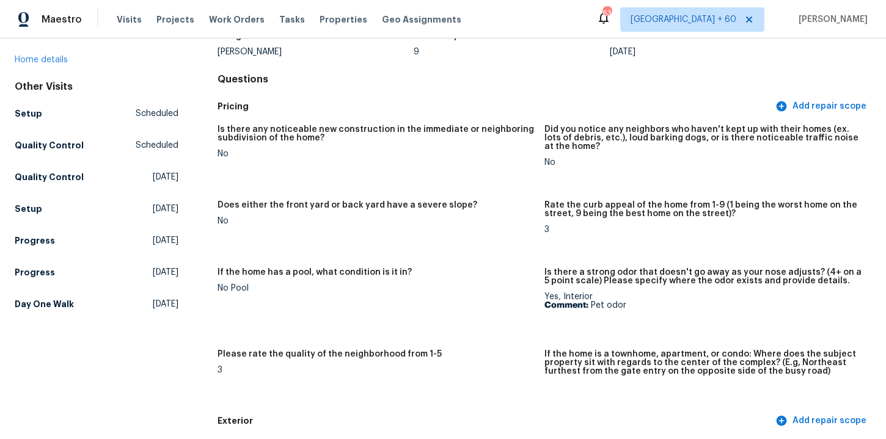
scroll to position [103, 0]
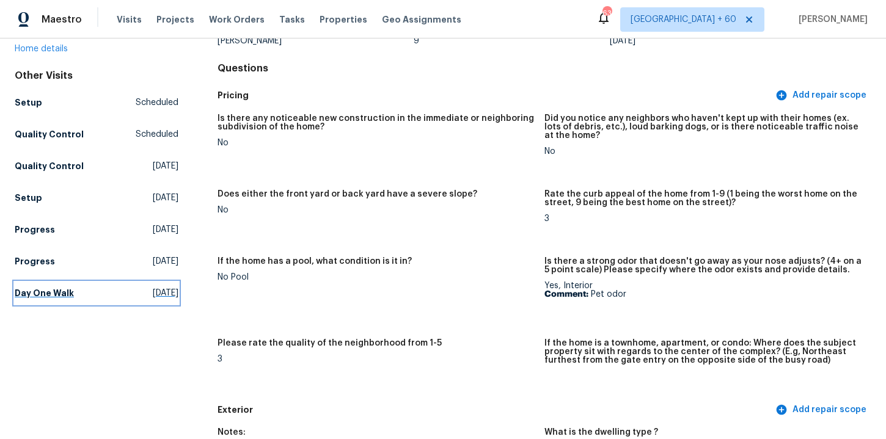
click at [65, 287] on h5 "Day One Walk" at bounding box center [44, 293] width 59 height 12
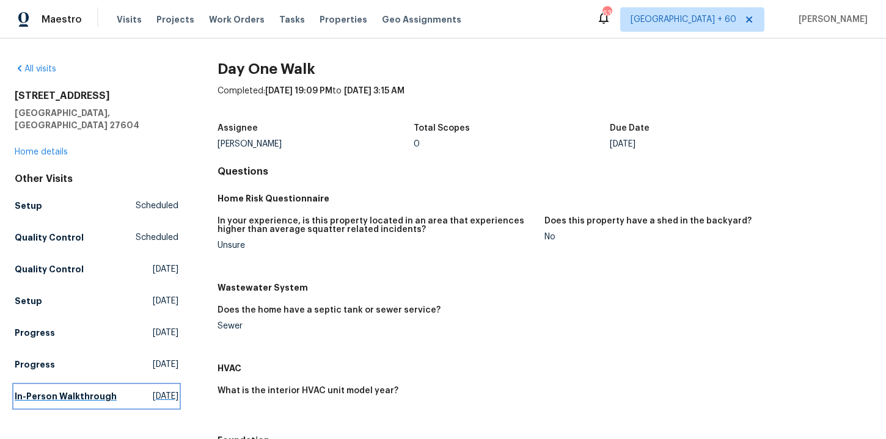
click at [79, 390] on h5 "In-Person Walkthrough" at bounding box center [66, 396] width 102 height 12
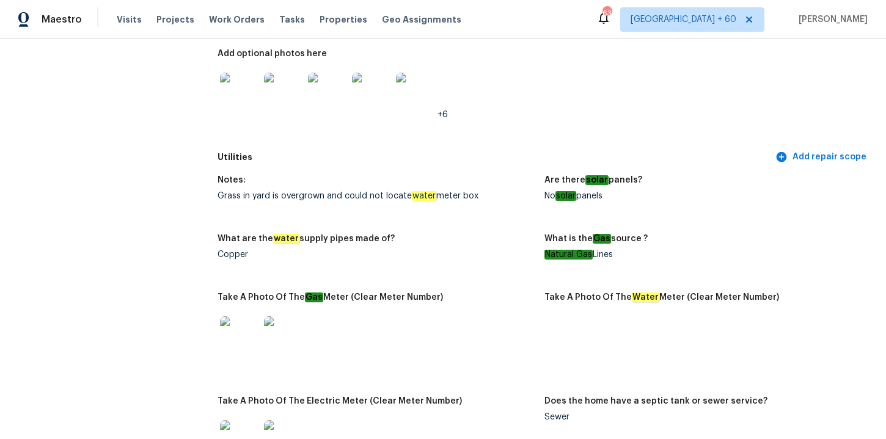
scroll to position [2175, 0]
